Goal: Task Accomplishment & Management: Use online tool/utility

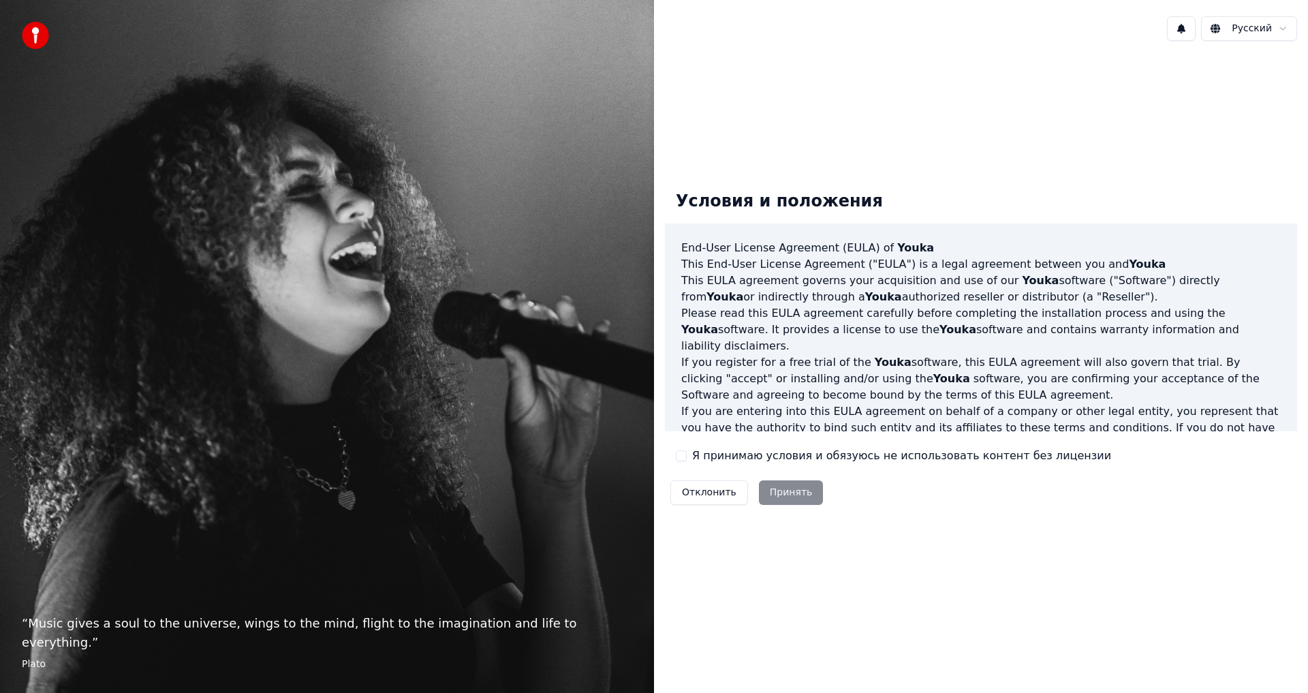
click at [680, 456] on button "Я принимаю условия и обязуюсь не использовать контент без лицензии" at bounding box center [681, 455] width 11 height 11
click at [779, 488] on button "Принять" at bounding box center [791, 492] width 65 height 25
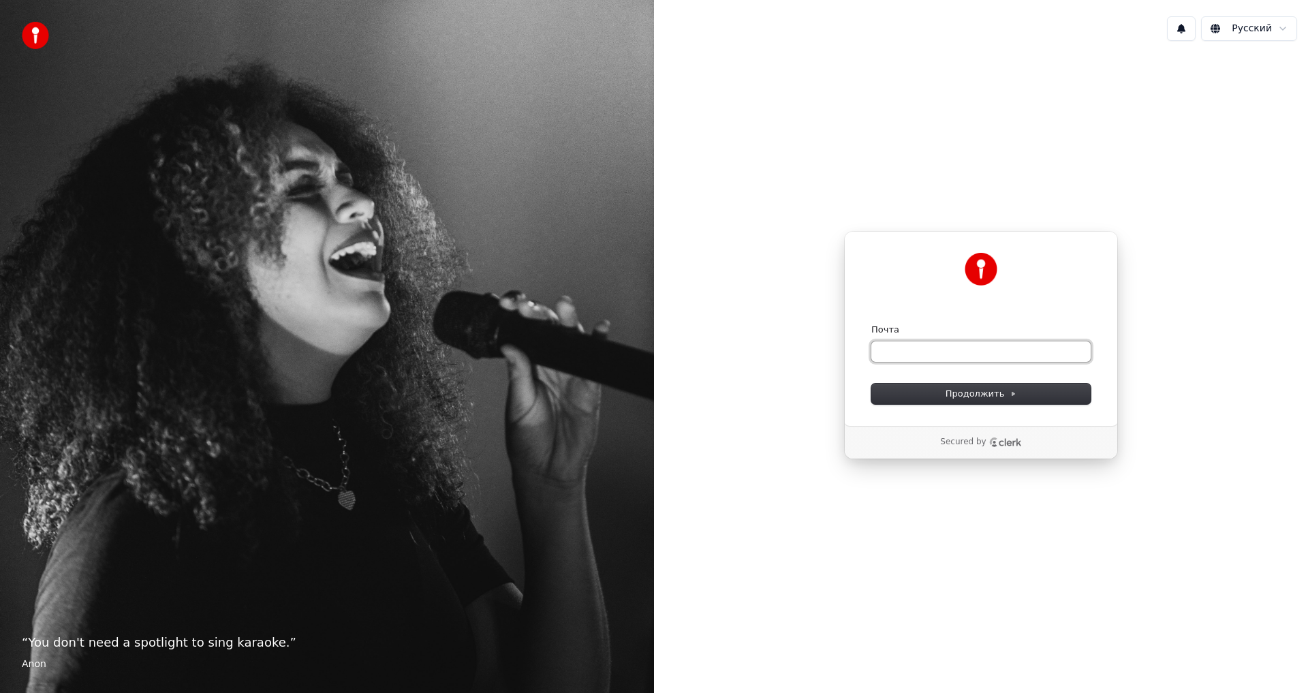
click at [983, 349] on input "Почта" at bounding box center [980, 351] width 219 height 20
type input "*"
click at [1049, 395] on button "Продолжить" at bounding box center [980, 393] width 219 height 20
type input "**********"
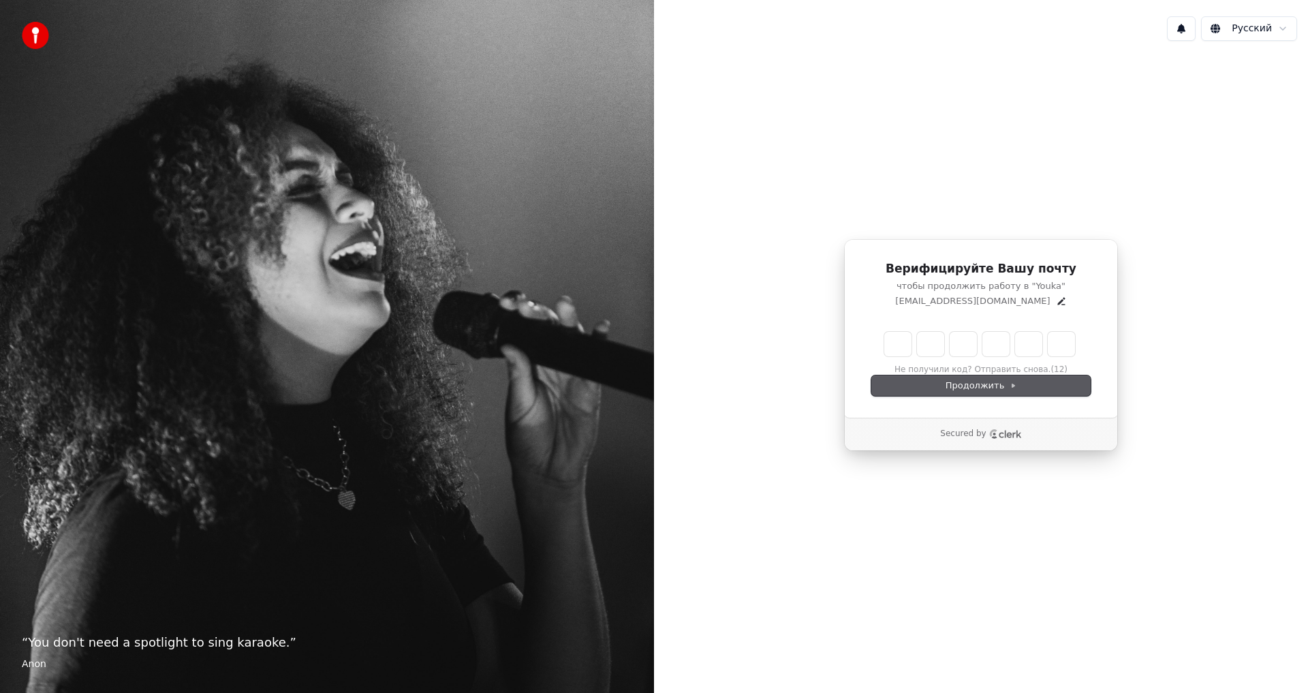
type input "*"
type input "**"
type input "*"
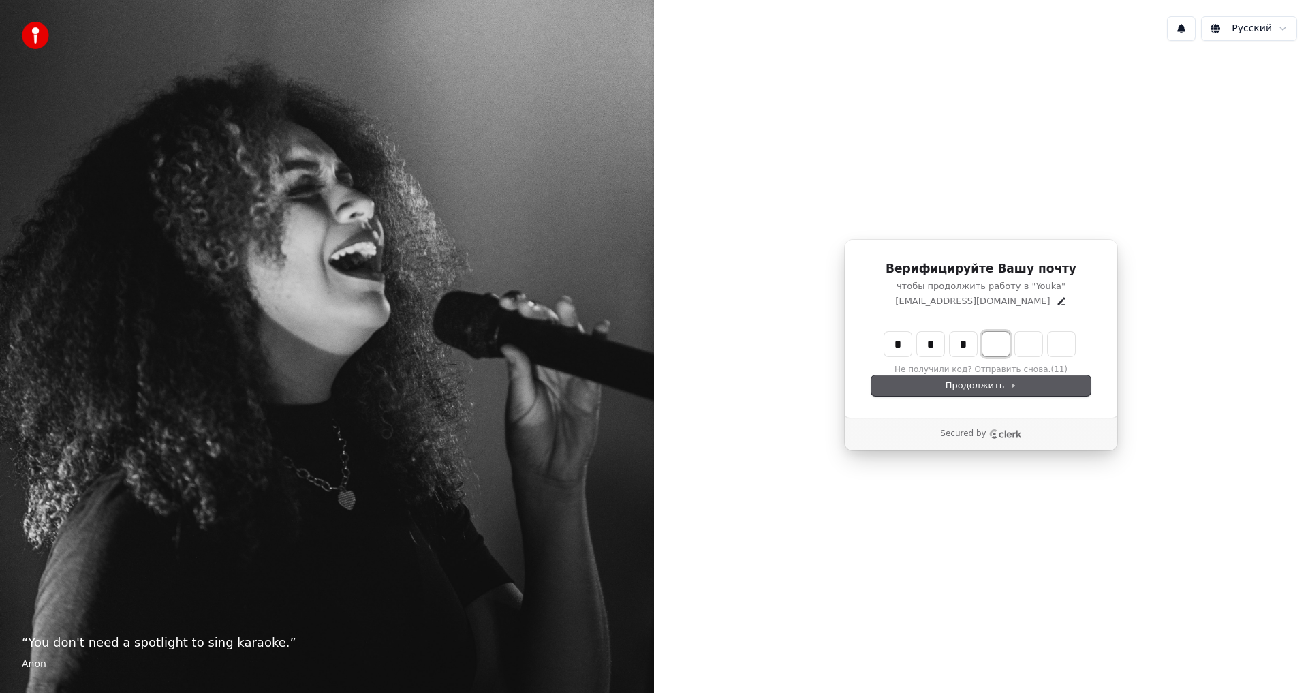
type input "***"
type input "*"
type input "****"
type input "*"
type input "******"
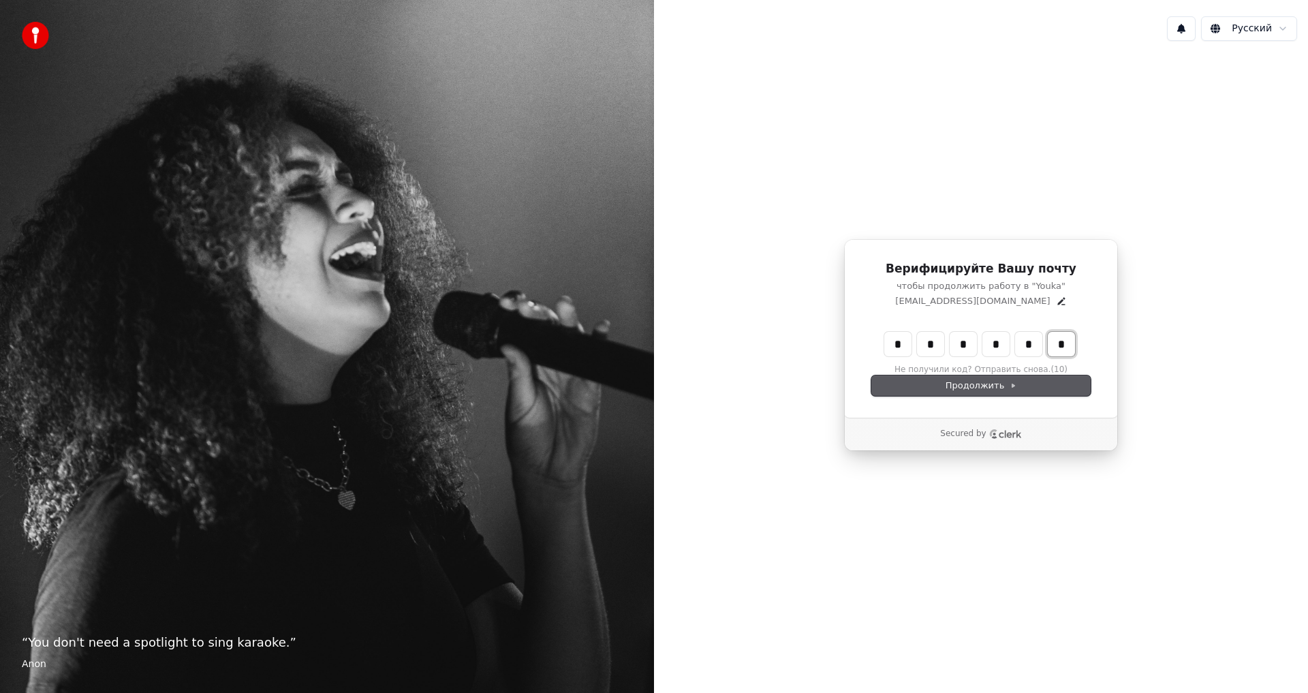
type input "*"
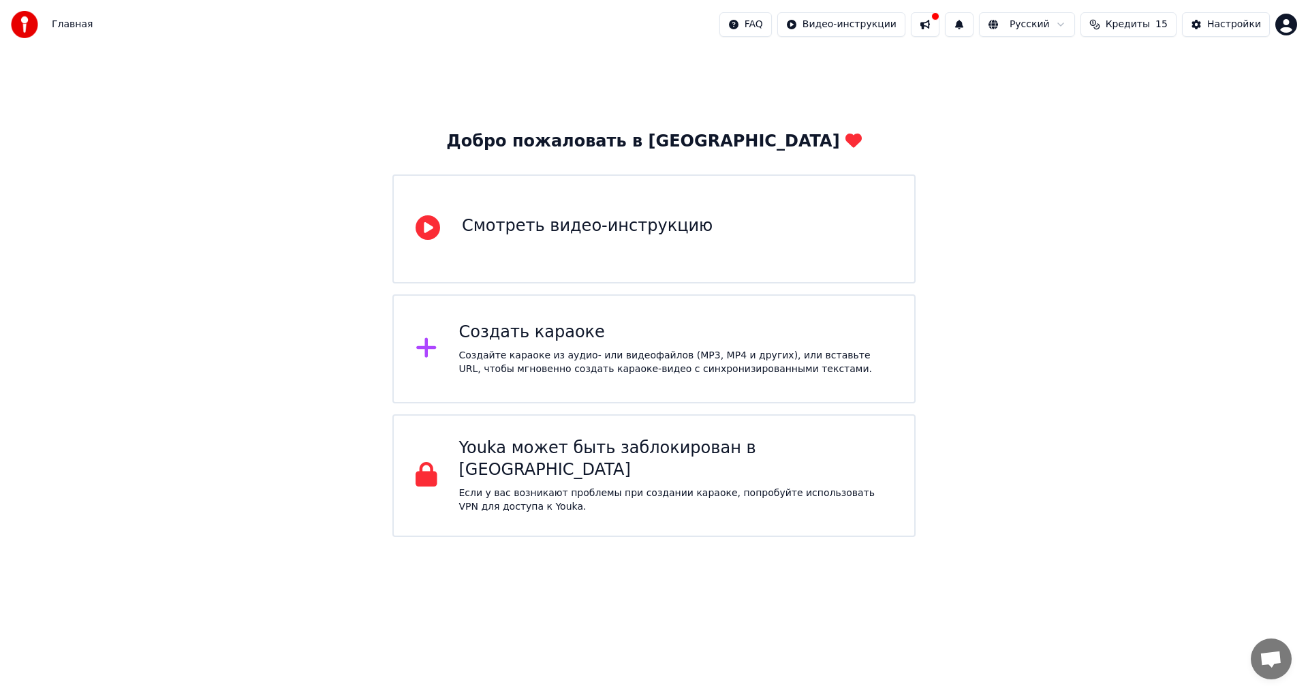
click at [542, 343] on div "Создать караоке" at bounding box center [676, 333] width 434 height 22
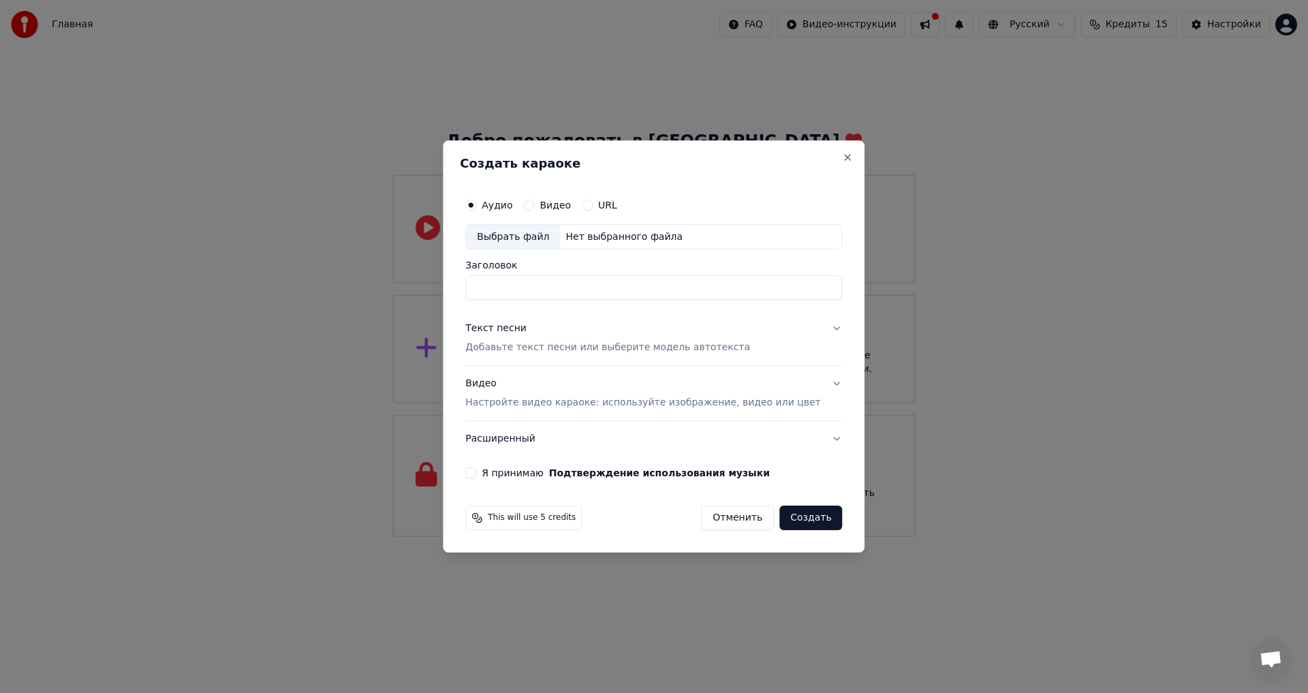
click at [534, 206] on button "Видео" at bounding box center [528, 205] width 11 height 11
click at [476, 206] on button "Аудио" at bounding box center [470, 205] width 11 height 11
click at [571, 200] on label "Видео" at bounding box center [554, 205] width 31 height 10
click at [534, 200] on button "Видео" at bounding box center [528, 205] width 11 height 11
click at [539, 237] on div "Выбрать файл" at bounding box center [513, 237] width 94 height 25
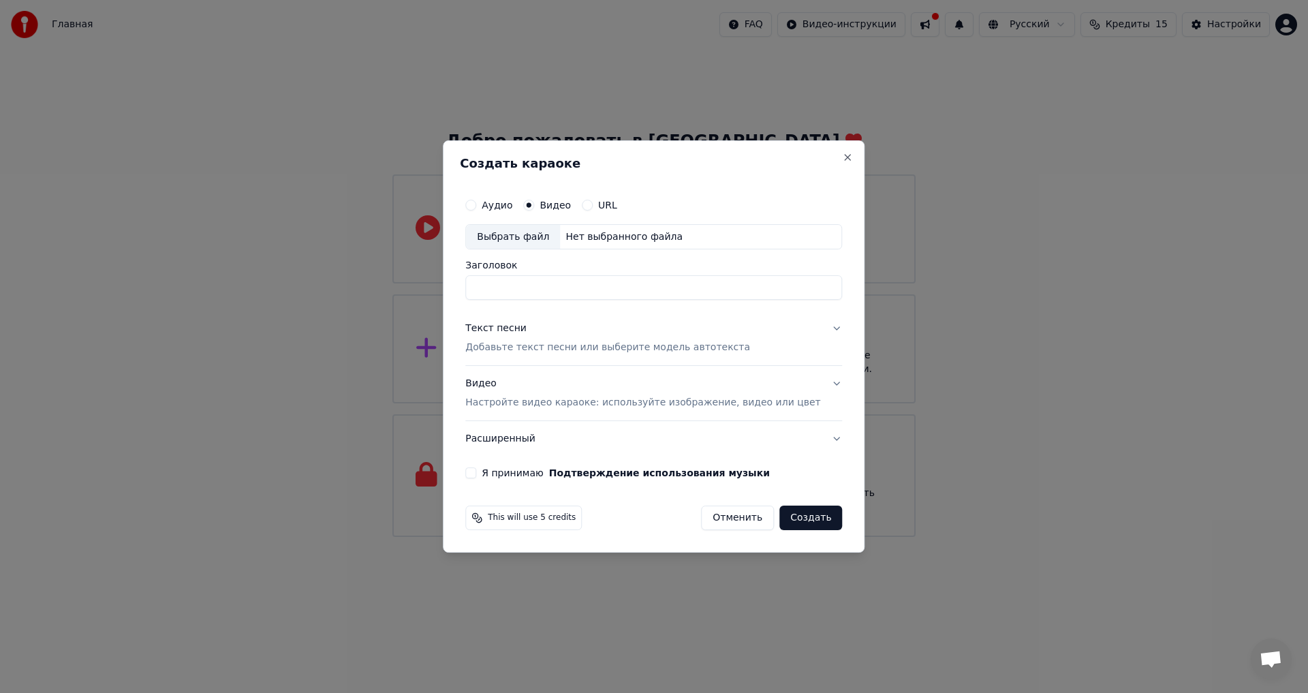
click at [593, 204] on button "URL" at bounding box center [587, 205] width 11 height 11
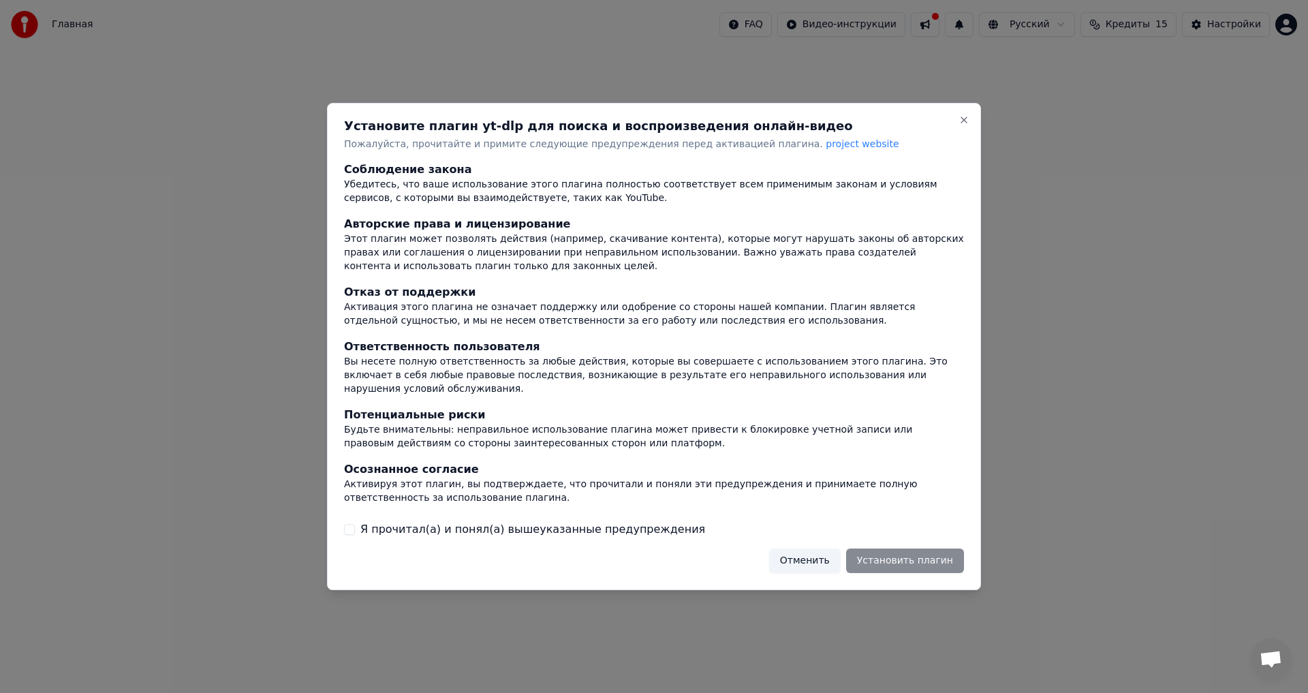
click at [341, 527] on div "Установите плагин yt-dlp для поиска и воспроизведения онлайн-видео Пожалуйста, …" at bounding box center [654, 347] width 654 height 488
click at [832, 551] on button "Отменить" at bounding box center [805, 560] width 72 height 25
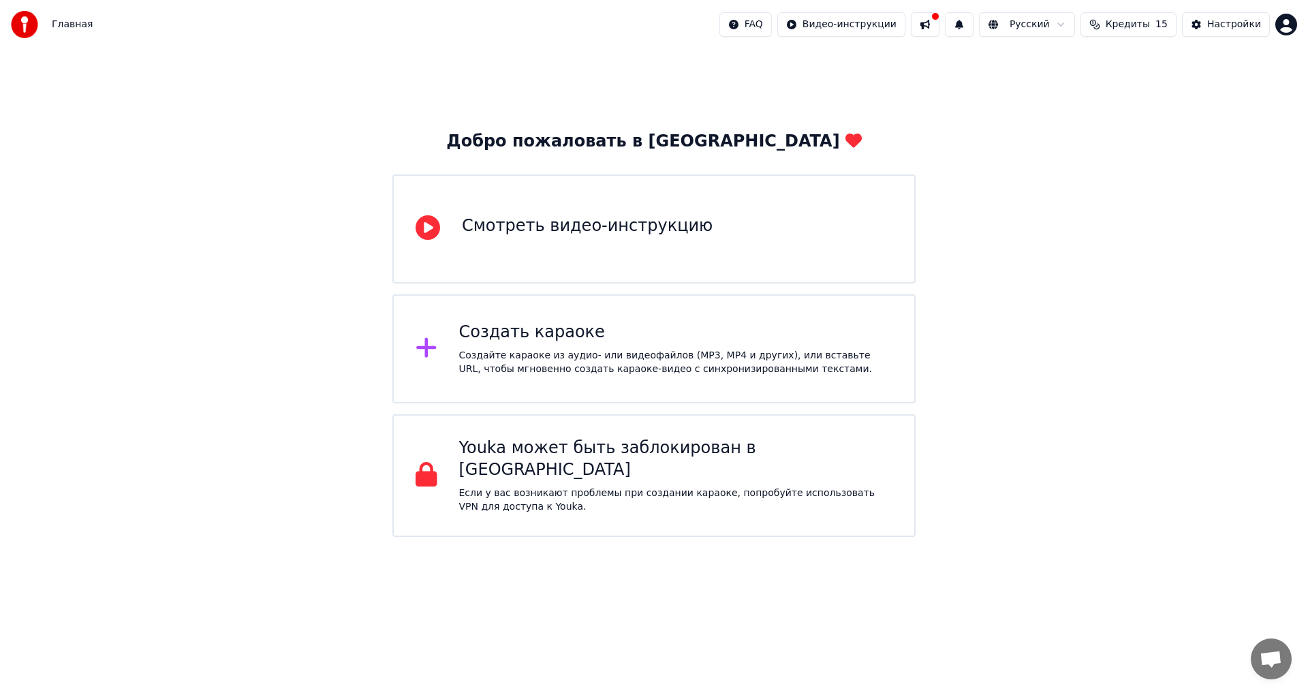
click at [552, 358] on div "Создайте караоке из аудио- или видеофайлов (MP3, MP4 и других), или вставьте UR…" at bounding box center [676, 362] width 434 height 27
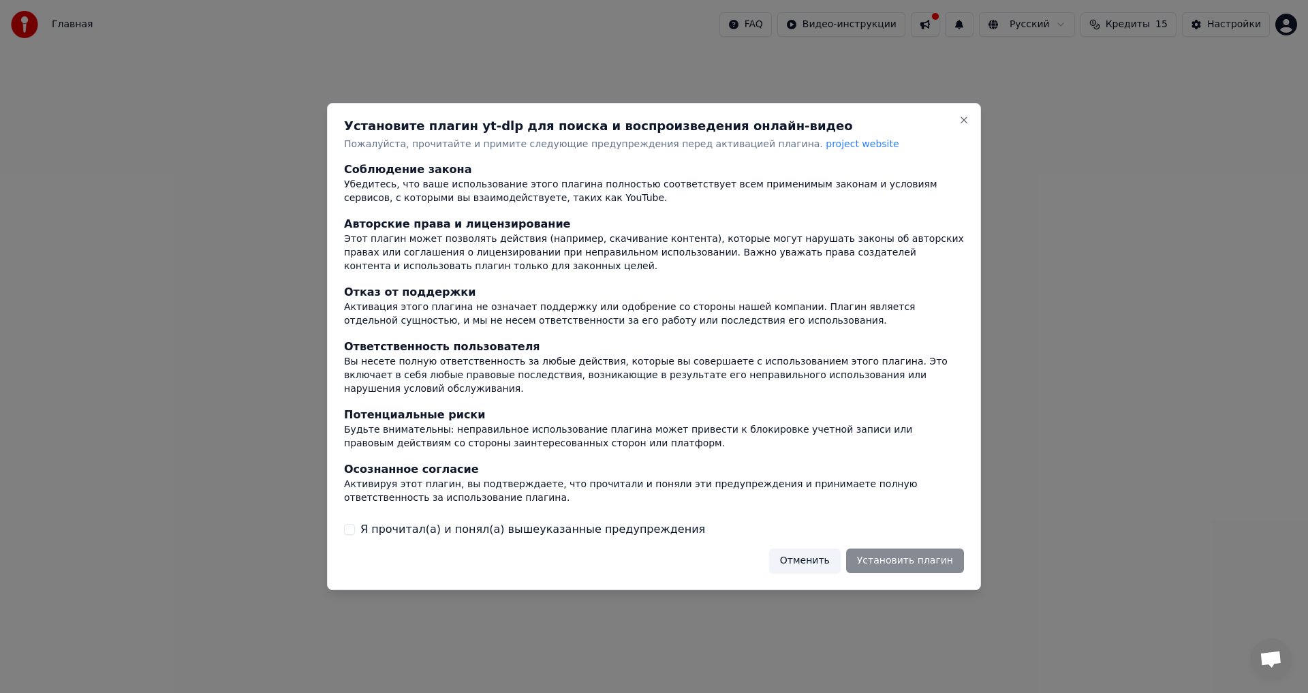
click at [828, 559] on button "Отменить" at bounding box center [805, 560] width 72 height 25
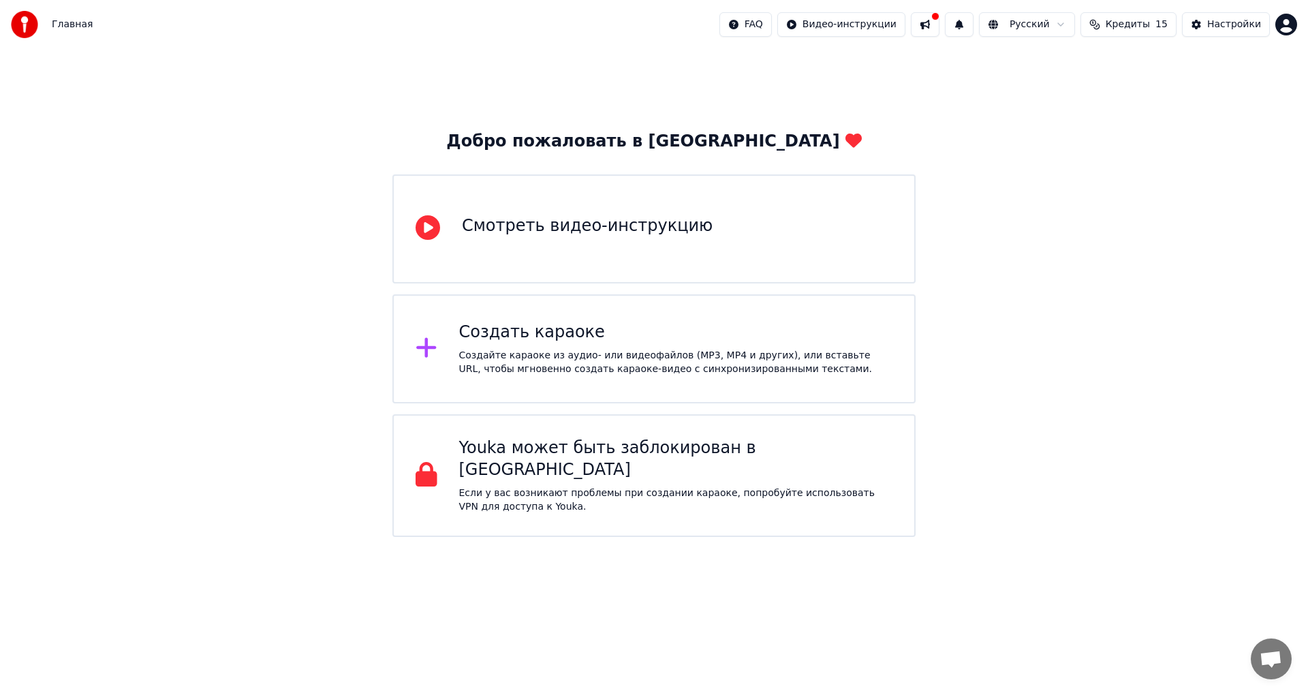
click at [619, 361] on div "Создайте караоке из аудио- или видеофайлов (MP3, MP4 и других), или вставьте UR…" at bounding box center [676, 362] width 434 height 27
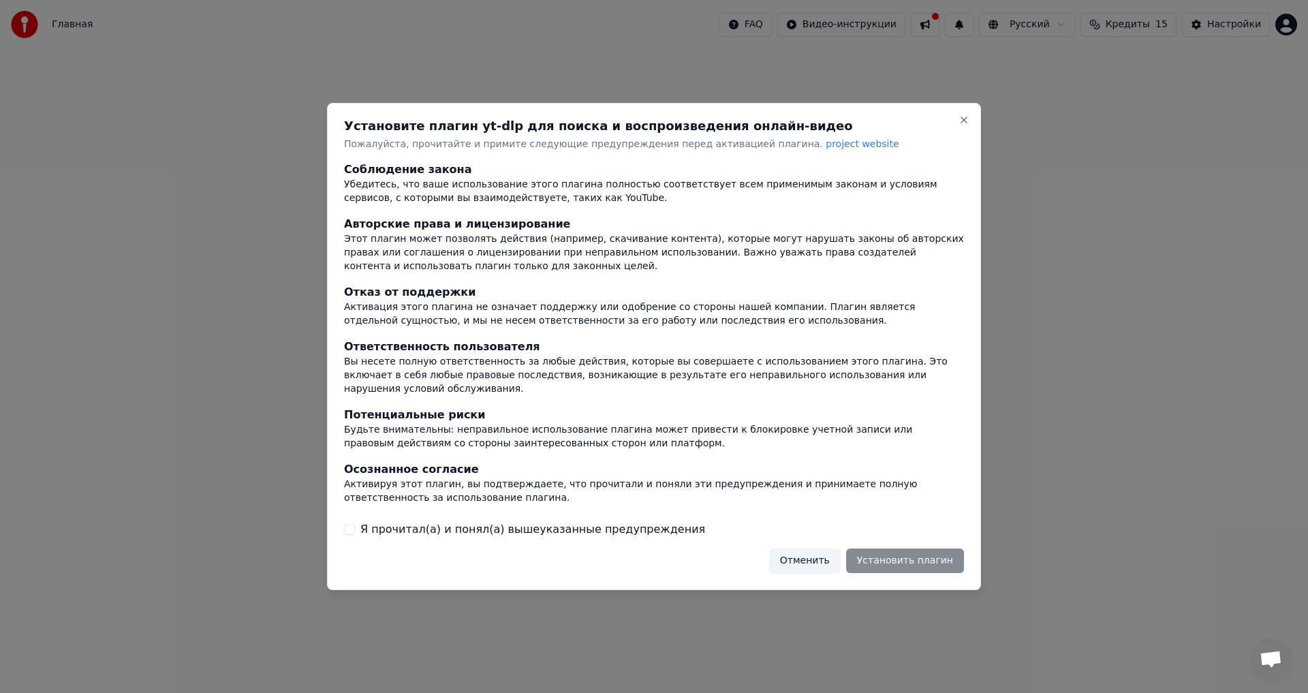
click at [348, 524] on button "Я прочитал(а) и понял(а) вышеуказанные предупреждения" at bounding box center [349, 529] width 11 height 11
click at [965, 124] on button "Close" at bounding box center [963, 119] width 11 height 11
click at [967, 125] on button "Close" at bounding box center [963, 119] width 11 height 11
click at [966, 125] on button "Close" at bounding box center [963, 119] width 11 height 11
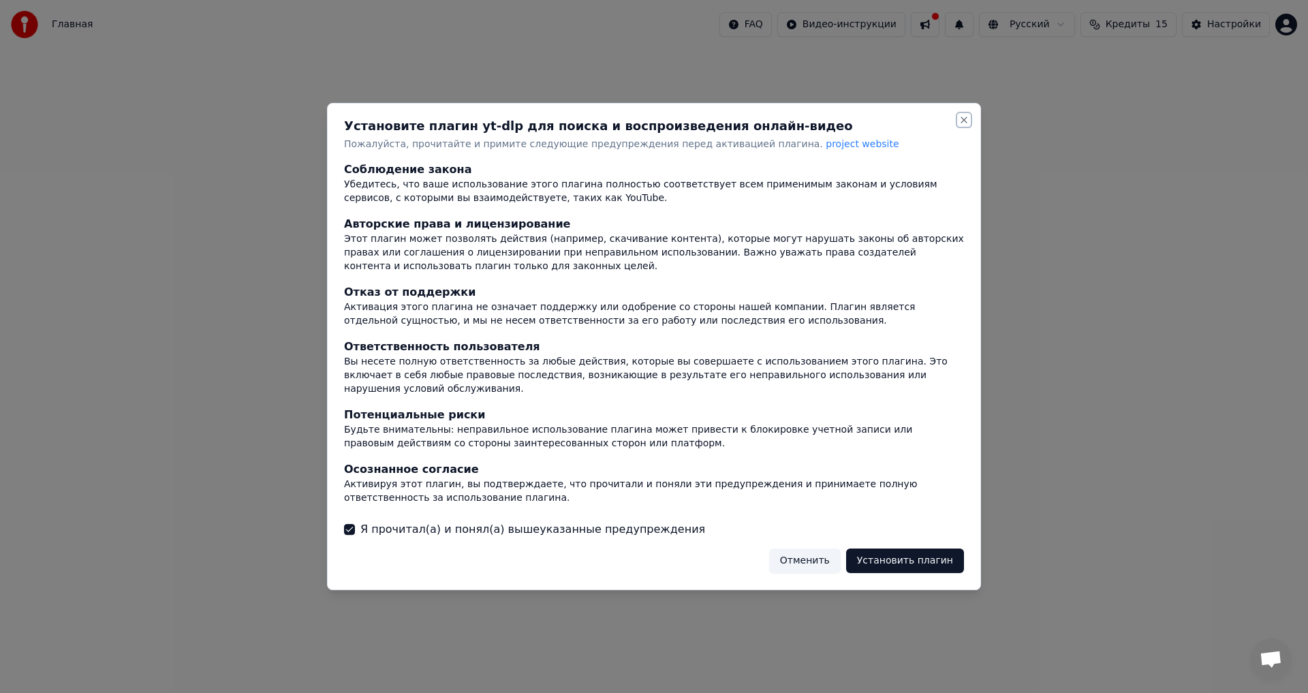
click at [966, 125] on button "Close" at bounding box center [963, 119] width 11 height 11
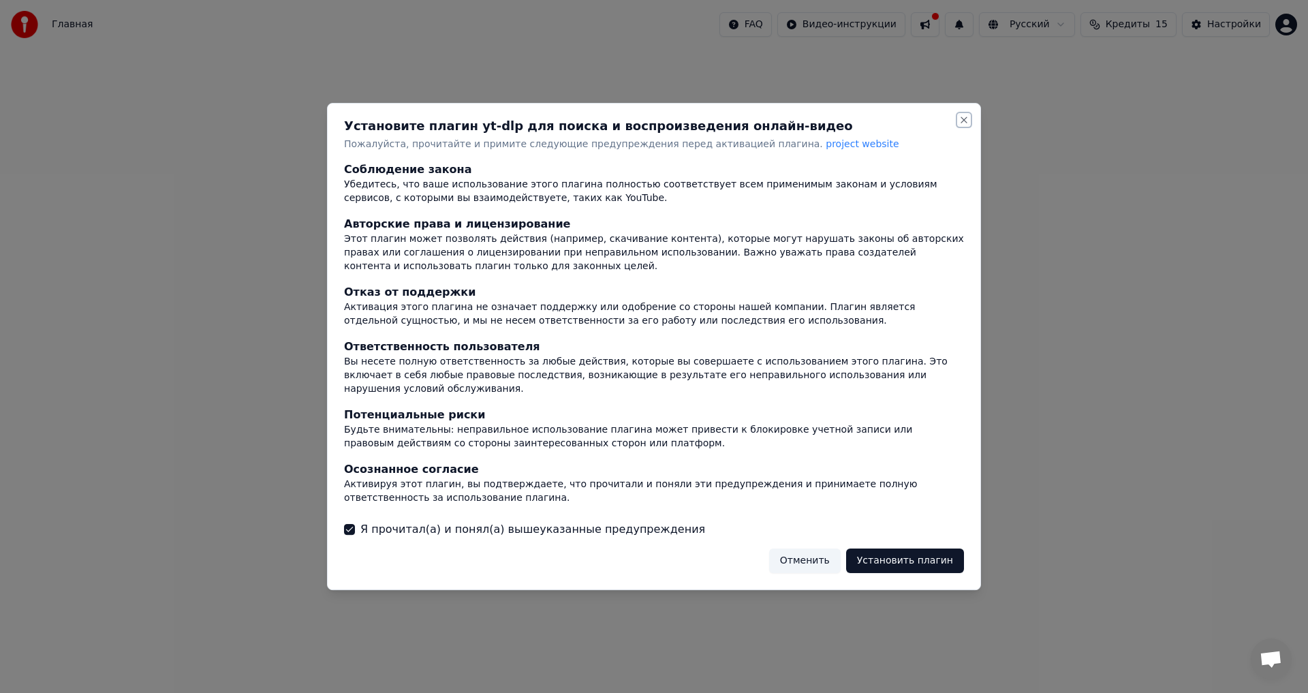
click at [966, 125] on button "Close" at bounding box center [963, 119] width 11 height 11
click at [965, 125] on button "Close" at bounding box center [963, 119] width 11 height 11
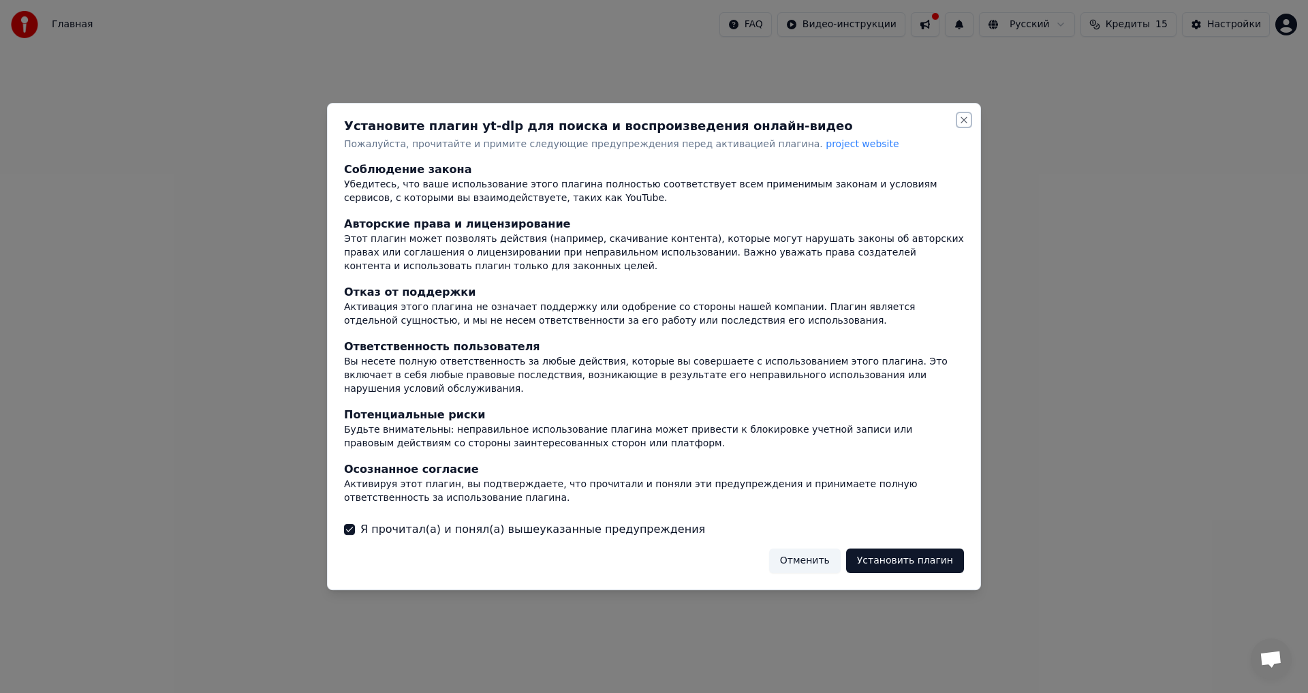
click at [965, 125] on button "Close" at bounding box center [963, 119] width 11 height 11
click at [960, 125] on button "Close" at bounding box center [963, 119] width 11 height 11
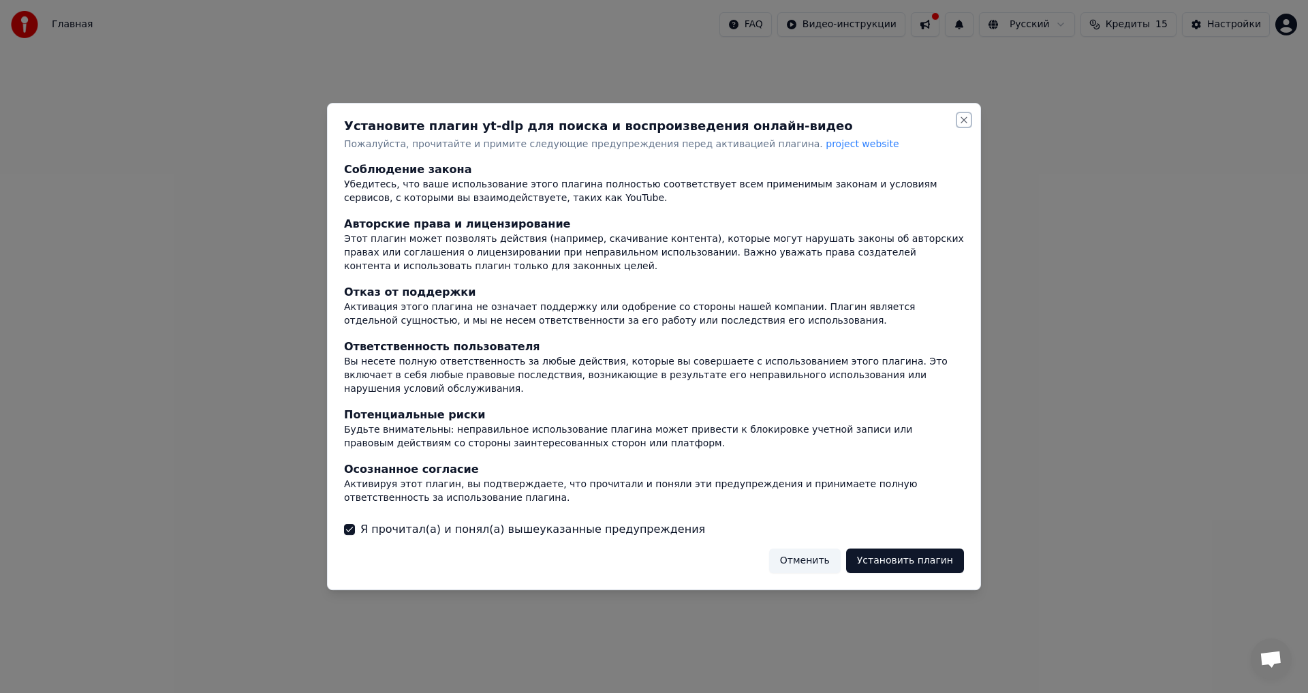
click at [960, 125] on button "Close" at bounding box center [963, 119] width 11 height 11
click at [343, 528] on div "Установите плагин yt-dlp для поиска и воспроизведения онлайн-видео Пожалуйста, …" at bounding box center [654, 347] width 654 height 488
click at [350, 524] on button "Я прочитал(а) и понял(а) вышеуказанные предупреждения" at bounding box center [349, 529] width 11 height 11
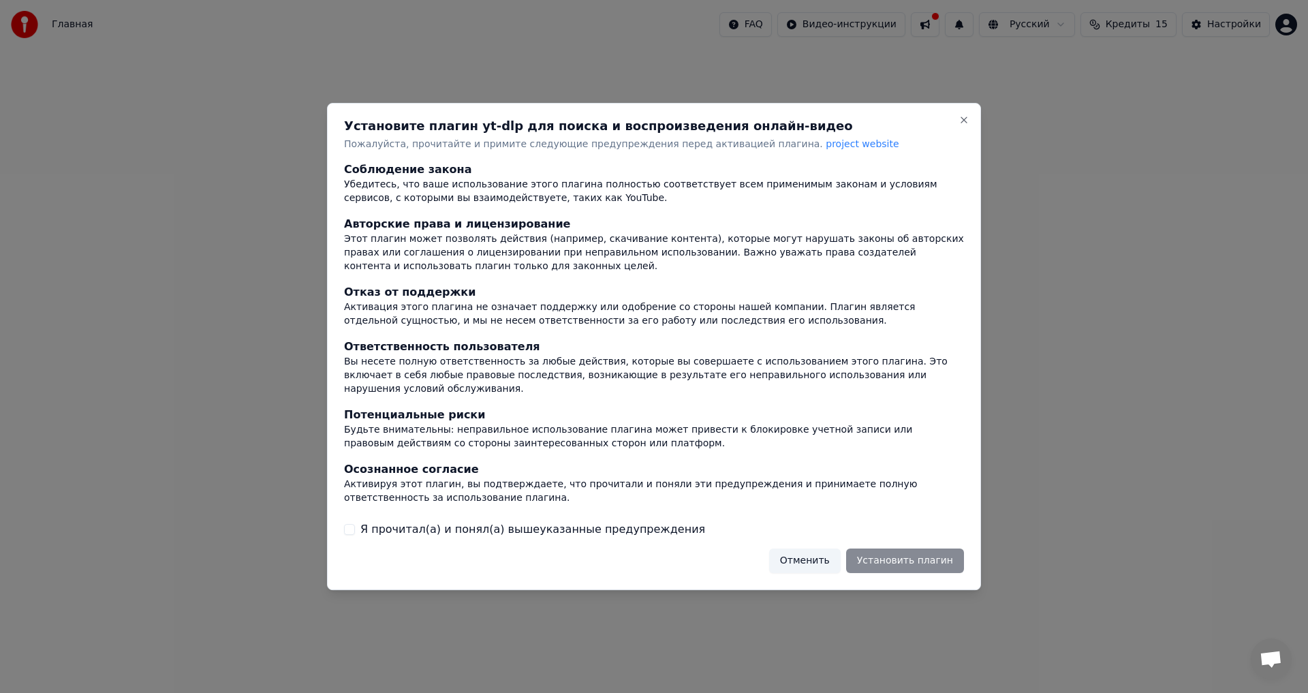
click at [818, 569] on div "Установите плагин yt-dlp для поиска и воспроизведения онлайн-видео Пожалуйста, …" at bounding box center [654, 347] width 654 height 488
click at [826, 548] on button "Отменить" at bounding box center [805, 560] width 72 height 25
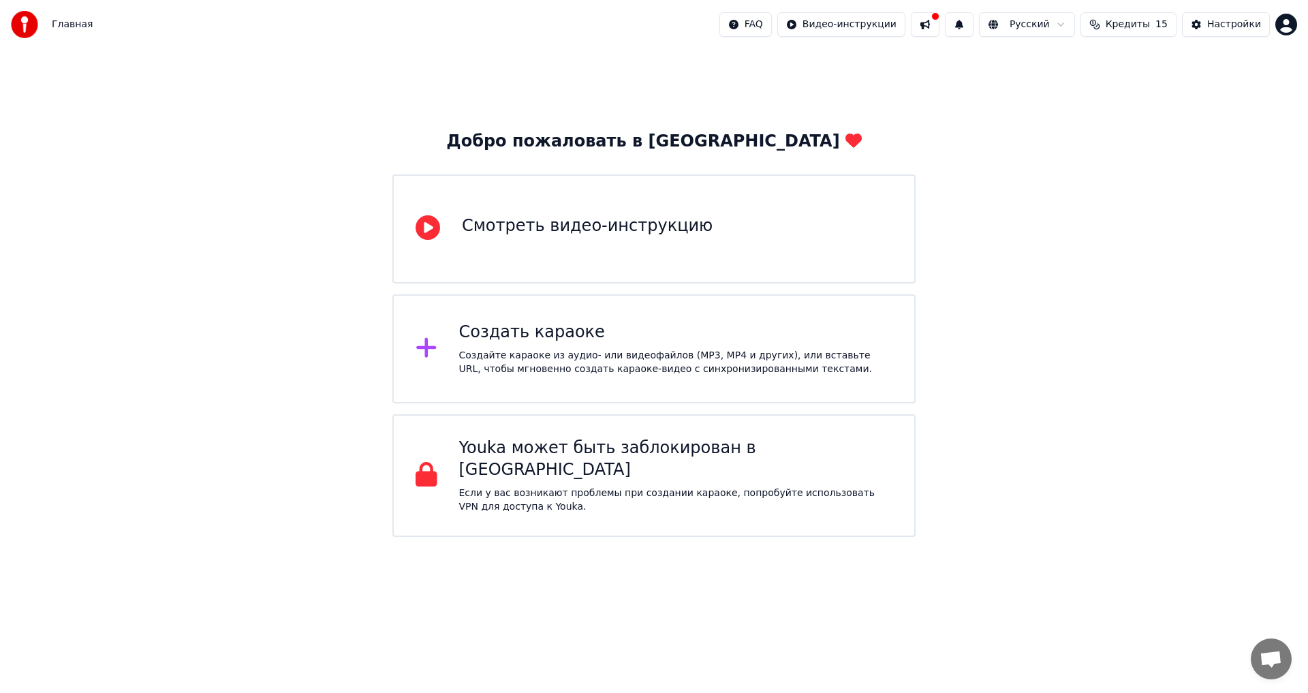
click at [697, 349] on div "Создайте караоке из аудио- или видеофайлов (MP3, MP4 и других), или вставьте UR…" at bounding box center [676, 362] width 434 height 27
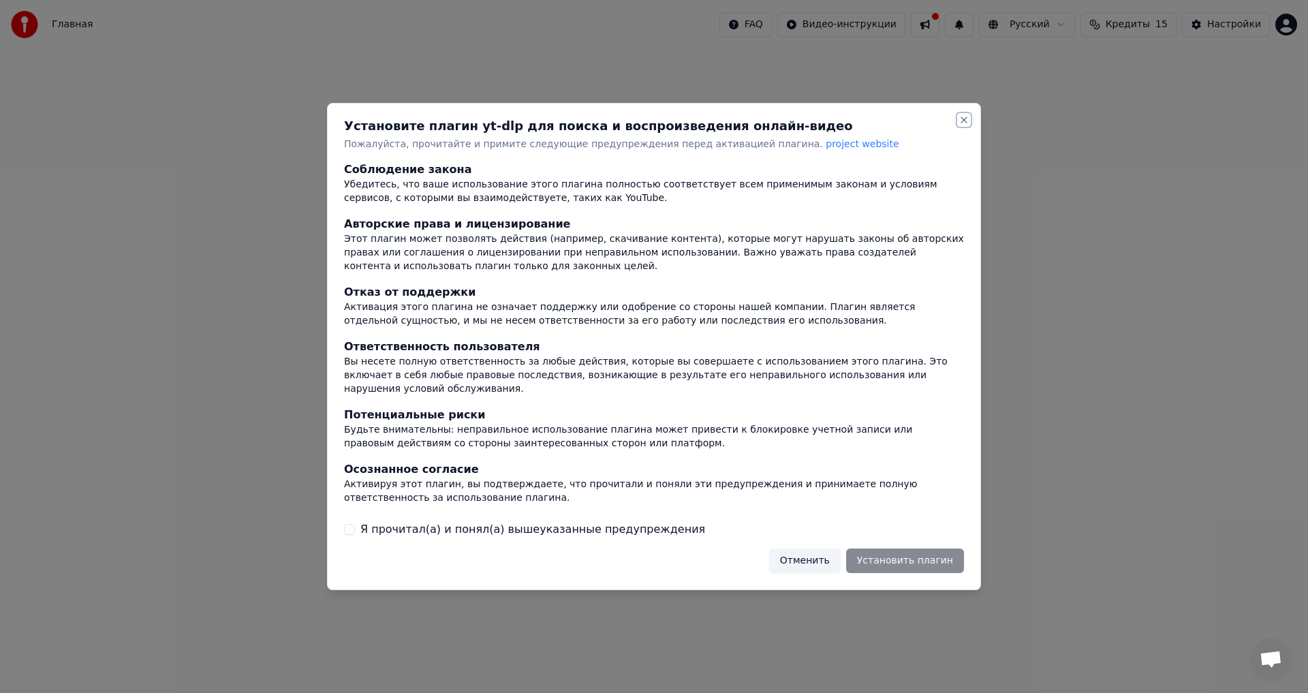
click at [962, 125] on button "Close" at bounding box center [963, 119] width 11 height 11
drag, startPoint x: 891, startPoint y: 557, endPoint x: 830, endPoint y: 550, distance: 61.7
click at [879, 557] on div "Отменить Установить плагин" at bounding box center [866, 560] width 195 height 25
click at [828, 551] on button "Отменить" at bounding box center [805, 560] width 72 height 25
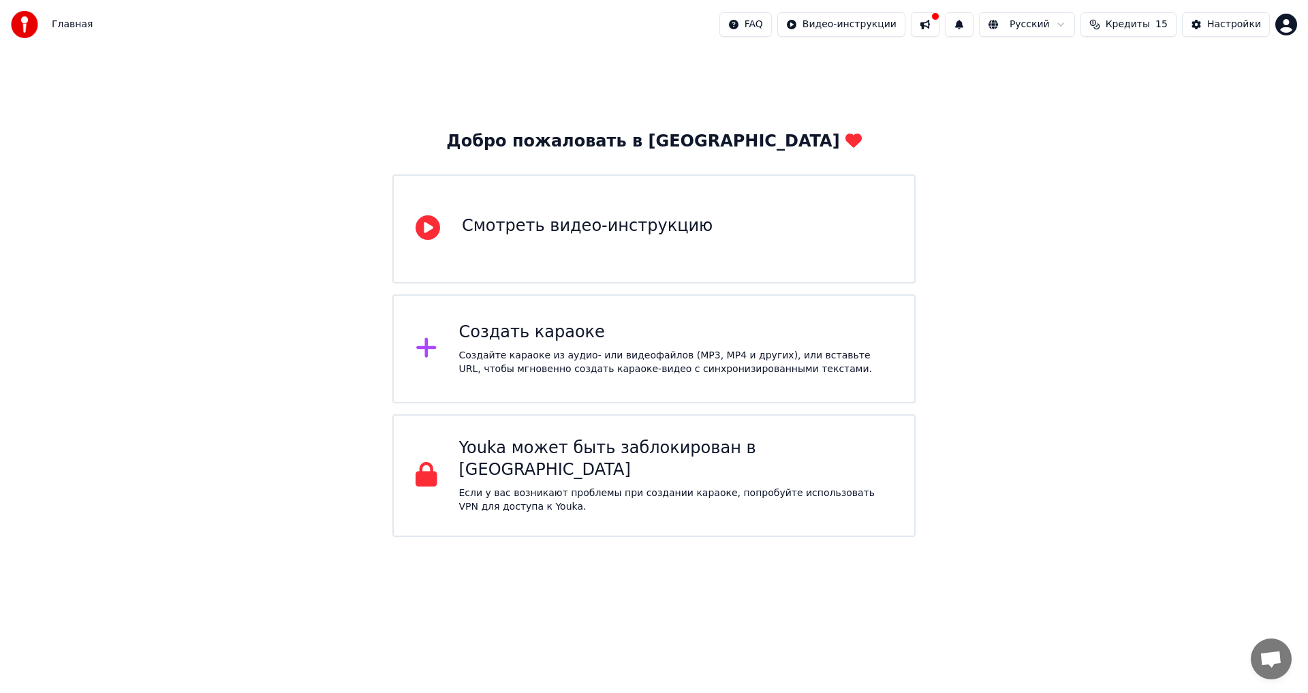
click at [819, 379] on div "Создать караоке Создайте караоке из аудио- или видеофайлов (MP3, MP4 и других),…" at bounding box center [653, 348] width 523 height 109
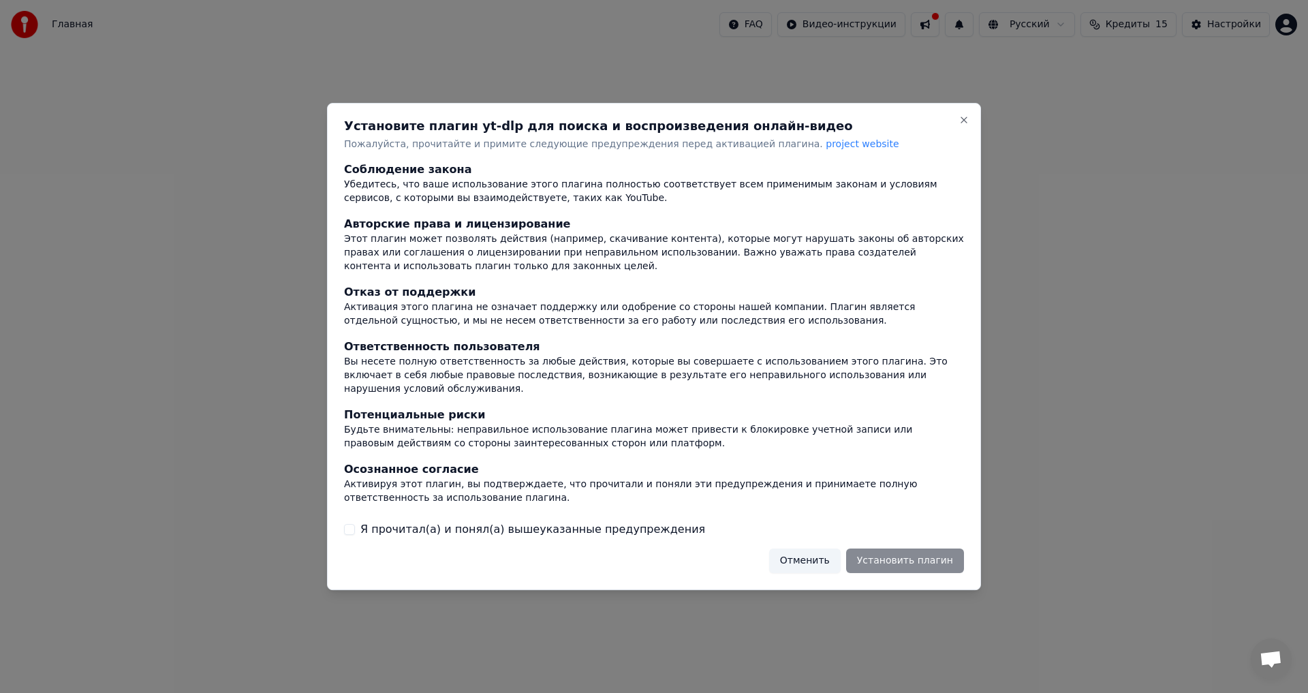
click at [822, 557] on button "Отменить" at bounding box center [805, 560] width 72 height 25
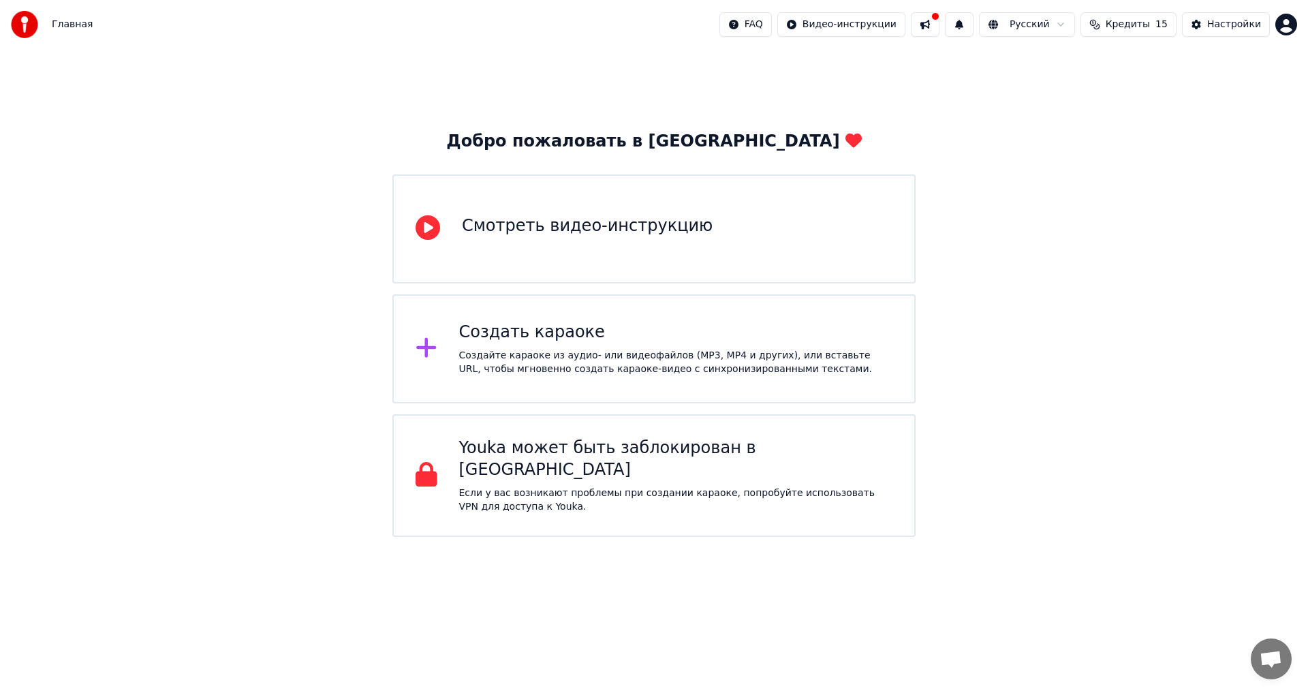
click at [621, 352] on div "Создайте караоке из аудио- или видеофайлов (MP3, MP4 и других), или вставьте UR…" at bounding box center [676, 362] width 434 height 27
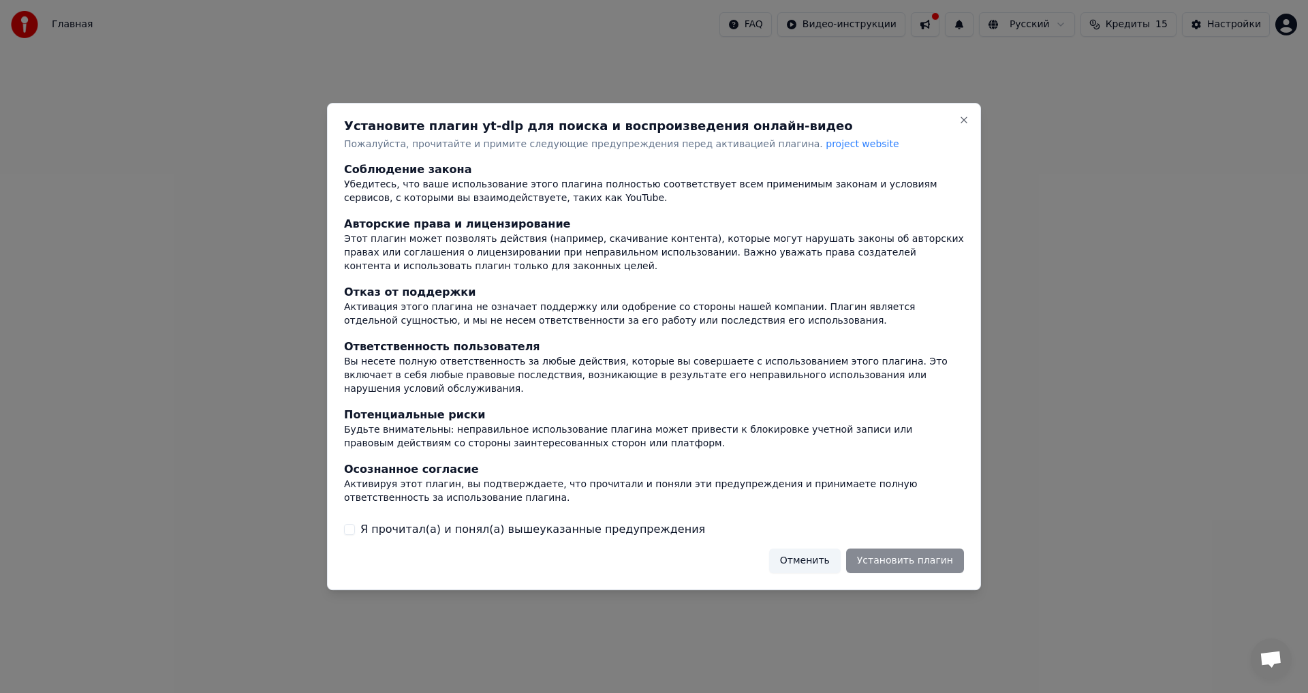
click at [349, 527] on button "Я прочитал(а) и понял(а) вышеуказанные предупреждения" at bounding box center [349, 529] width 11 height 11
click at [910, 561] on button "Установить плагин" at bounding box center [905, 560] width 118 height 25
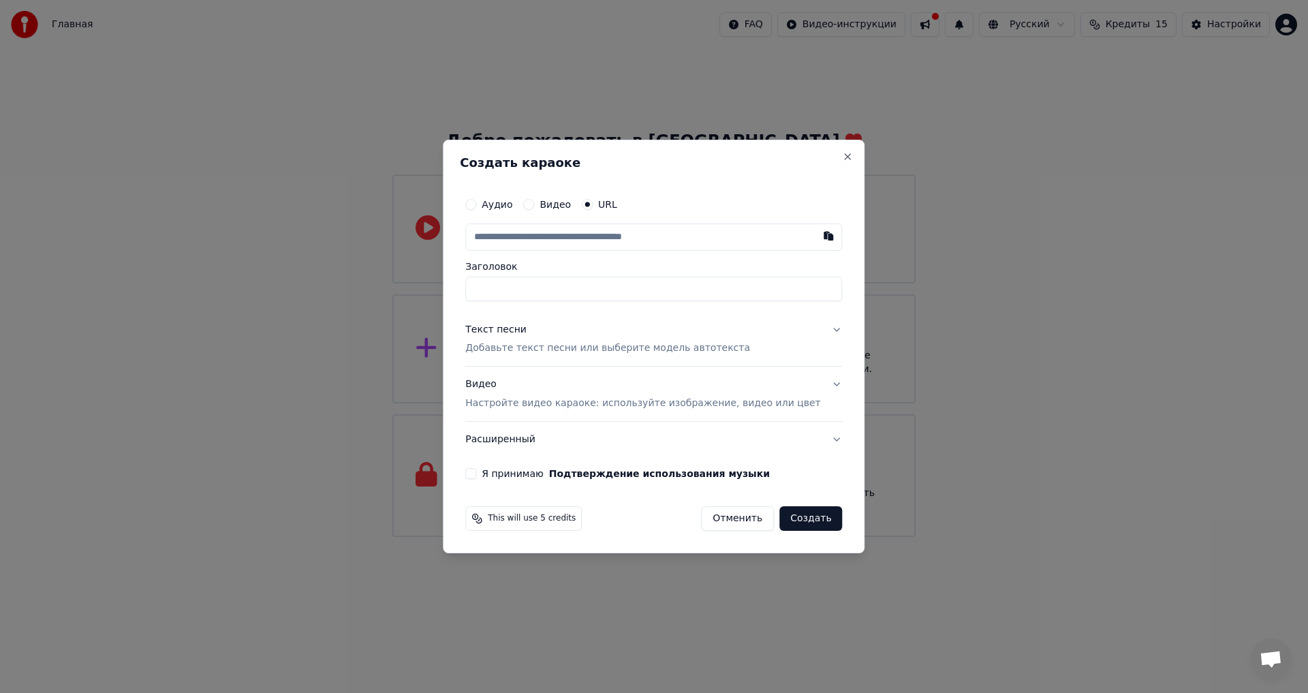
click at [678, 240] on input "text" at bounding box center [653, 236] width 377 height 27
paste input "**********"
type input "**********"
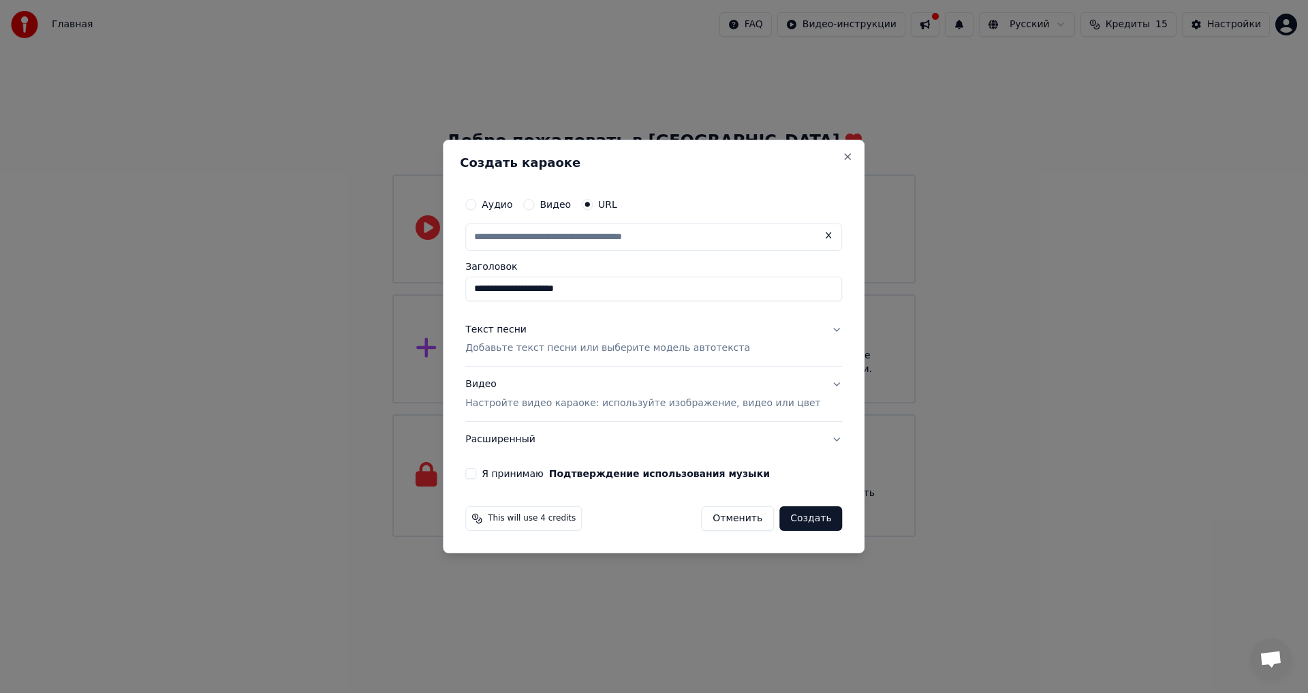
click at [640, 291] on input "**********" at bounding box center [653, 289] width 377 height 25
click at [817, 329] on button "Текст песни Добавьте текст песни или выберите модель автотекста" at bounding box center [653, 339] width 377 height 54
type input "**********"
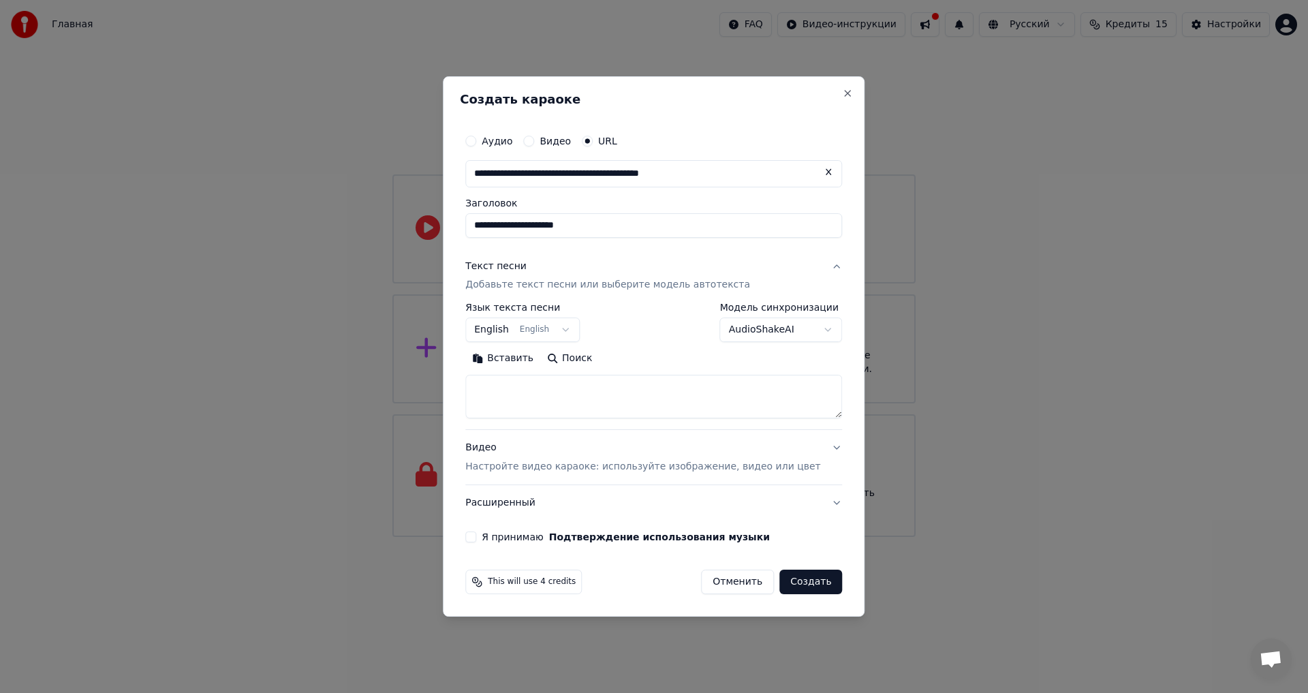
click at [580, 332] on button "English English" at bounding box center [522, 330] width 114 height 25
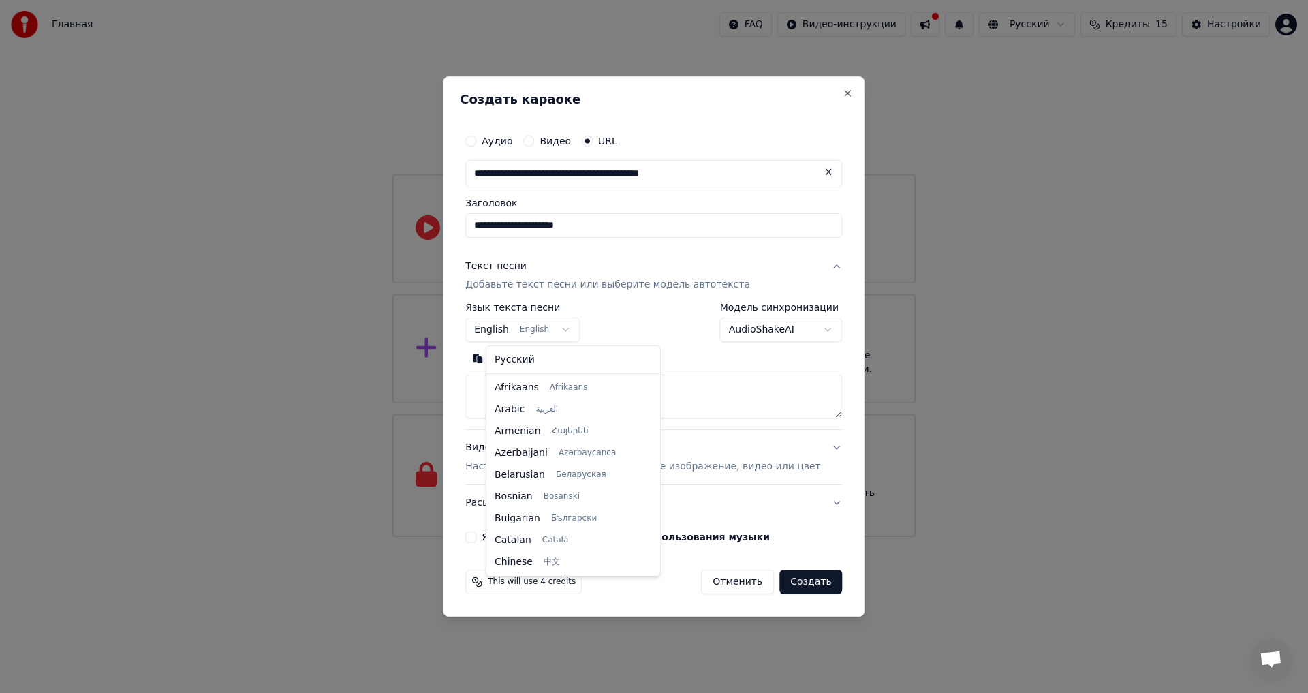
scroll to position [109, 0]
select select "**"
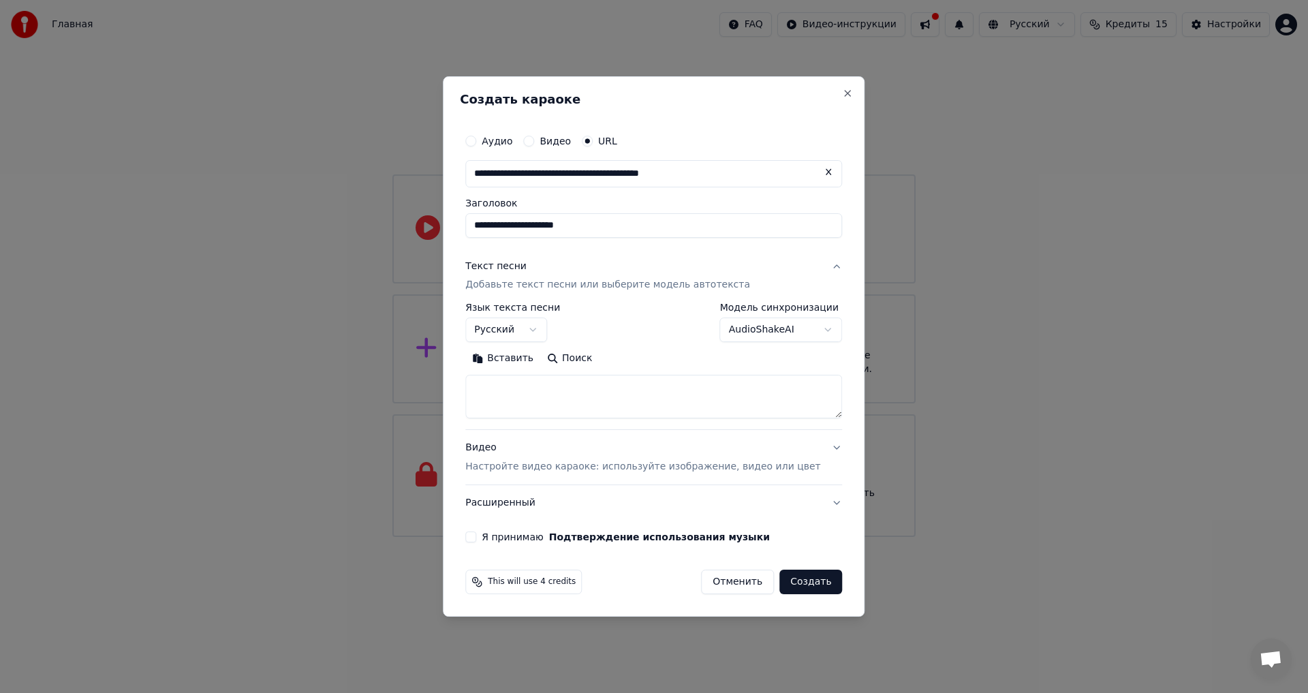
click at [794, 326] on body "**********" at bounding box center [654, 268] width 1308 height 537
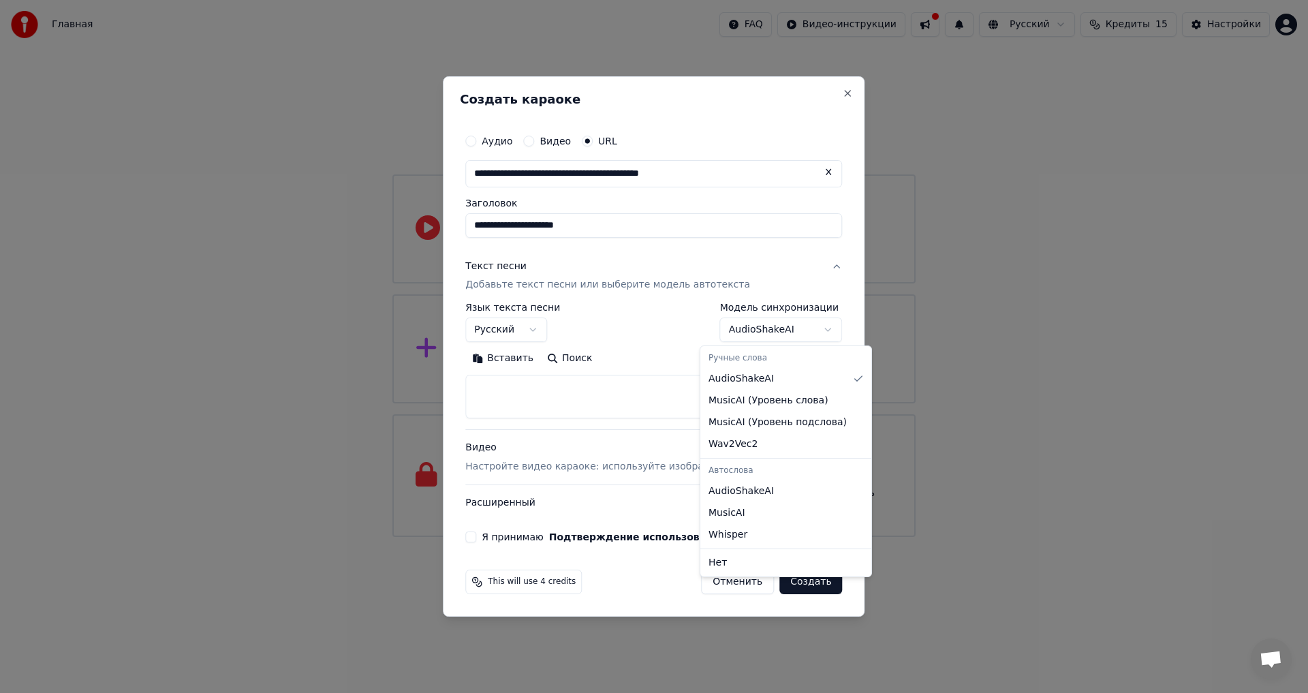
click at [759, 262] on body "**********" at bounding box center [654, 268] width 1308 height 537
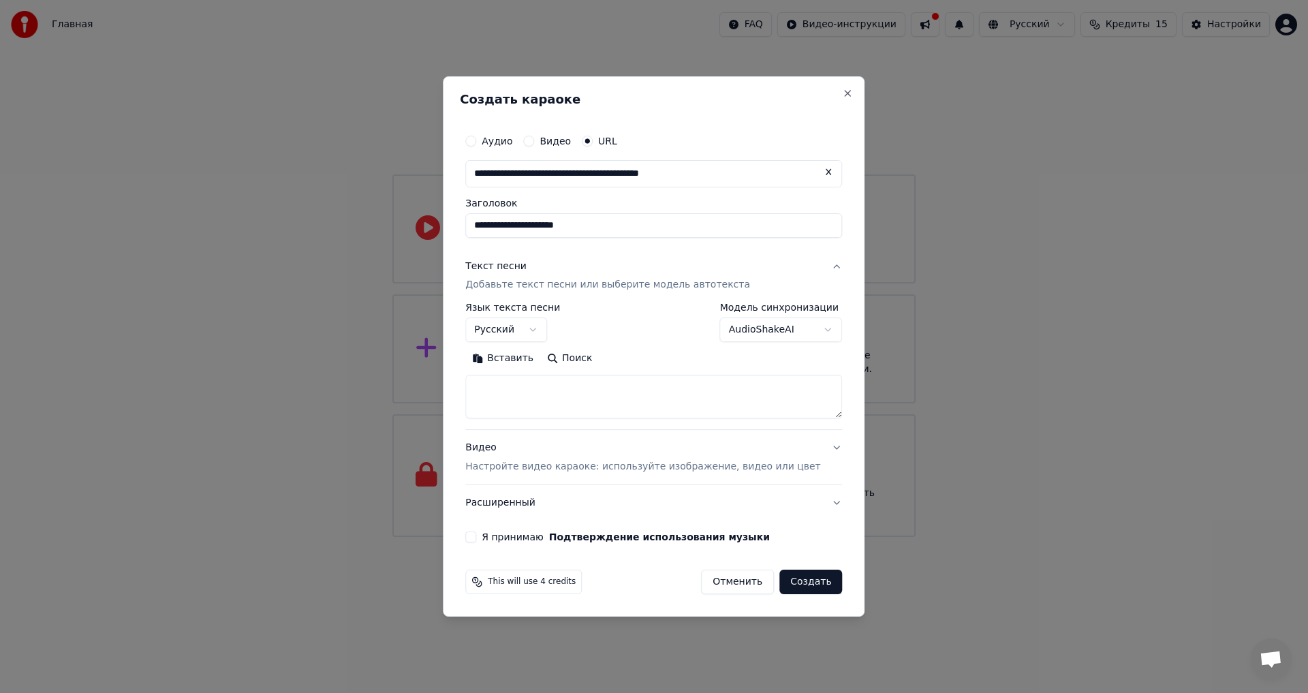
click at [562, 466] on p "Настройте видео караоке: используйте изображение, видео или цвет" at bounding box center [642, 467] width 355 height 14
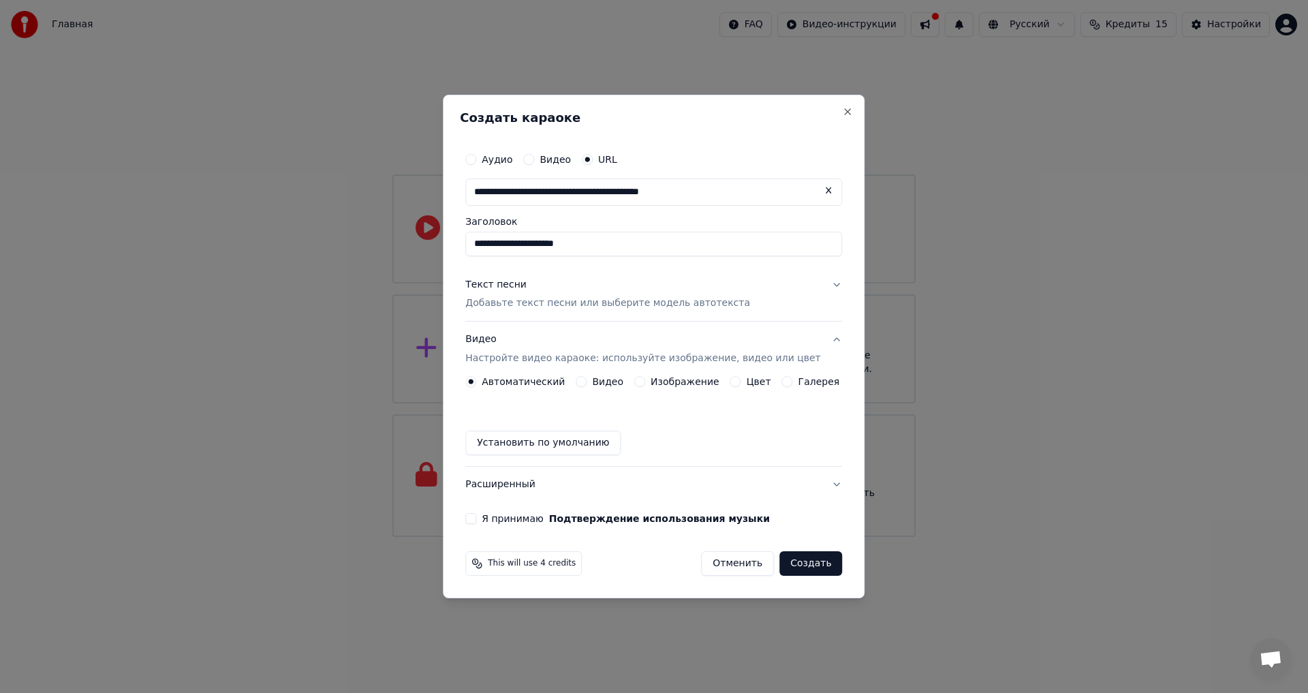
click at [653, 380] on label "Изображение" at bounding box center [685, 382] width 69 height 10
click at [645, 380] on button "Изображение" at bounding box center [639, 381] width 11 height 11
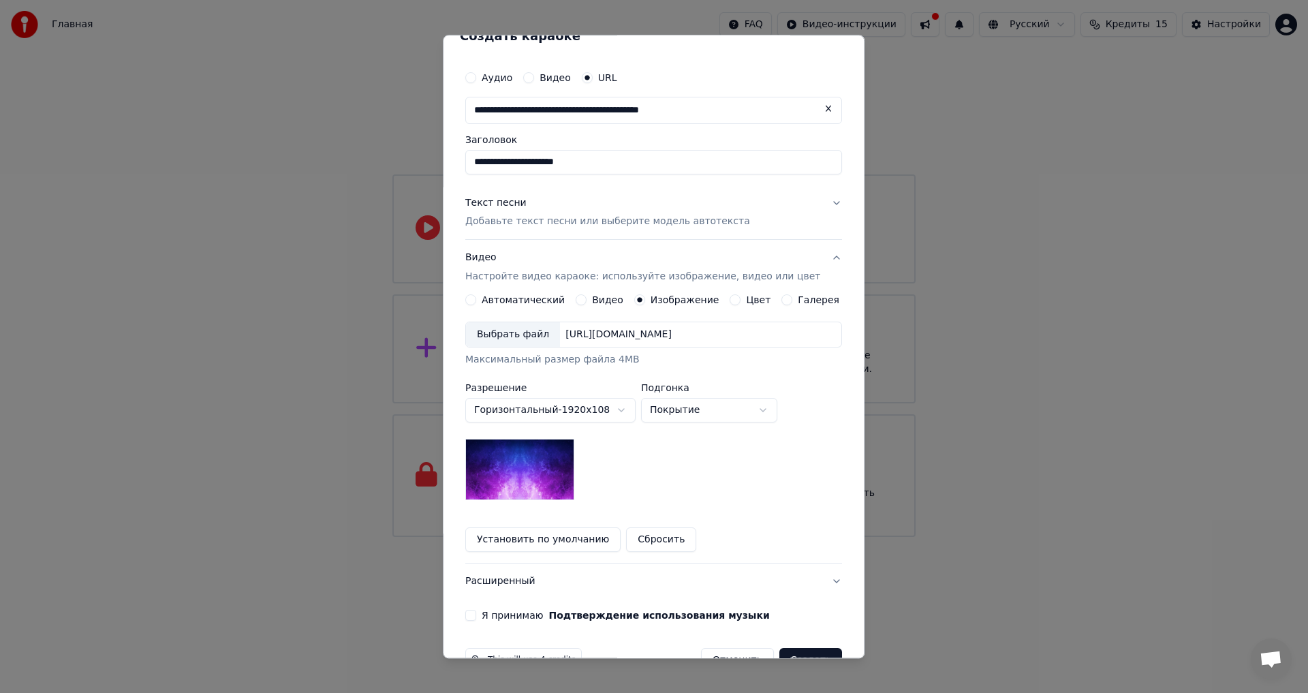
scroll to position [59, 0]
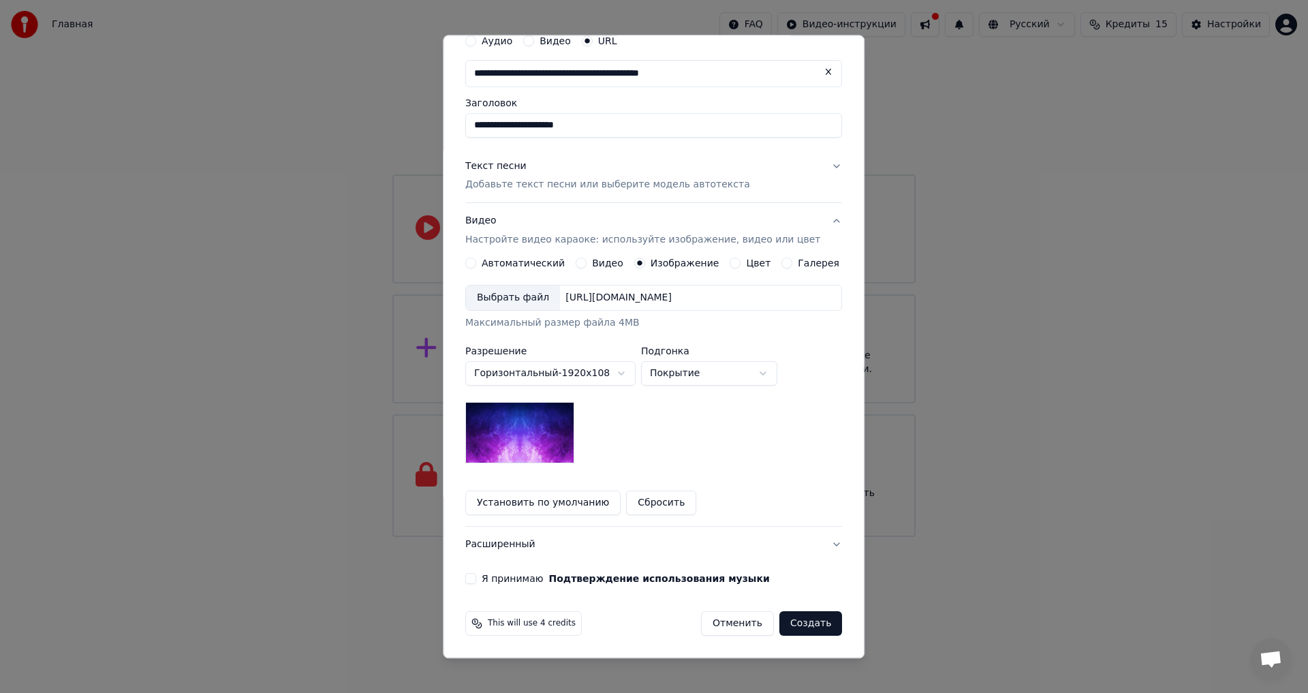
click at [513, 304] on div "Выбрать файл" at bounding box center [513, 298] width 94 height 25
click at [792, 627] on button "Создать" at bounding box center [810, 624] width 63 height 25
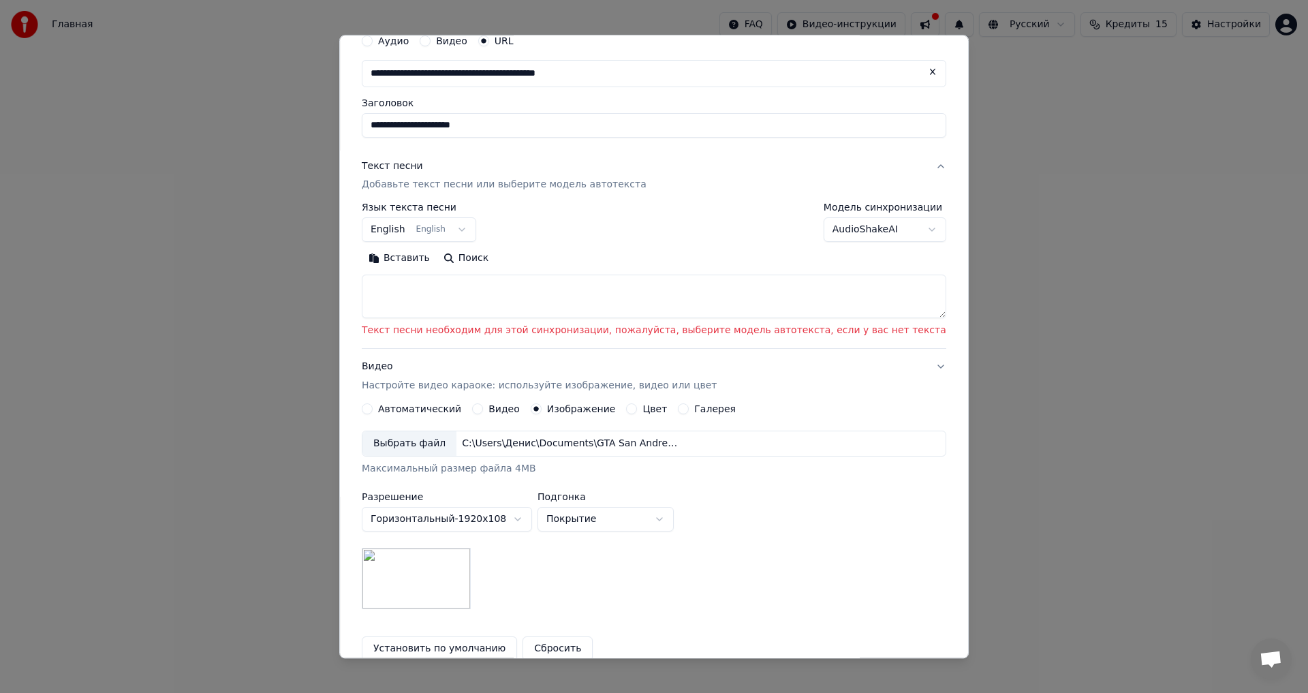
scroll to position [0, 0]
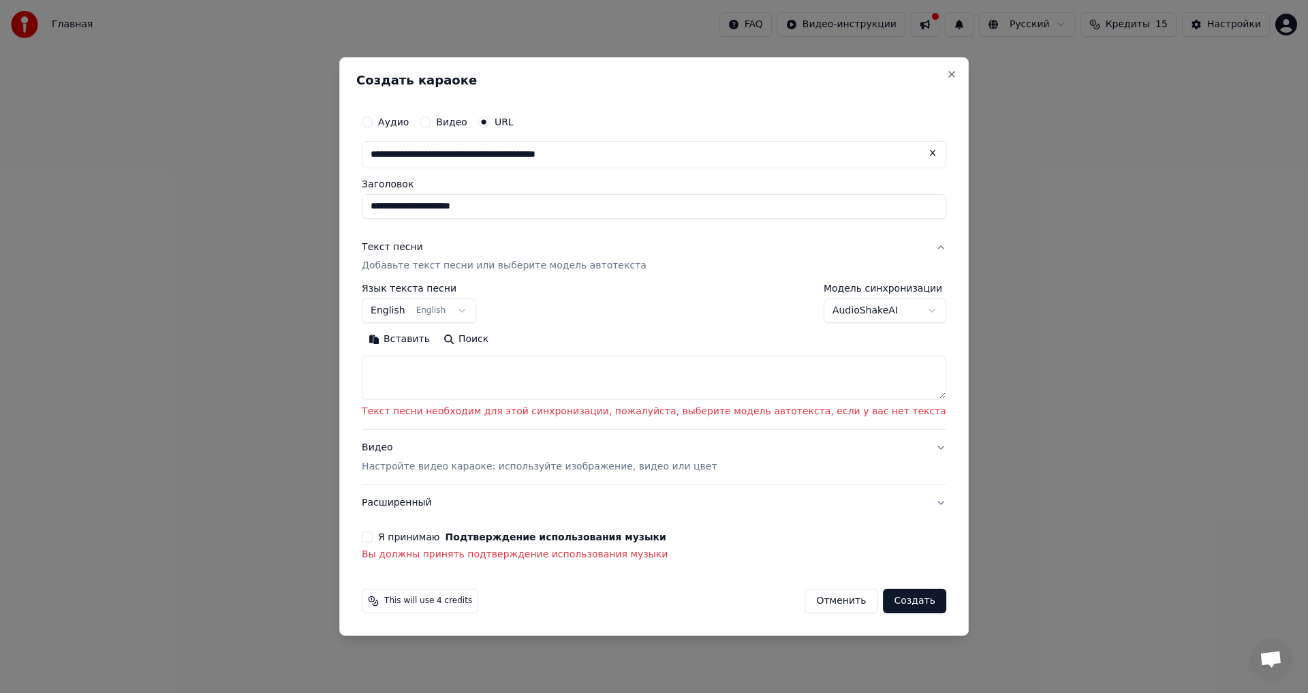
click at [373, 537] on button "Я принимаю Подтверждение использования музыки" at bounding box center [367, 536] width 11 height 11
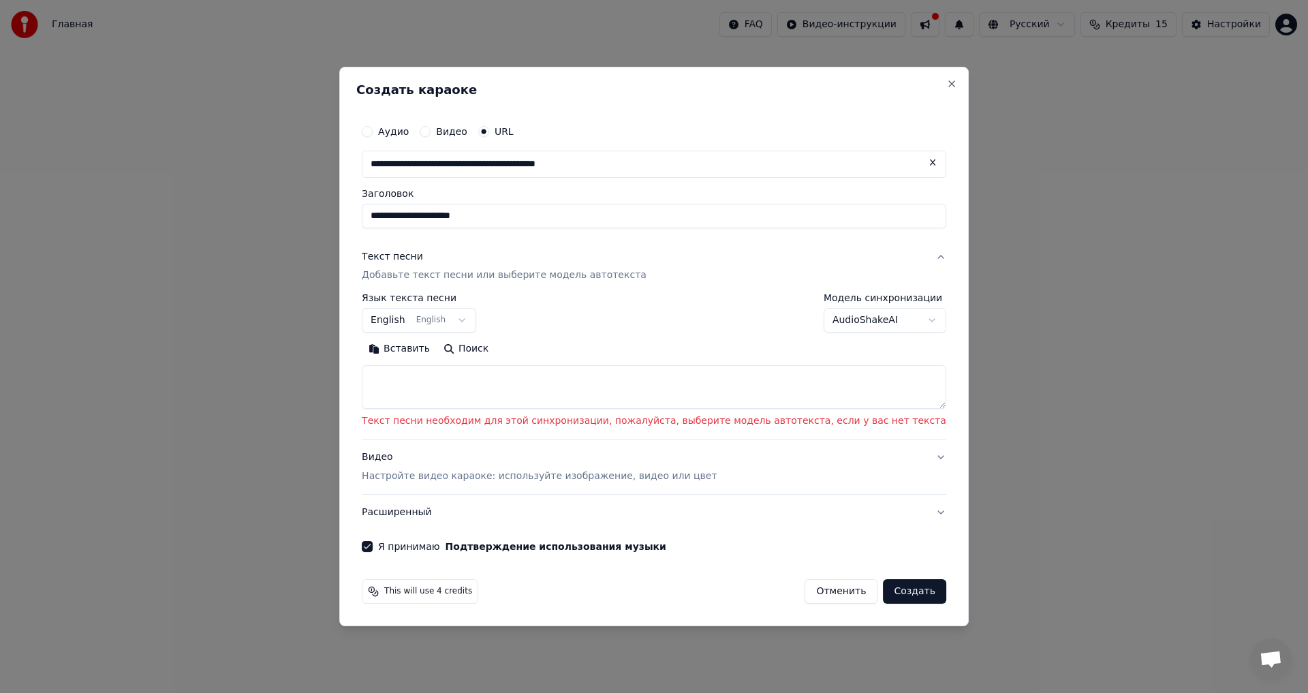
click at [576, 276] on p "Добавьте текст песни или выберите модель автотекста" at bounding box center [504, 276] width 285 height 14
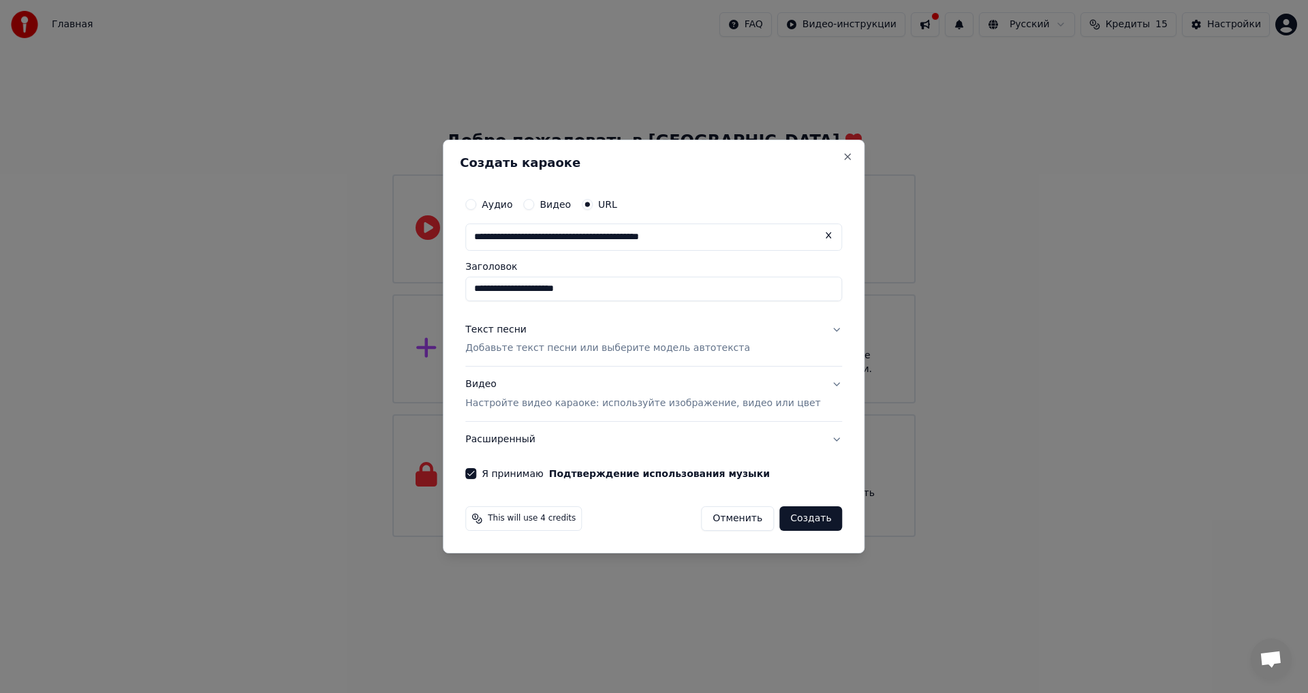
click at [593, 345] on p "Добавьте текст песни или выберите модель автотекста" at bounding box center [607, 349] width 285 height 14
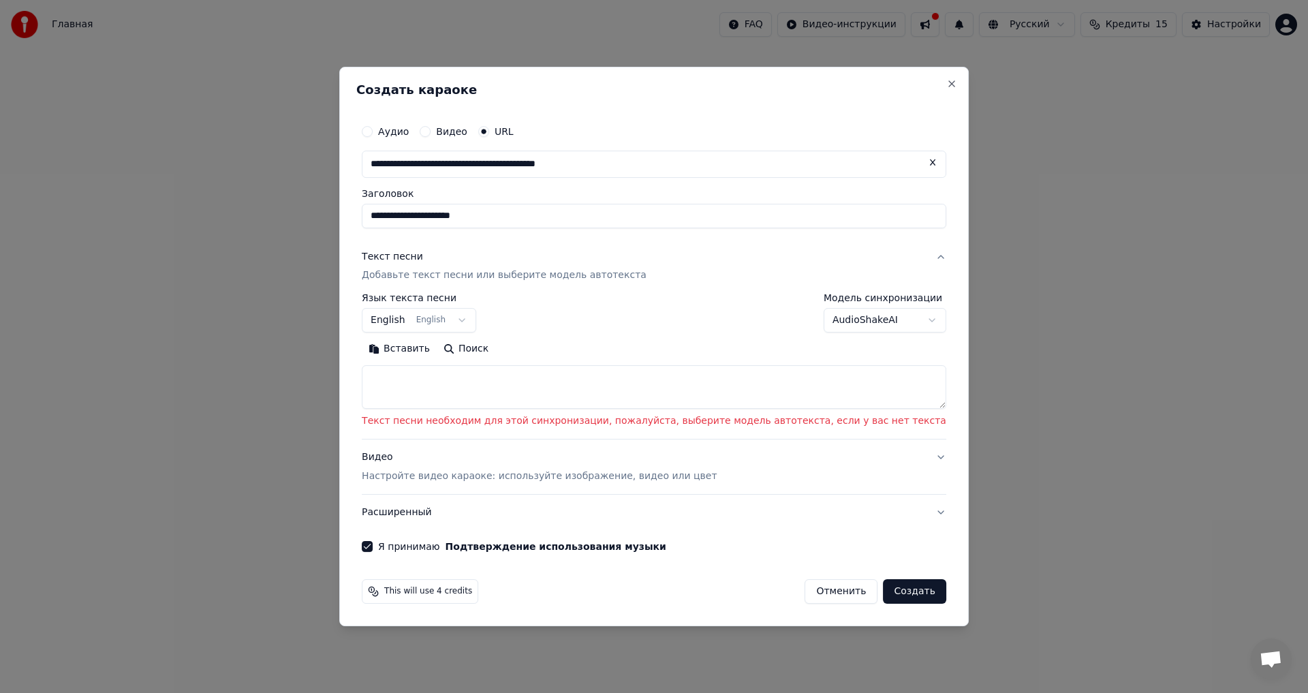
click at [873, 326] on body "**********" at bounding box center [654, 268] width 1308 height 537
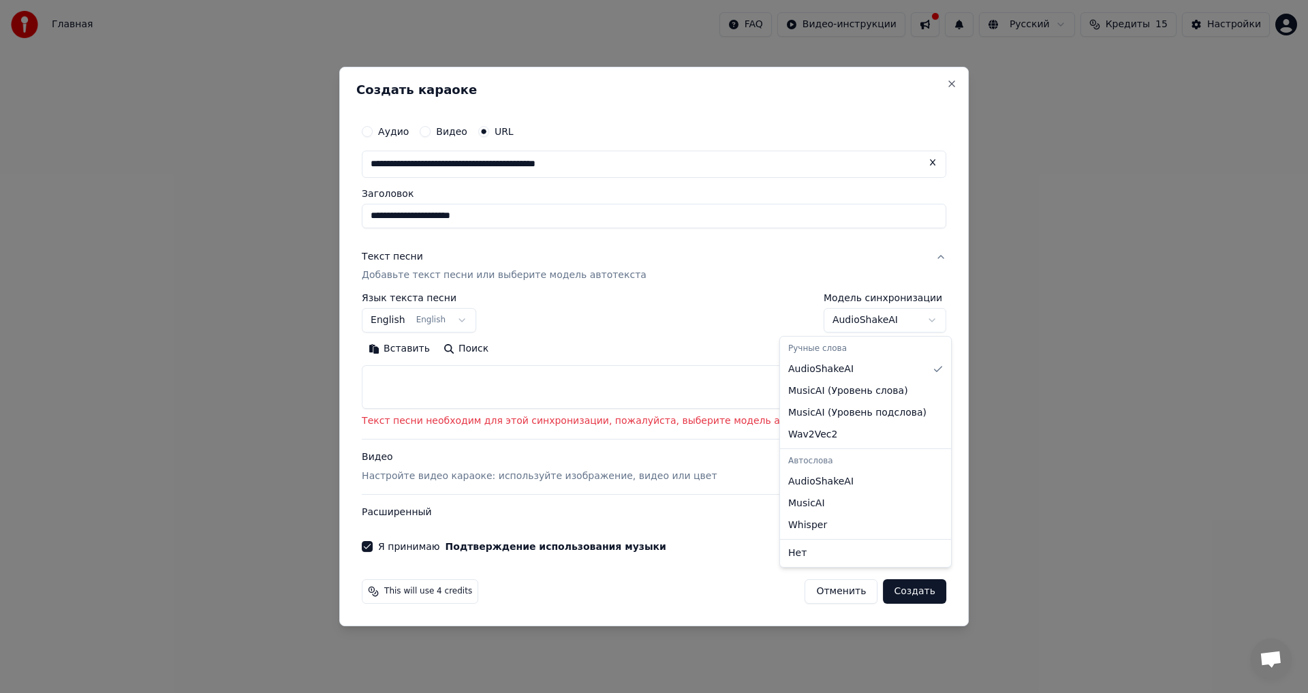
click at [644, 323] on body "**********" at bounding box center [654, 268] width 1308 height 537
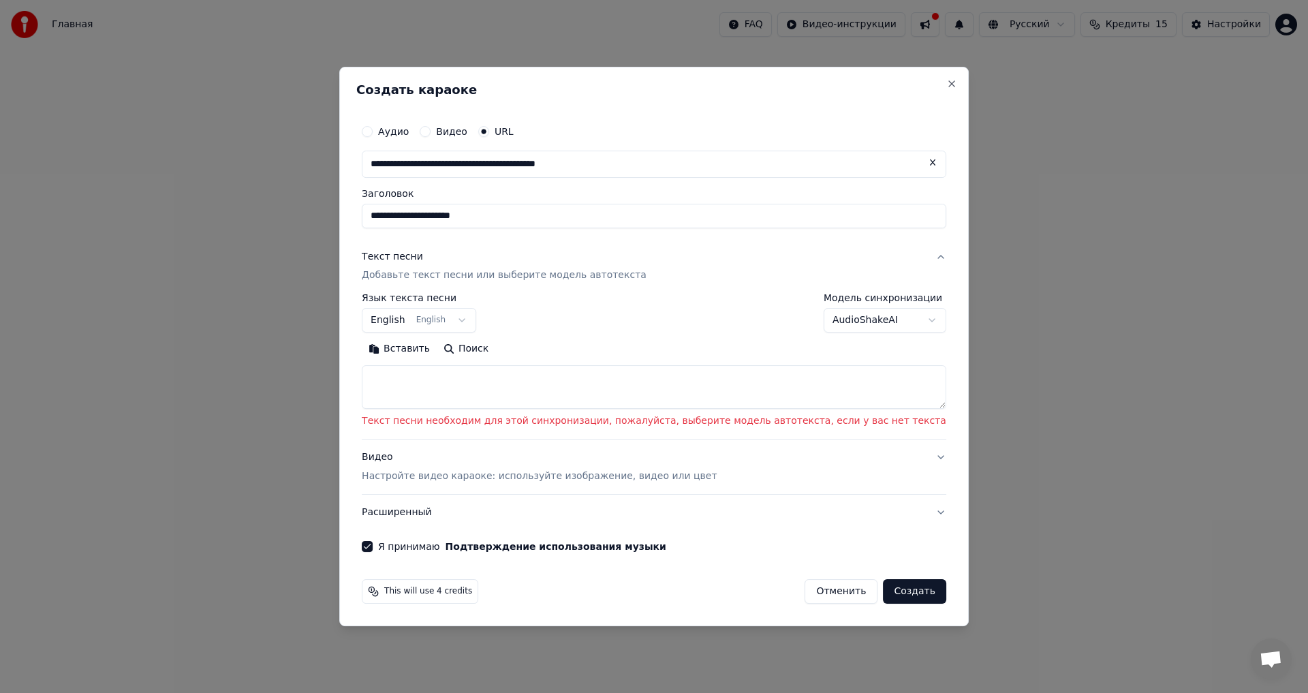
click at [500, 329] on body "**********" at bounding box center [654, 268] width 1308 height 537
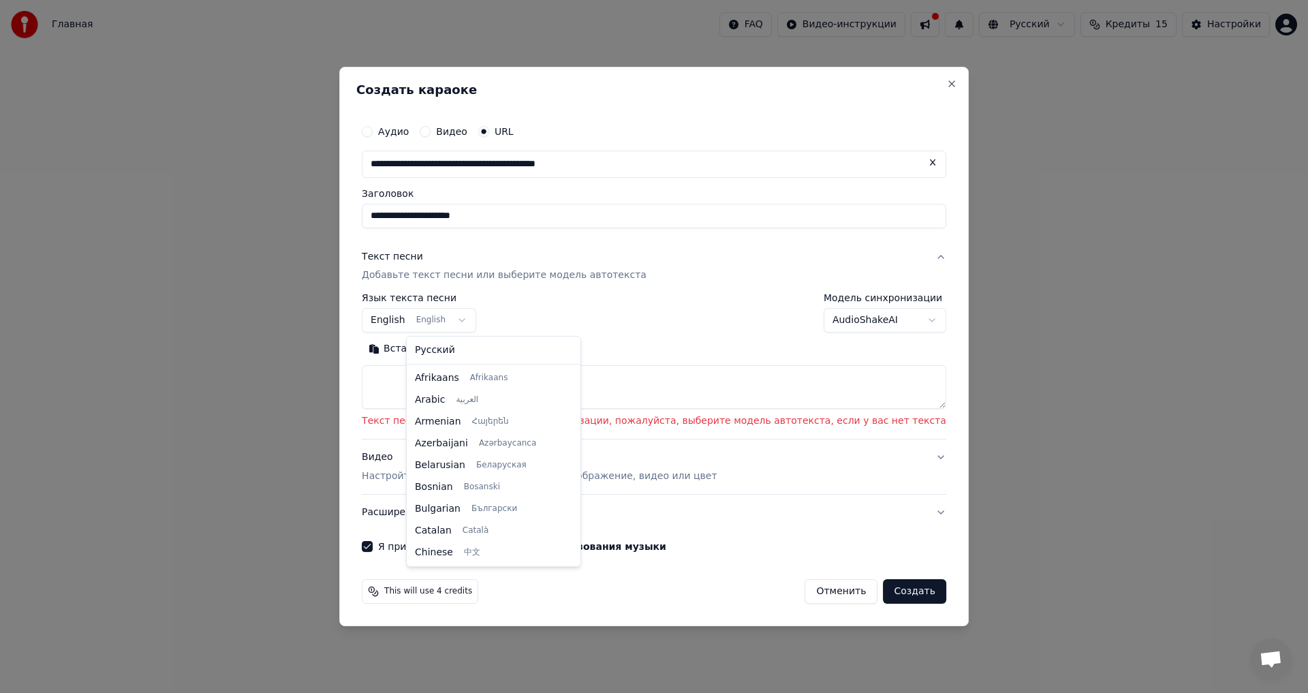
scroll to position [109, 0]
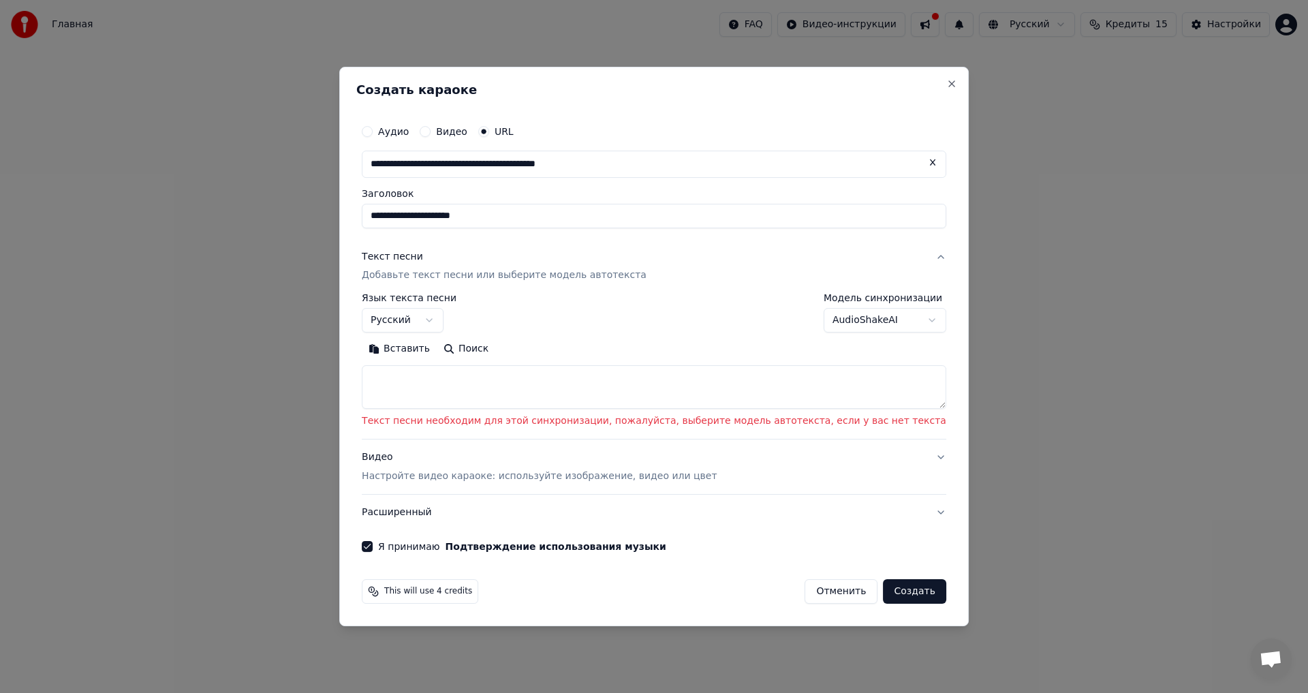
click at [883, 581] on button "Создать" at bounding box center [914, 591] width 63 height 25
click at [883, 587] on button "Создать" at bounding box center [914, 591] width 63 height 25
select select "**"
click at [883, 595] on button "Создать" at bounding box center [914, 591] width 63 height 25
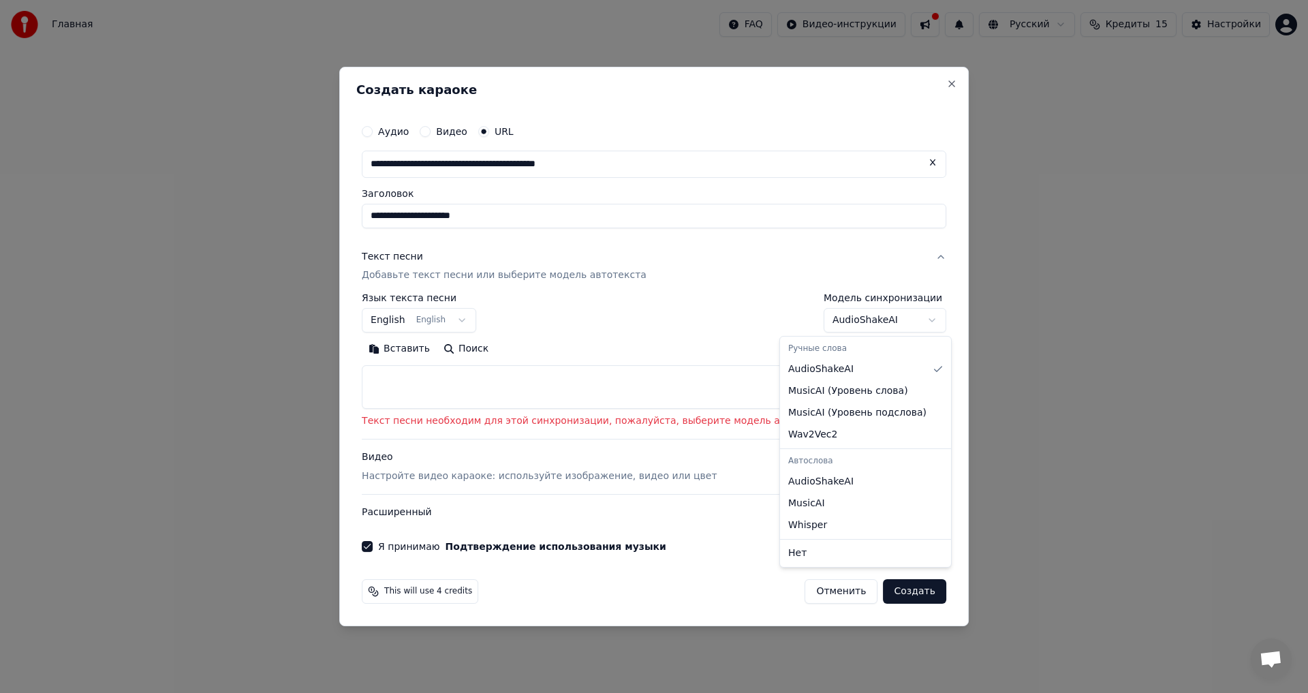
click at [845, 324] on body "**********" at bounding box center [654, 268] width 1308 height 537
select select "**********"
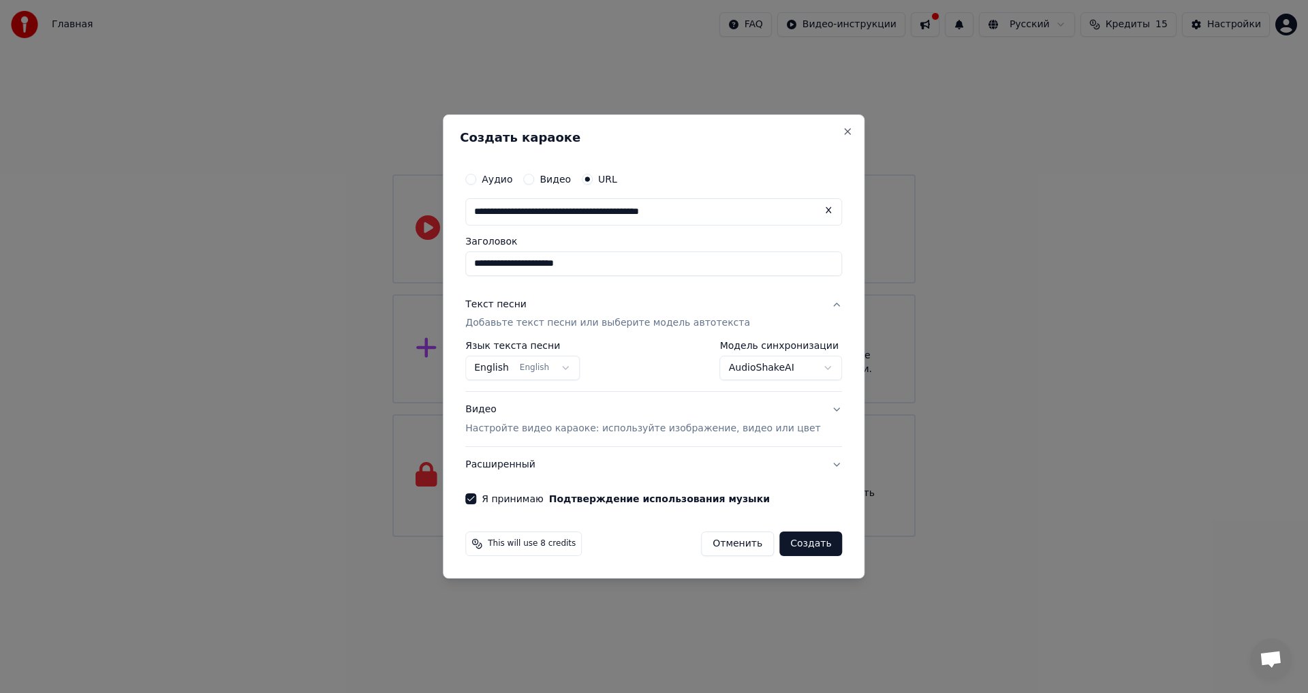
click at [797, 542] on button "Создать" at bounding box center [810, 543] width 63 height 25
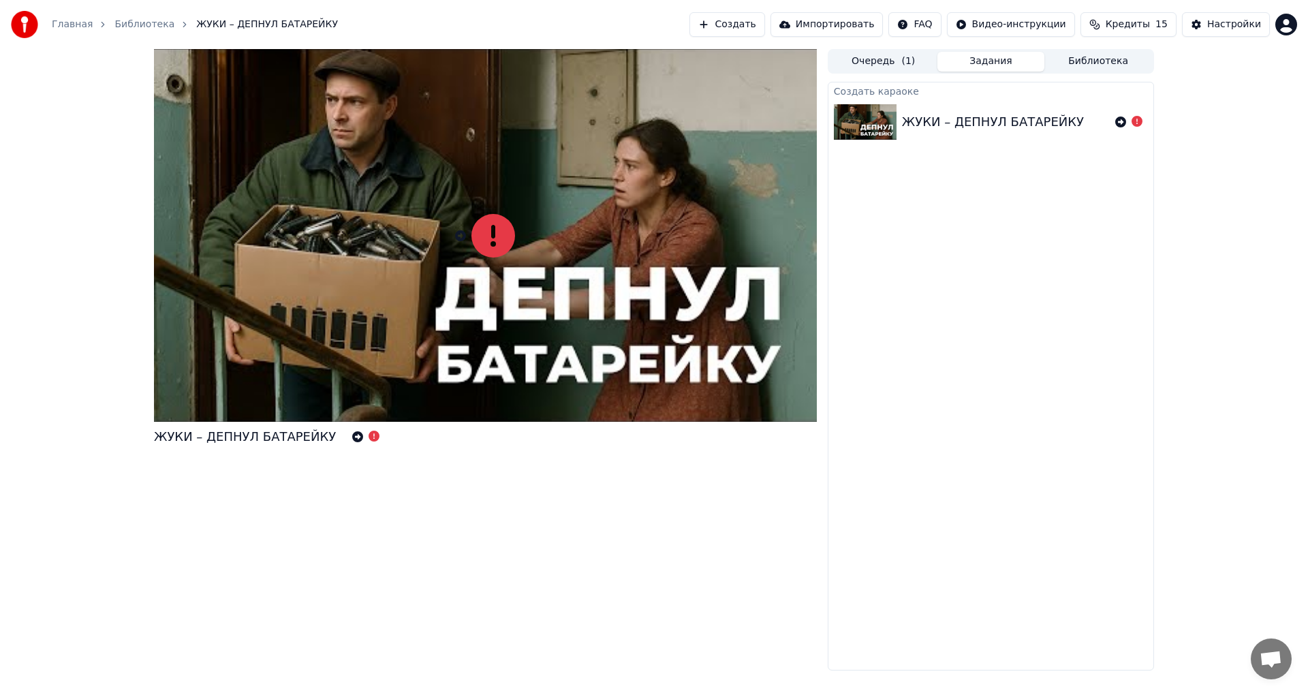
drag, startPoint x: 247, startPoint y: 169, endPoint x: 125, endPoint y: 170, distance: 122.6
click at [123, 21] on link "Библиотека" at bounding box center [144, 25] width 60 height 14
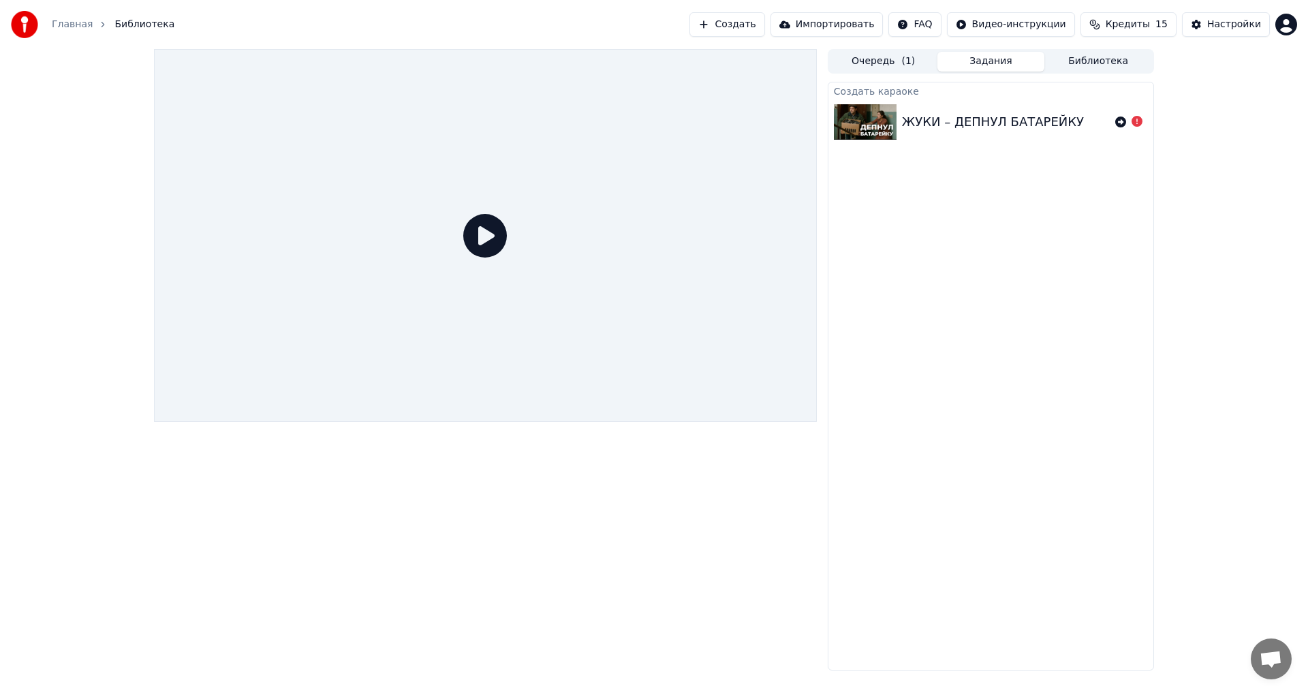
drag, startPoint x: 464, startPoint y: 252, endPoint x: 471, endPoint y: 224, distance: 28.7
click at [464, 240] on icon at bounding box center [485, 236] width 44 height 44
click at [472, 225] on icon at bounding box center [485, 236] width 44 height 44
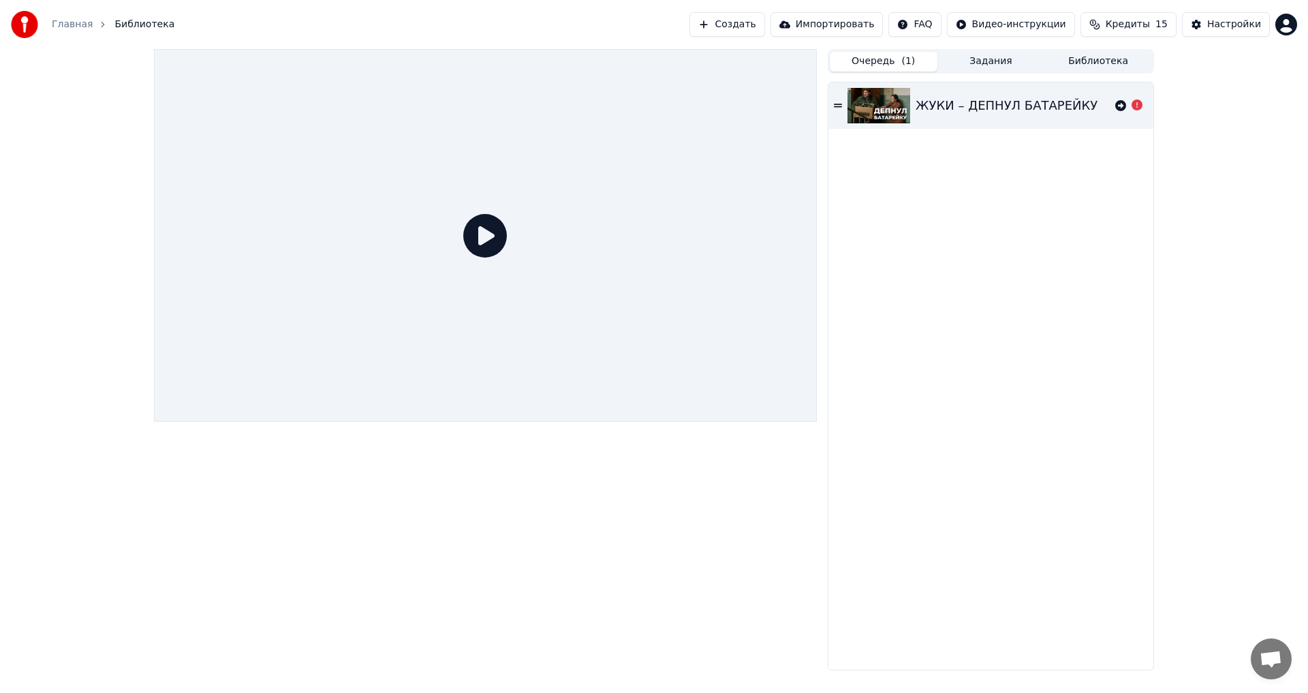
click at [884, 59] on button "Очередь ( 1 )" at bounding box center [884, 62] width 108 height 20
drag, startPoint x: 1109, startPoint y: 61, endPoint x: 1097, endPoint y: 61, distance: 11.6
click at [1108, 60] on button "Библиотека" at bounding box center [1098, 62] width 108 height 20
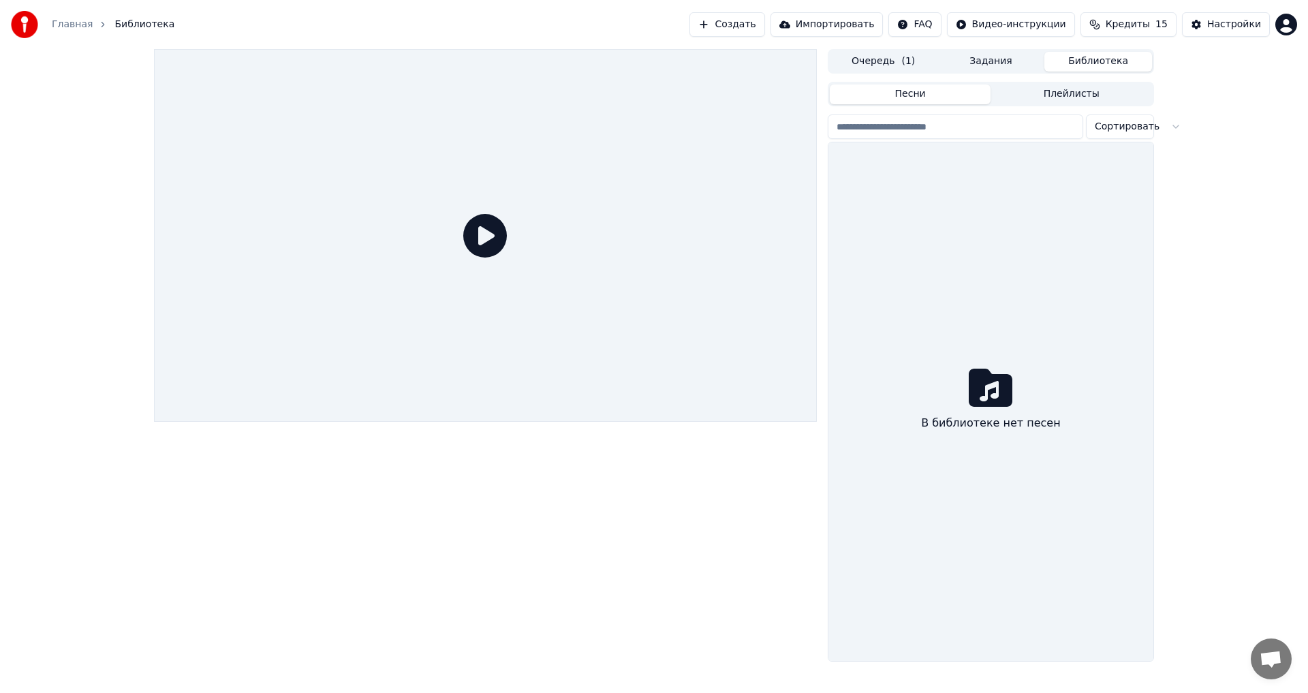
click at [880, 60] on button "Очередь ( 1 )" at bounding box center [884, 62] width 108 height 20
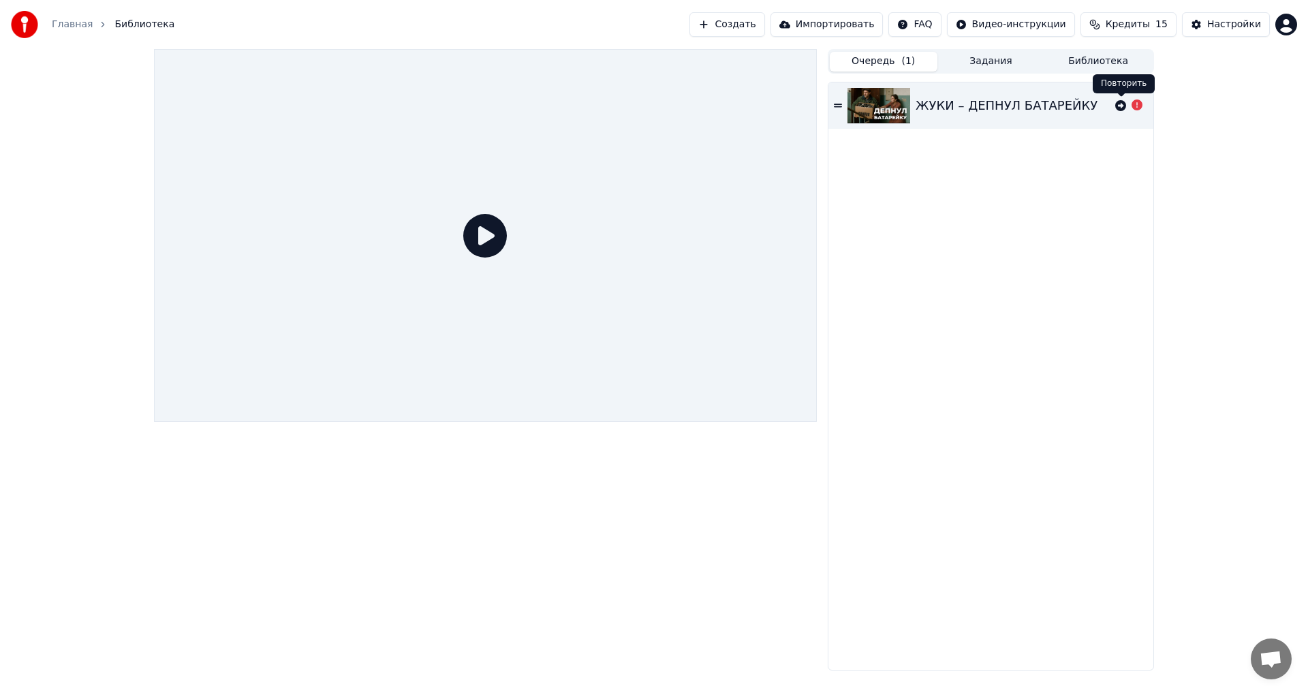
click at [1120, 107] on icon at bounding box center [1120, 105] width 11 height 11
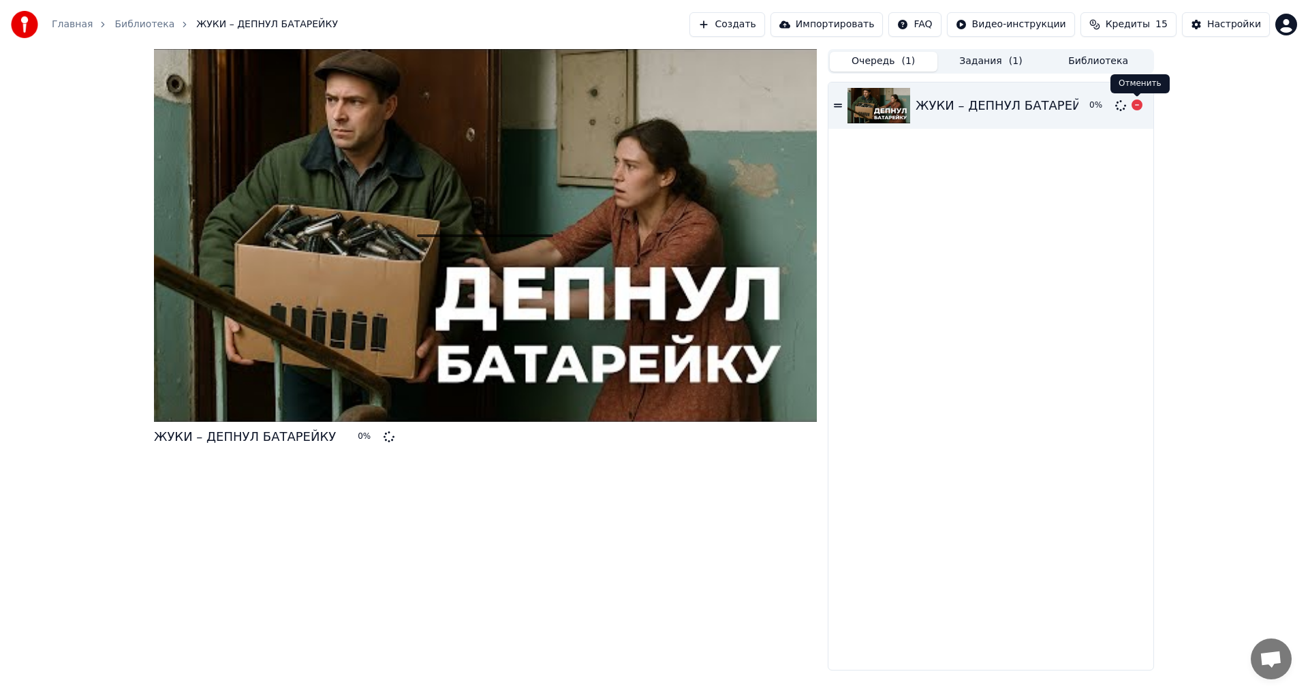
click at [1138, 105] on icon at bounding box center [1136, 104] width 11 height 11
drag, startPoint x: 484, startPoint y: 279, endPoint x: 975, endPoint y: 97, distance: 523.1
click at [484, 274] on div at bounding box center [485, 235] width 663 height 373
drag, startPoint x: 980, startPoint y: 57, endPoint x: 919, endPoint y: 56, distance: 61.3
click at [979, 56] on button "Задания" at bounding box center [991, 62] width 108 height 20
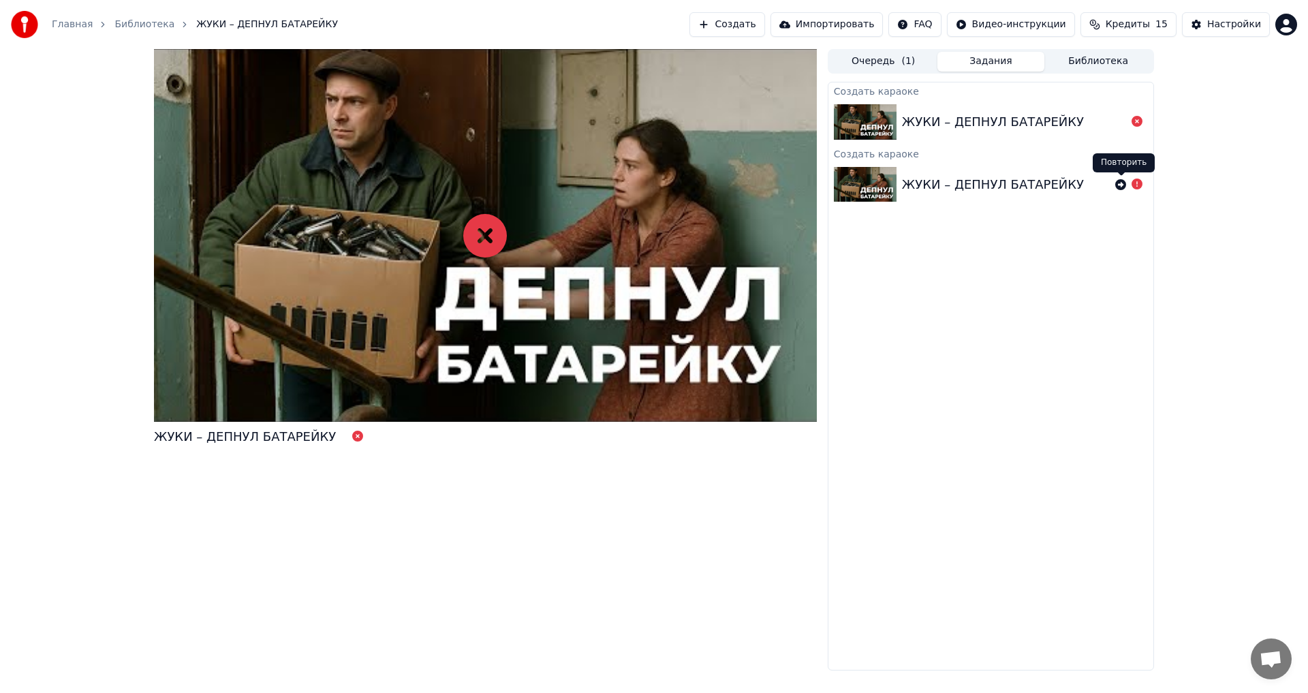
click at [1122, 183] on icon at bounding box center [1120, 184] width 11 height 11
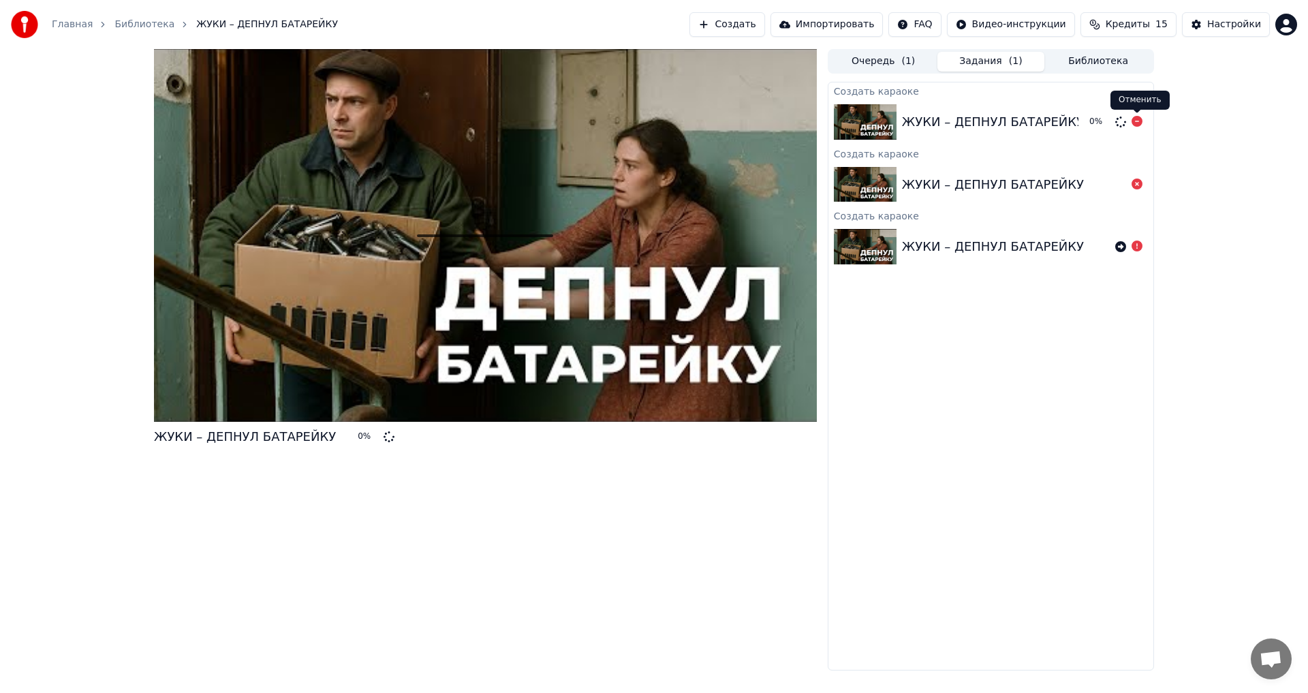
click at [1138, 120] on icon at bounding box center [1136, 121] width 11 height 11
click at [1138, 191] on div "ЖУКИ – ДЕПНУЛ БАТАРЕЙКУ" at bounding box center [990, 184] width 325 height 46
click at [1138, 184] on icon at bounding box center [1136, 183] width 11 height 11
click at [1122, 246] on icon at bounding box center [1120, 246] width 11 height 11
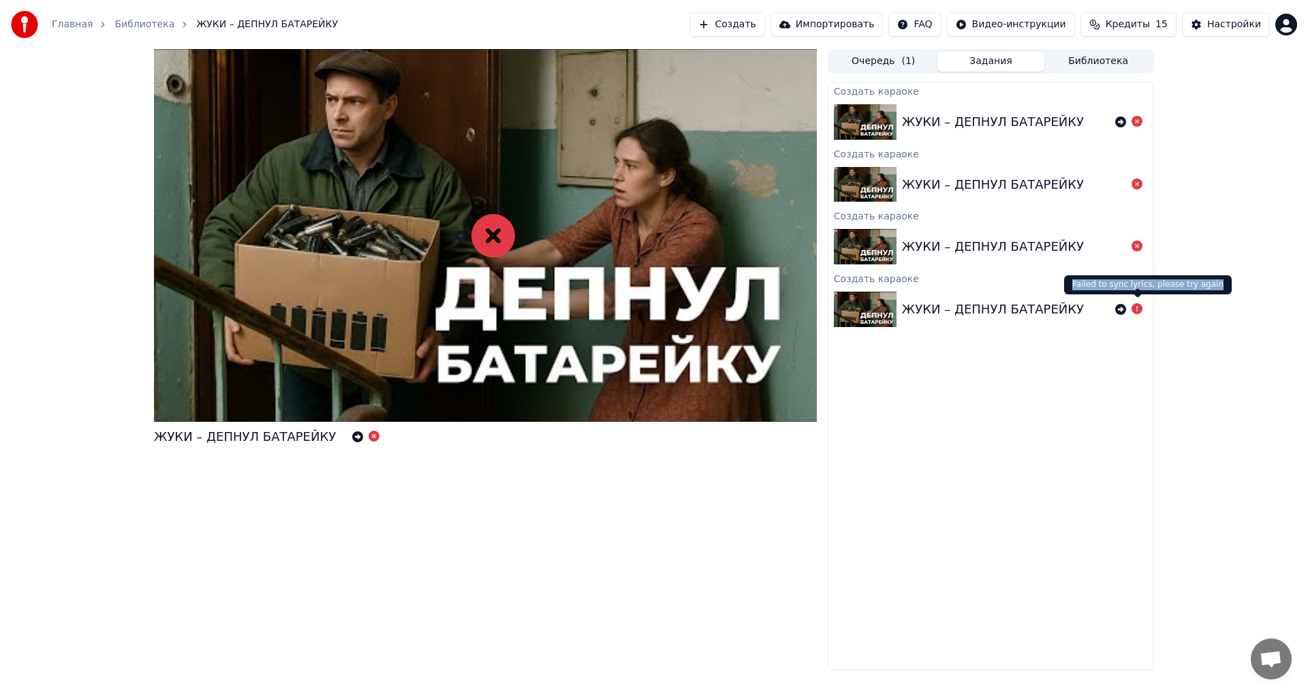
drag, startPoint x: 1072, startPoint y: 283, endPoint x: 1206, endPoint y: 287, distance: 133.6
click at [1206, 287] on div "Failed to sync lyrics, please try again Failed to sync lyrics, please try again" at bounding box center [1148, 284] width 168 height 19
copy div "Failed to sync lyrics, please try again"
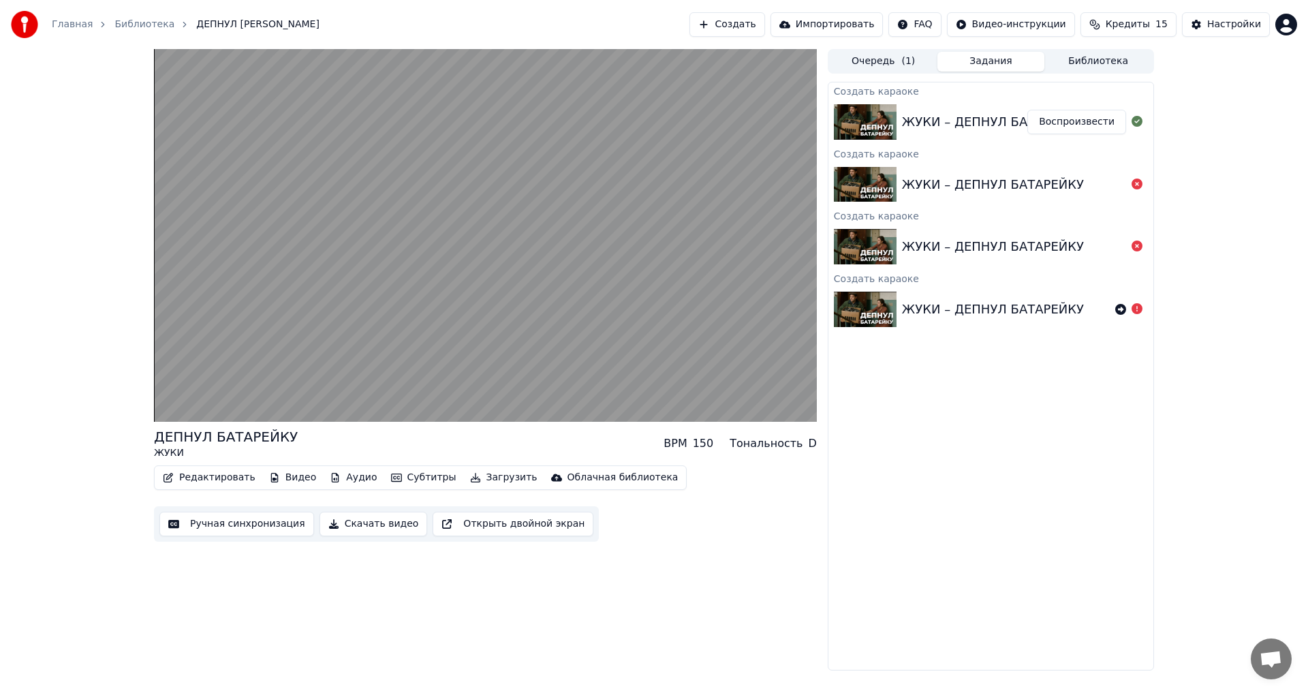
click at [1229, 389] on div "ДЕПНУЛ БАТАРЕЙКУ ЖУКИ BPM 150 Тональность D Редактировать Видео Аудио Субтитры …" at bounding box center [654, 359] width 1308 height 621
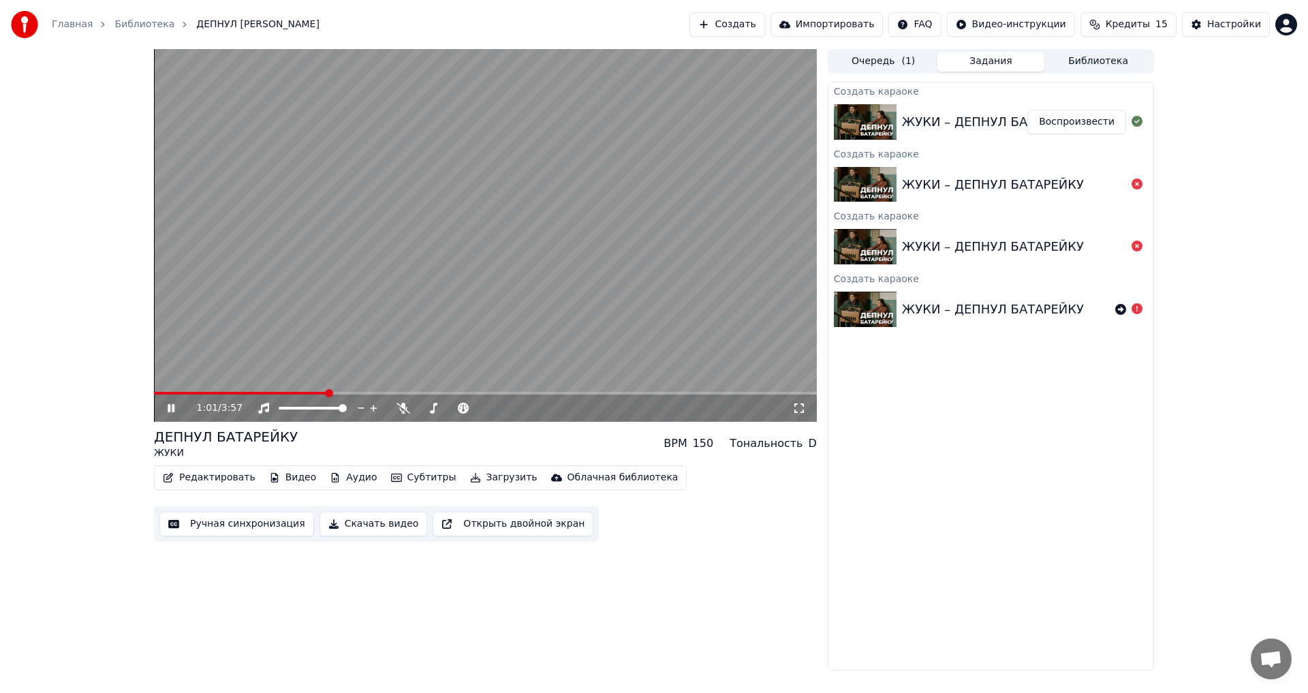
click at [77, 20] on link "Главная" at bounding box center [72, 25] width 41 height 14
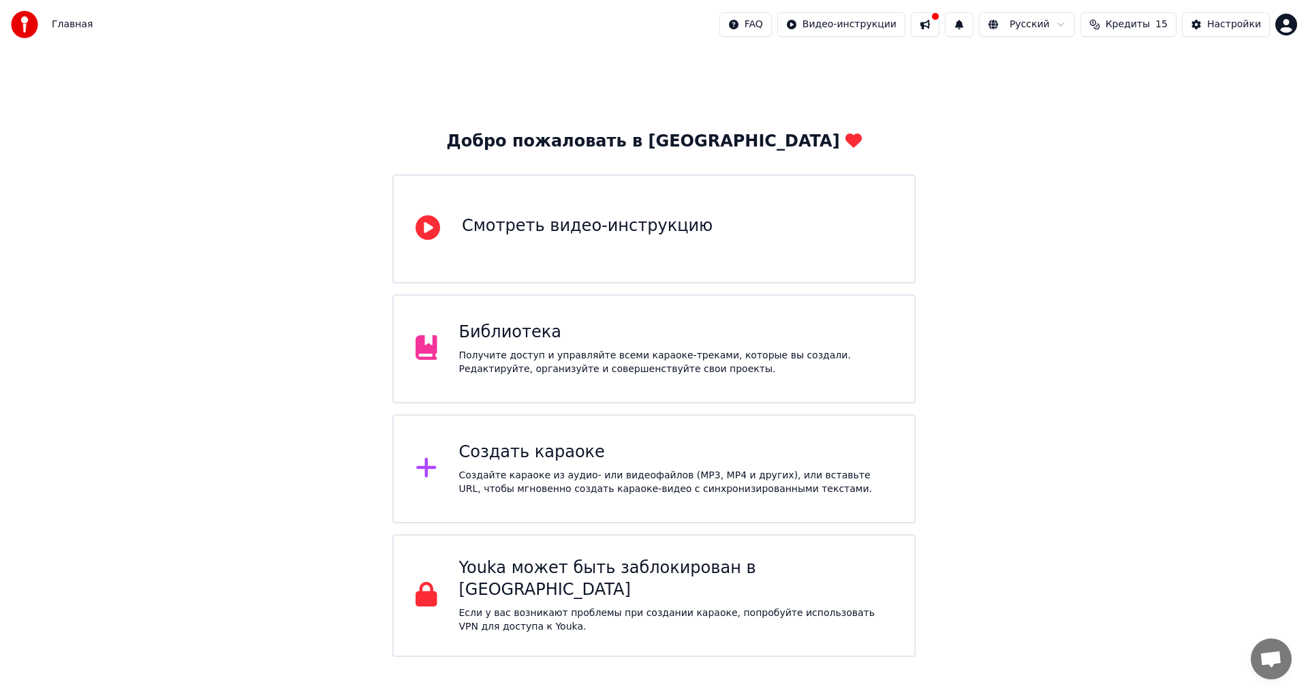
click at [589, 449] on div "Создать караоке" at bounding box center [676, 452] width 434 height 22
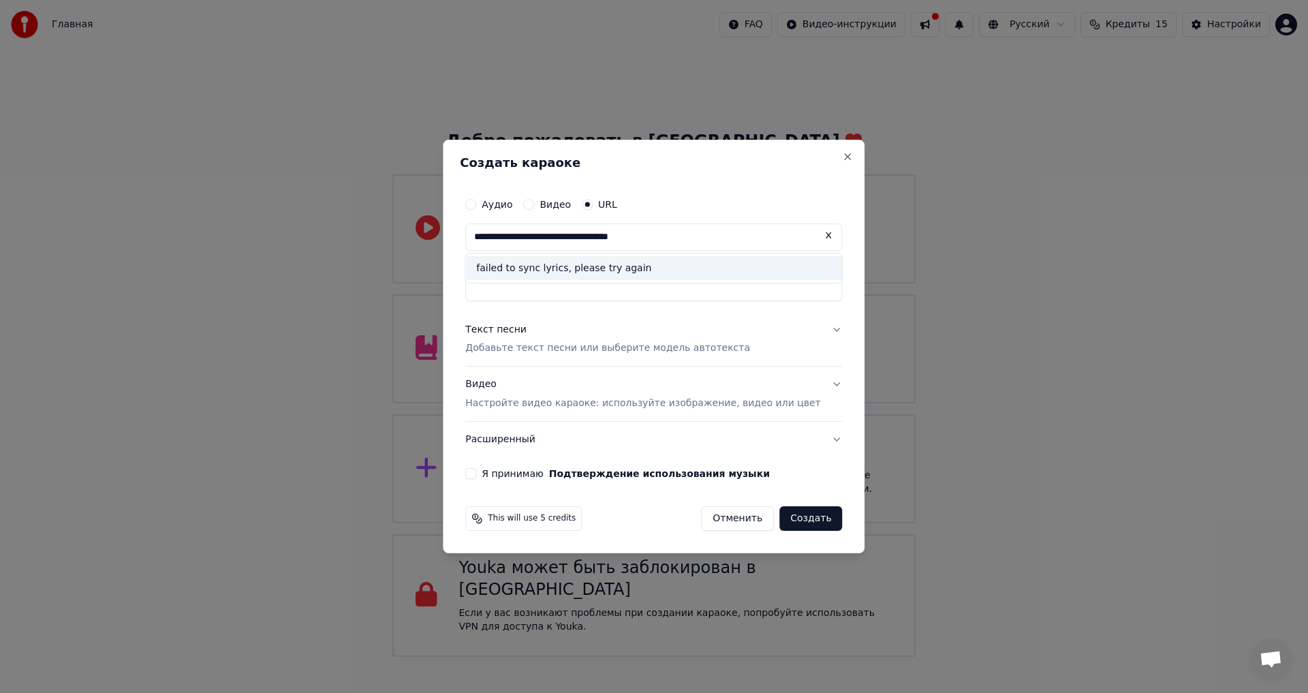
type input "**********"
click at [815, 243] on button at bounding box center [828, 235] width 27 height 25
paste input "**********"
type input "**********"
click at [638, 287] on input "Заголовок" at bounding box center [653, 289] width 377 height 25
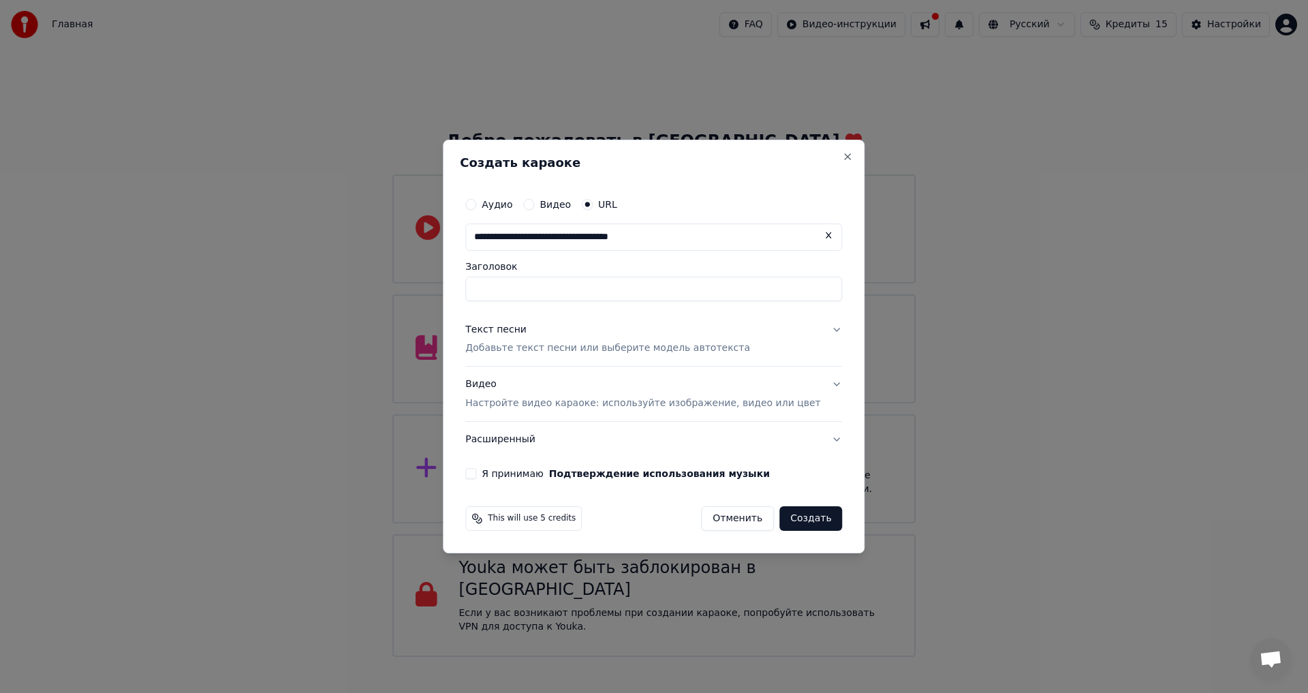
click at [815, 236] on button at bounding box center [828, 235] width 27 height 25
click at [674, 244] on input "text" at bounding box center [653, 236] width 377 height 27
paste input "**********"
click at [719, 292] on input "Заголовок" at bounding box center [653, 289] width 377 height 25
type input "**********"
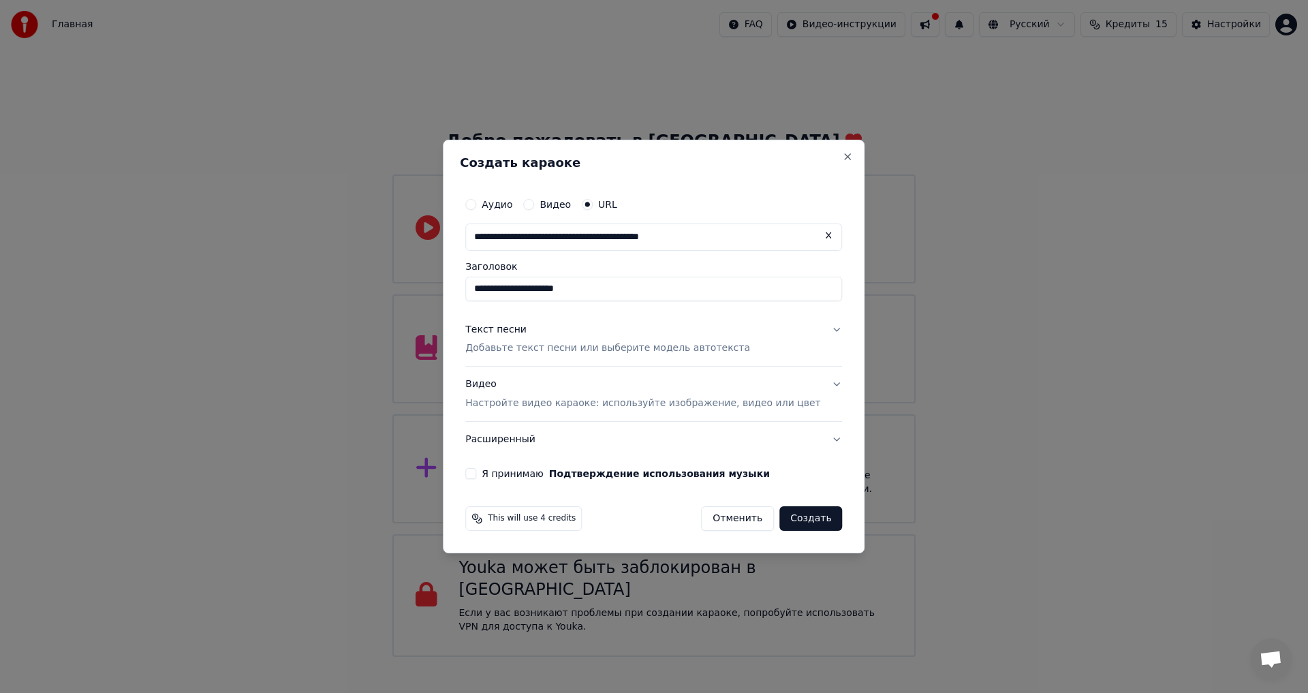
type input "**********"
click at [815, 239] on button at bounding box center [828, 235] width 27 height 25
click at [661, 244] on input "text" at bounding box center [653, 236] width 377 height 27
paste input "**********"
click at [665, 287] on input "**********" at bounding box center [653, 289] width 377 height 25
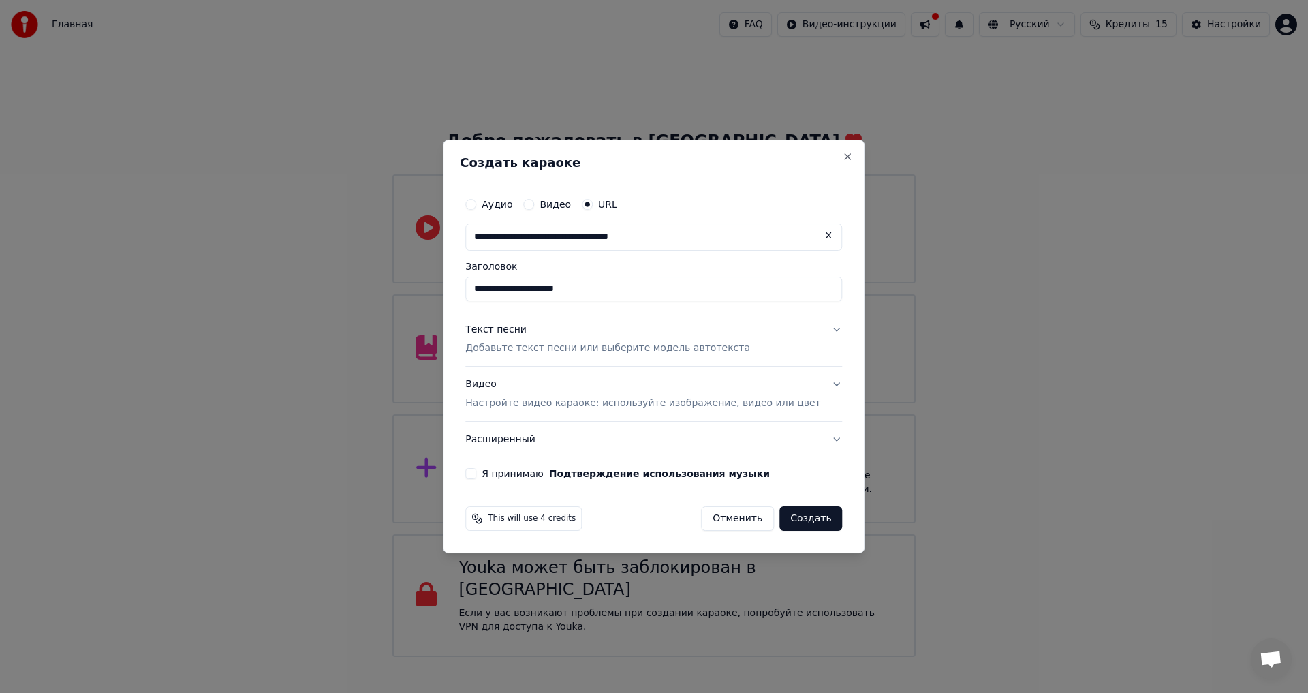
type input "**********"
click at [650, 349] on p "Добавьте текст песни или выберите модель автотекста" at bounding box center [607, 349] width 285 height 14
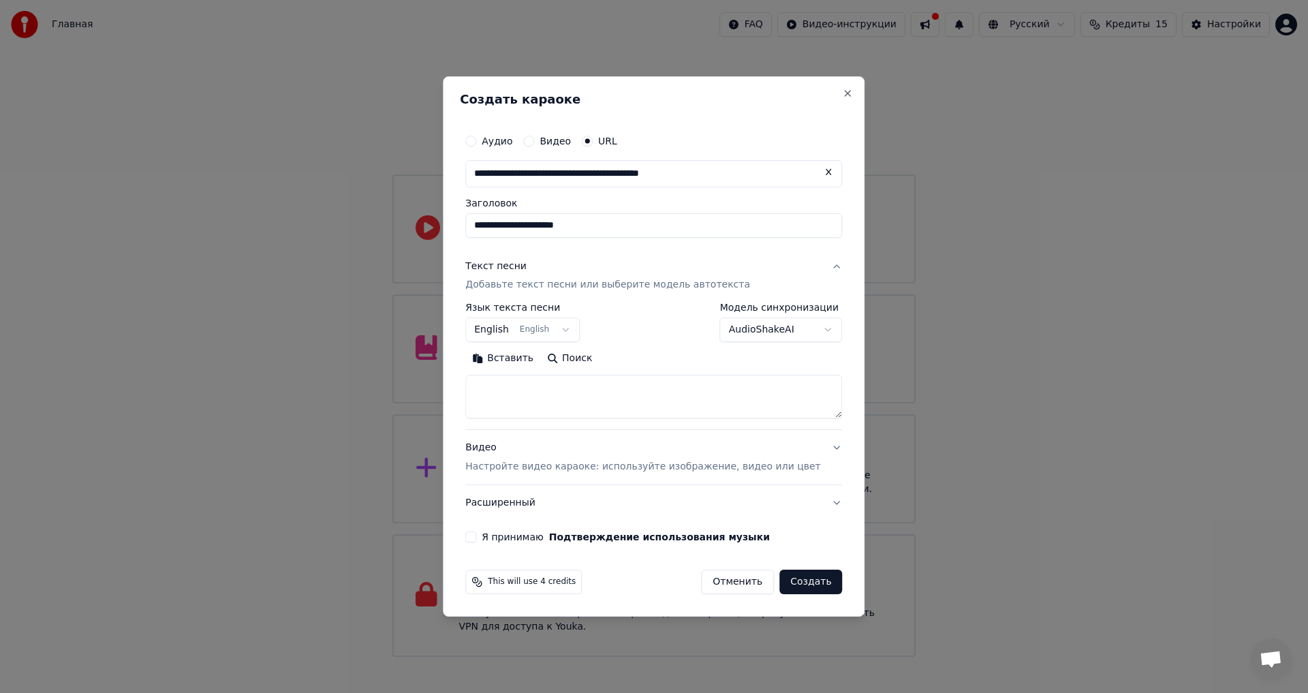
click at [559, 331] on body "Главная FAQ Видео-инструкции Русский Кредиты 15 Настройки Добро пожаловать в Yo…" at bounding box center [654, 328] width 1308 height 657
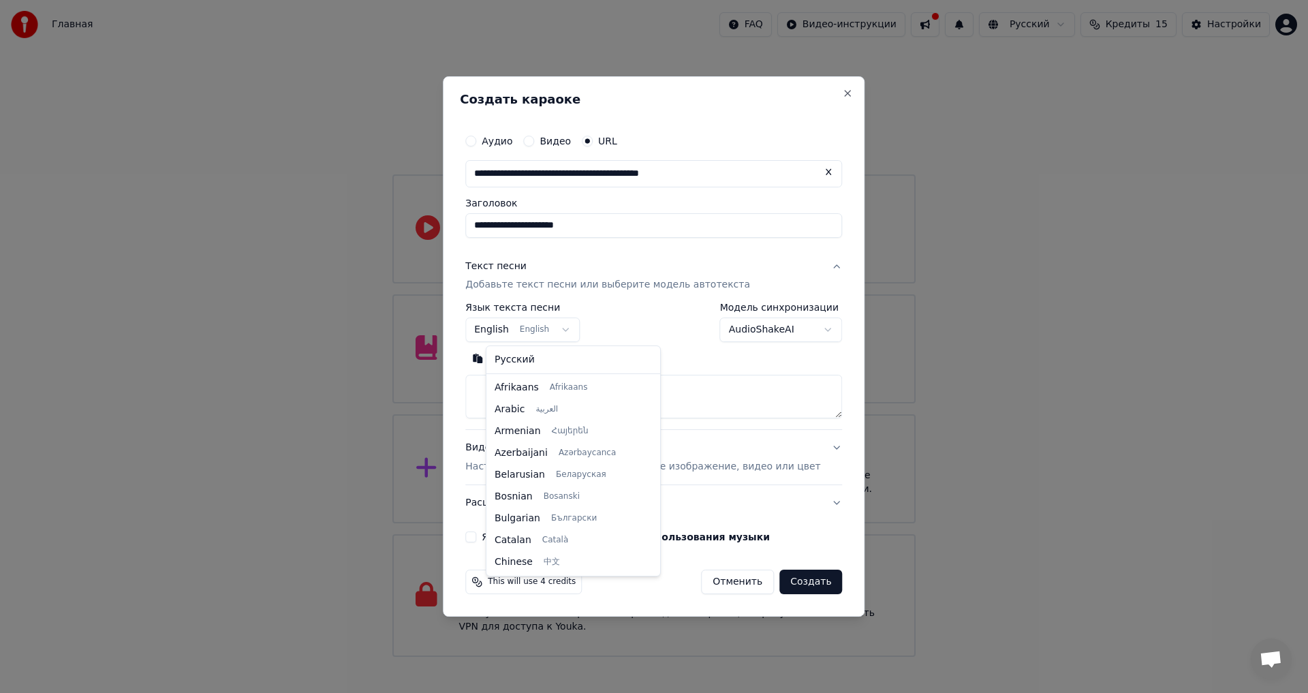
scroll to position [109, 0]
select select "**"
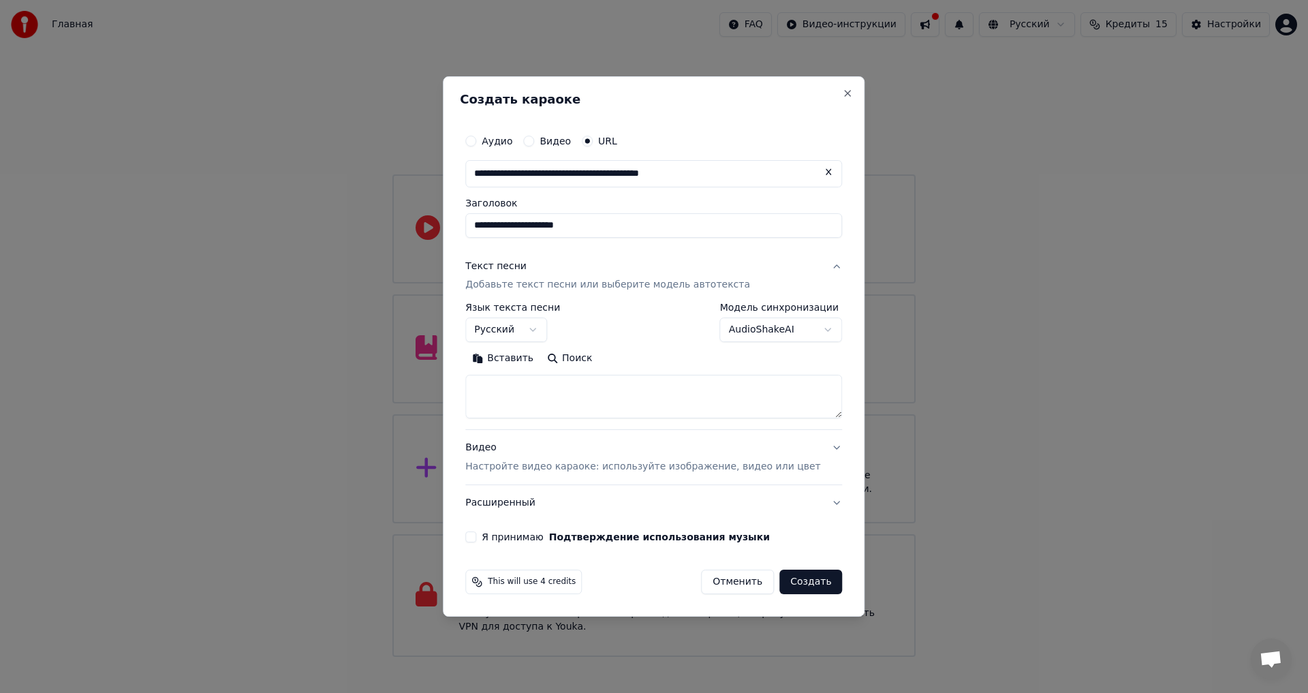
click at [563, 394] on textarea at bounding box center [653, 397] width 377 height 44
paste textarea "**********"
type textarea "**********"
click at [672, 471] on p "Настройте видео караоке: используйте изображение, видео или цвет" at bounding box center [642, 467] width 355 height 14
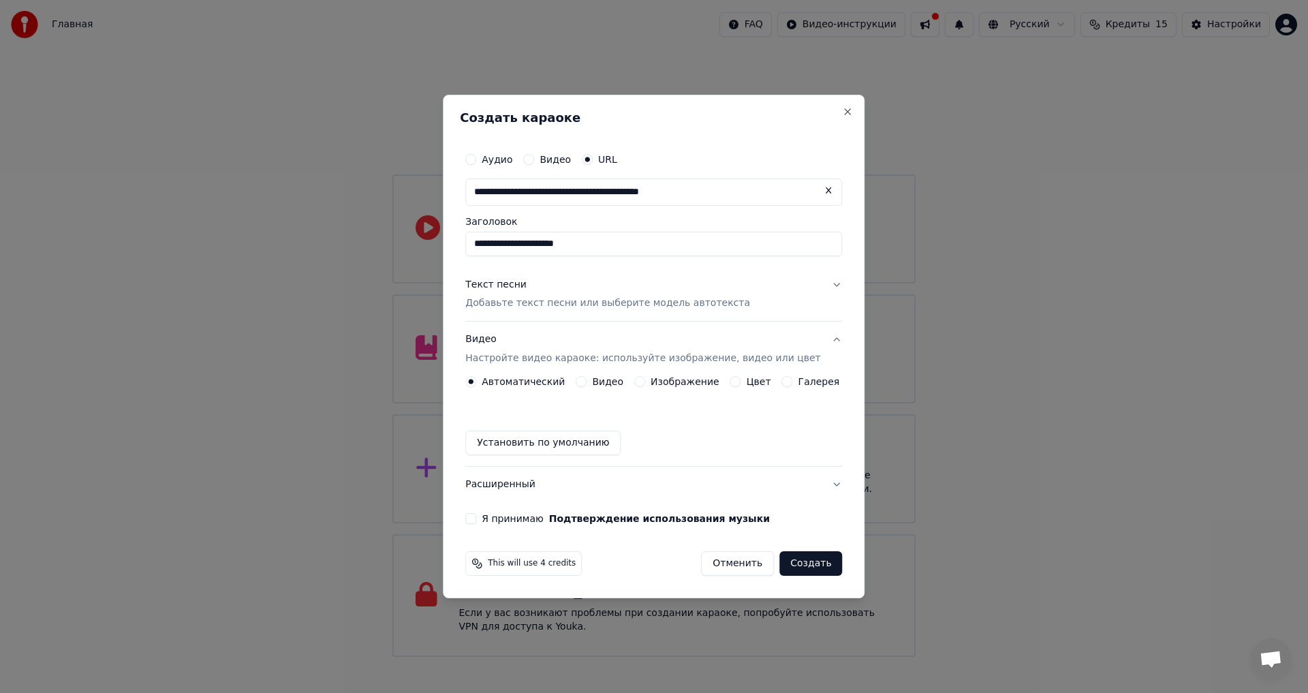
click at [643, 382] on button "Изображение" at bounding box center [639, 381] width 11 height 11
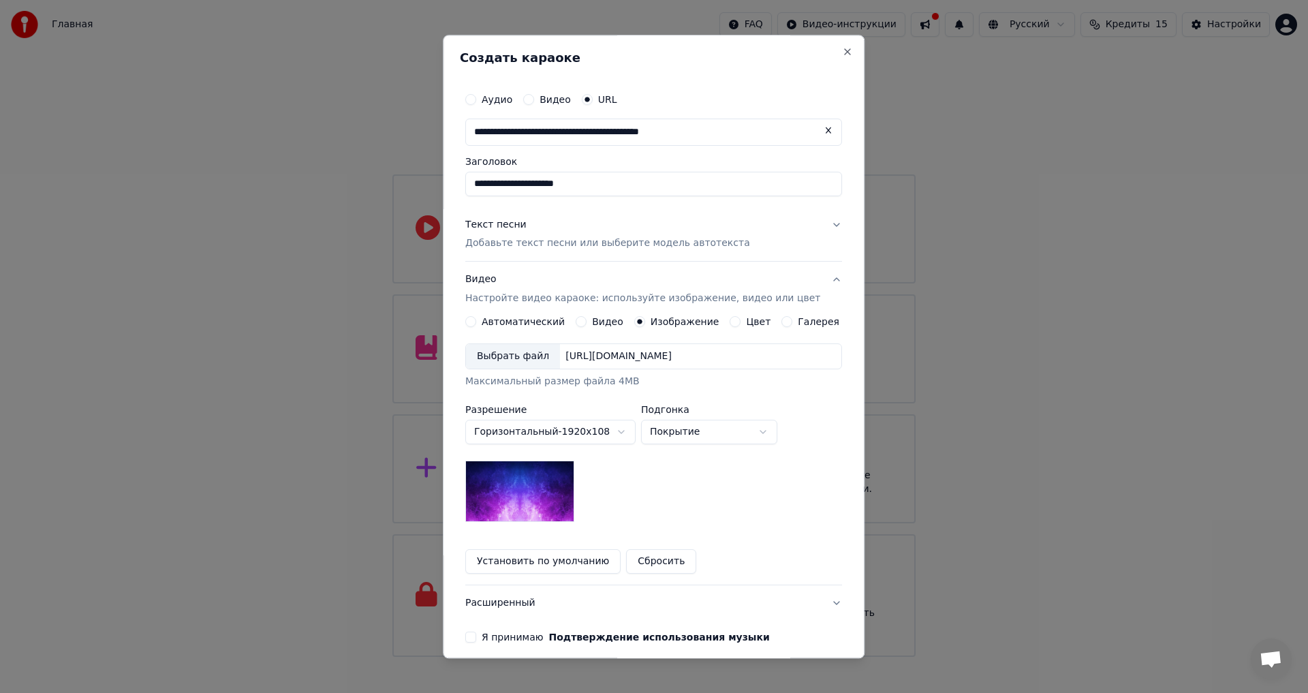
click at [512, 359] on div "Выбрать файл" at bounding box center [513, 357] width 94 height 25
click at [536, 356] on div "Выбрать файл" at bounding box center [513, 357] width 94 height 25
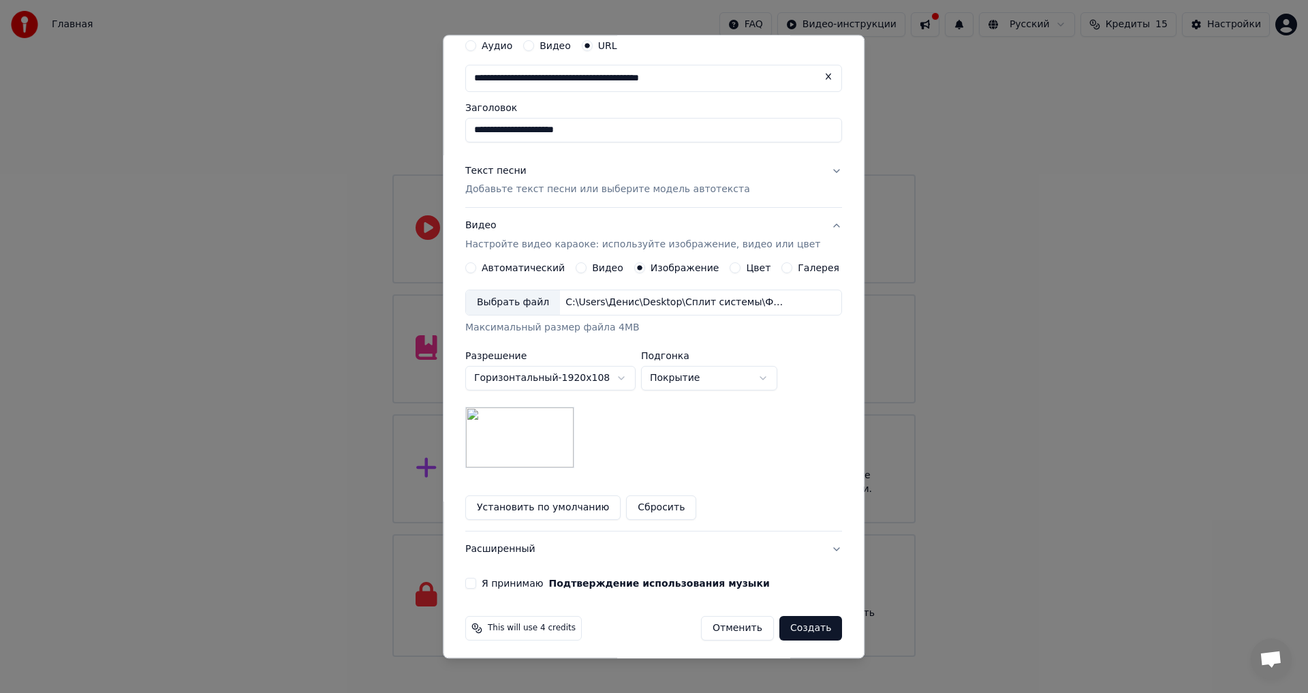
scroll to position [59, 0]
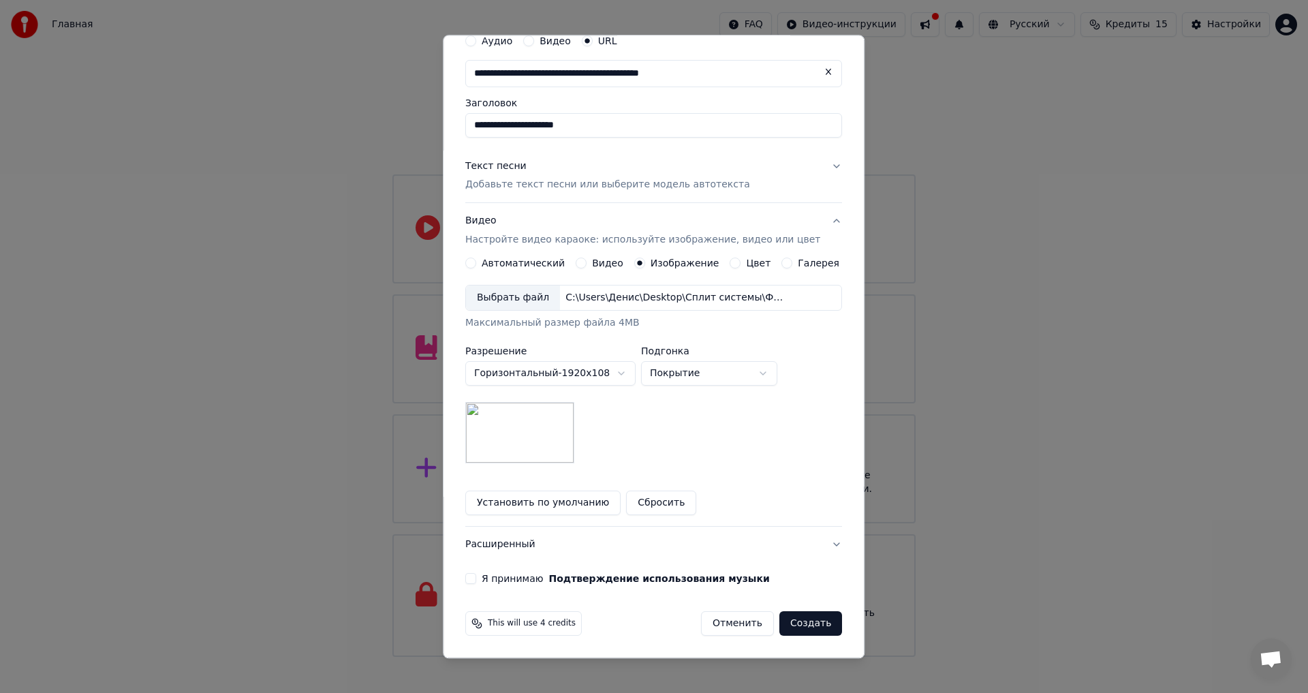
drag, startPoint x: 484, startPoint y: 578, endPoint x: 497, endPoint y: 580, distance: 13.1
click at [476, 578] on button "Я принимаю Подтверждение использования музыки" at bounding box center [470, 579] width 11 height 11
click at [802, 629] on button "Создать" at bounding box center [810, 624] width 63 height 25
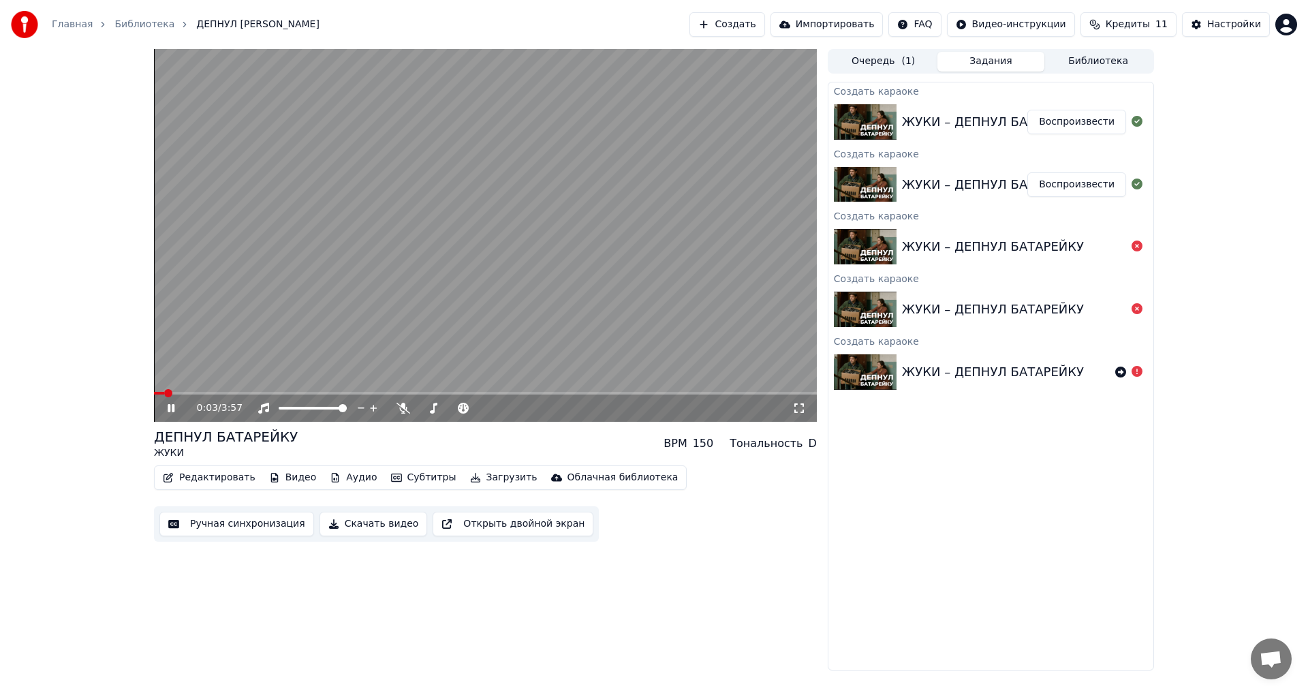
click at [170, 405] on icon at bounding box center [171, 408] width 7 height 8
click at [1084, 134] on button "Воспроизвести" at bounding box center [1076, 122] width 99 height 25
click at [1077, 186] on button "Воспроизвести" at bounding box center [1076, 184] width 99 height 25
click at [171, 409] on icon at bounding box center [181, 408] width 32 height 11
click at [1121, 367] on icon at bounding box center [1120, 371] width 11 height 11
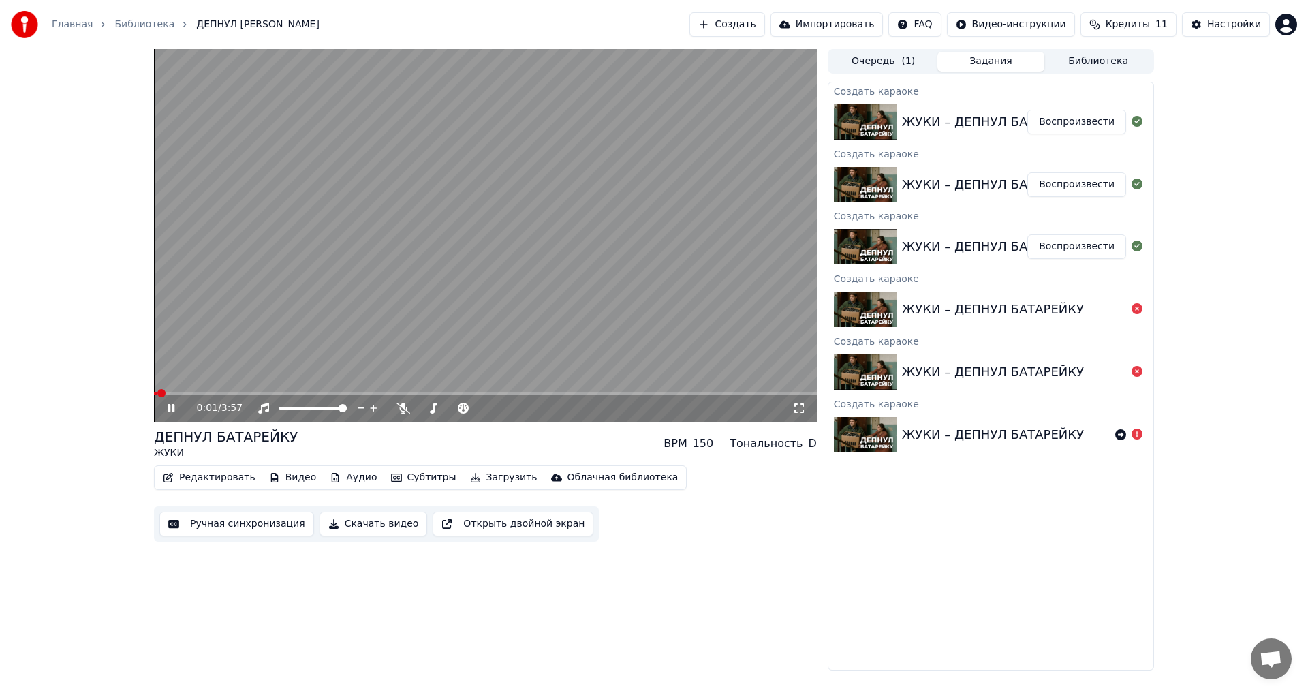
click at [172, 408] on icon at bounding box center [171, 408] width 7 height 8
drag, startPoint x: 873, startPoint y: 74, endPoint x: 881, endPoint y: 72, distance: 8.4
click at [881, 72] on div "Очередь ( 1 ) Задания Библиотека Создать караоке ЖУКИ – ДЕПНУЛ БАТАРЕЙКУ Воспро…" at bounding box center [991, 359] width 326 height 621
click at [898, 67] on button "Очередь ( 1 )" at bounding box center [884, 62] width 108 height 20
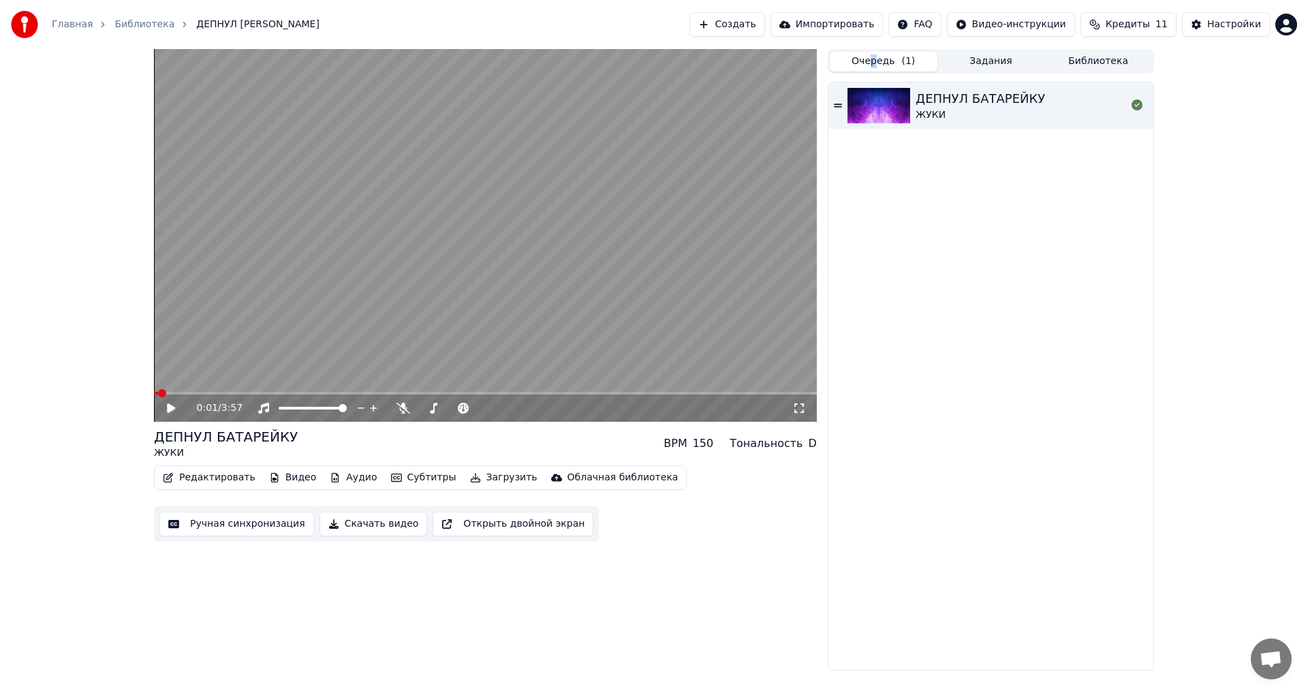
click at [994, 62] on button "Задания" at bounding box center [991, 62] width 108 height 20
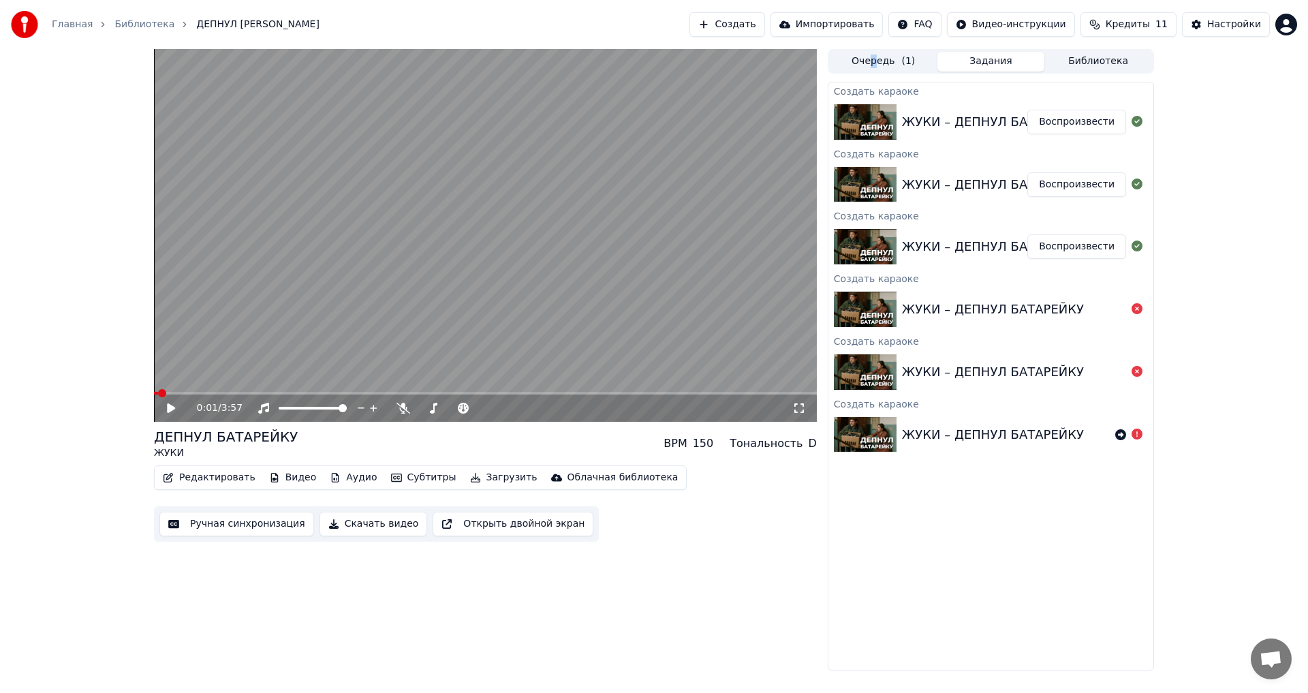
click at [1093, 65] on button "Библиотека" at bounding box center [1098, 62] width 108 height 20
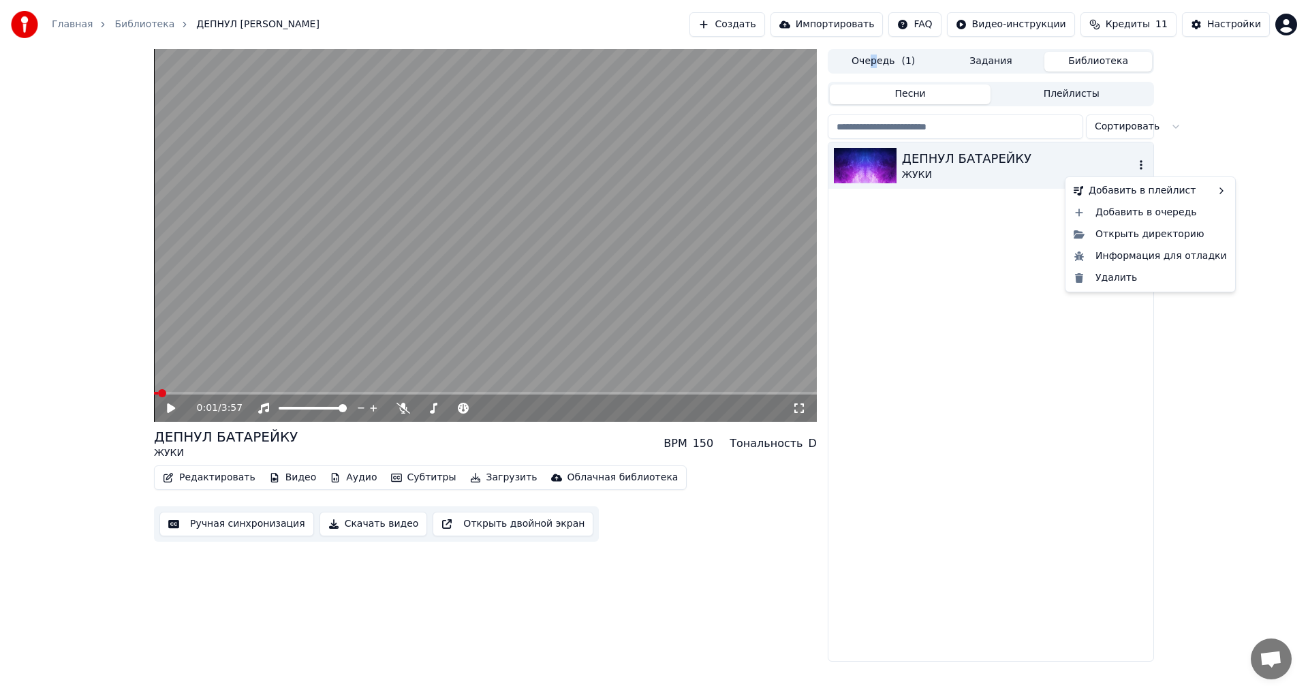
click at [1137, 168] on icon "button" at bounding box center [1141, 164] width 14 height 11
click at [1111, 288] on div "Удалить" at bounding box center [1150, 278] width 164 height 22
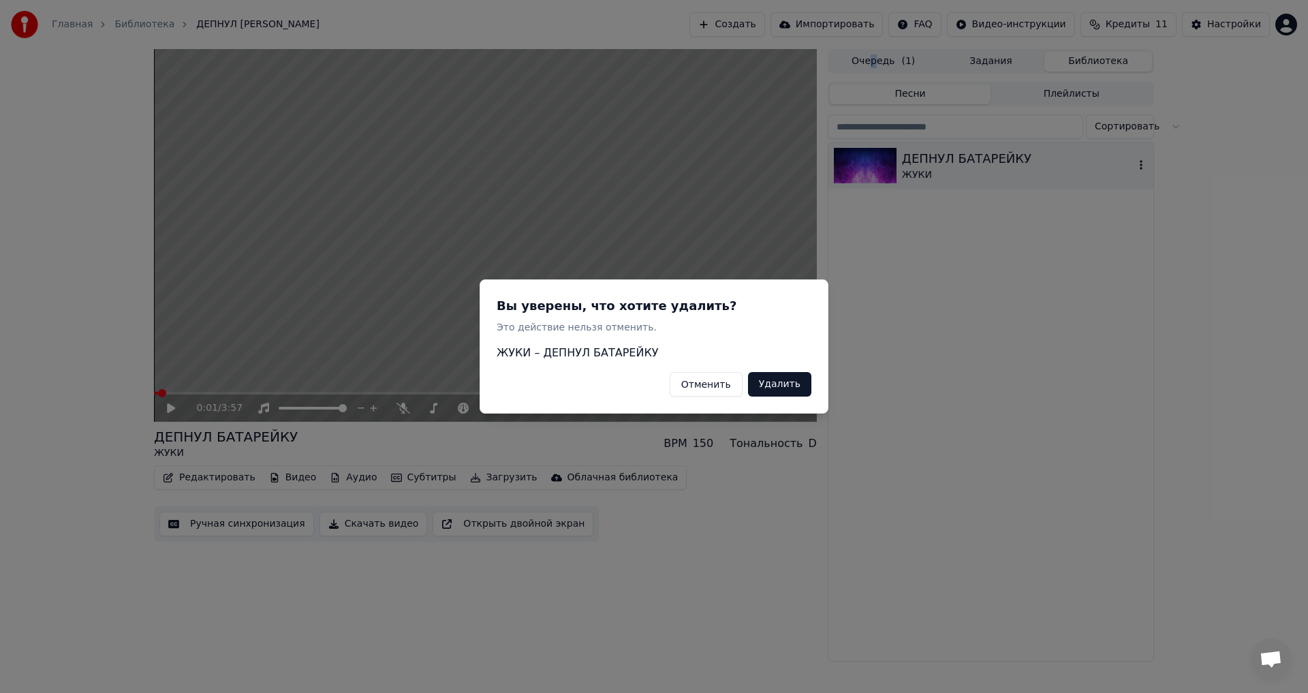
click at [770, 386] on button "Удалить" at bounding box center [779, 384] width 63 height 25
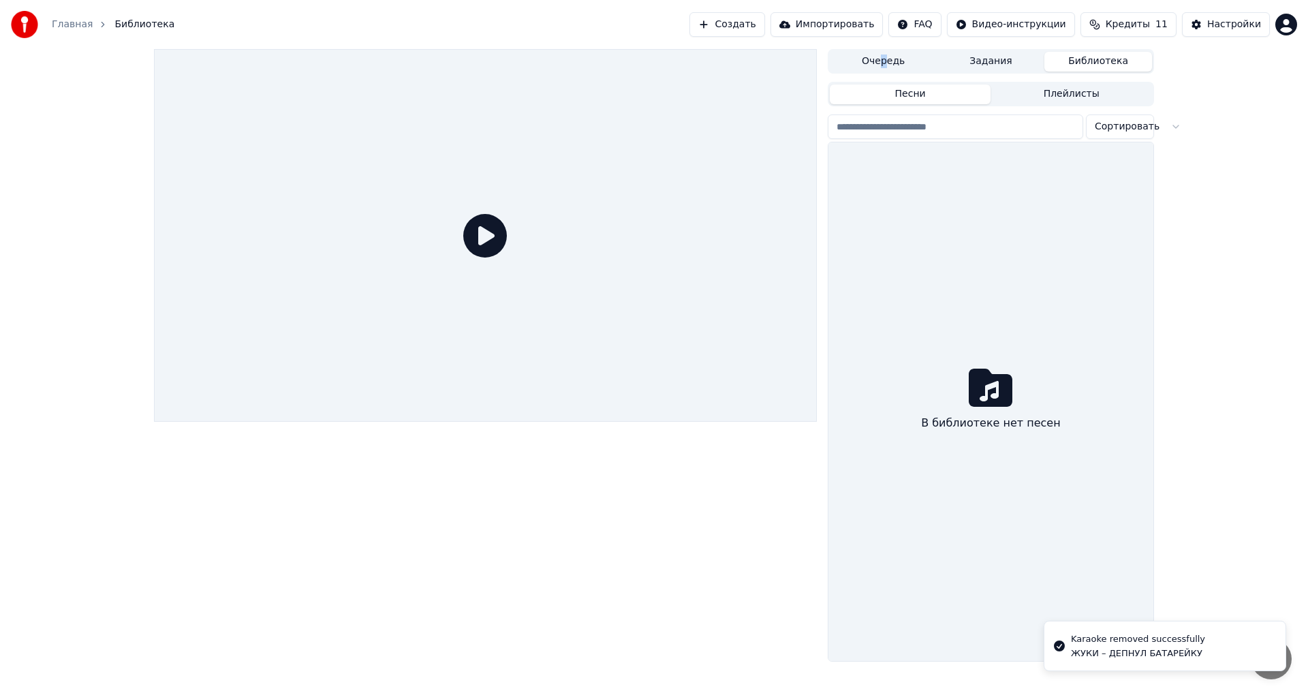
click at [988, 62] on button "Задания" at bounding box center [991, 62] width 108 height 20
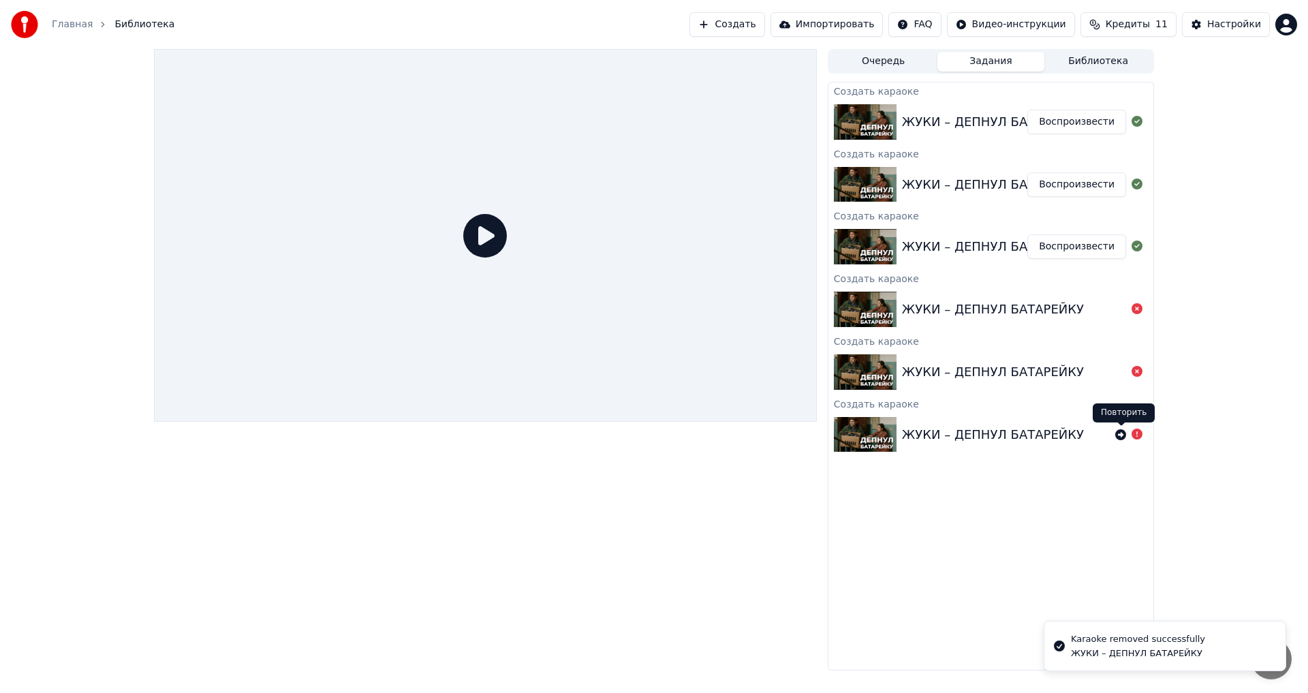
click at [1116, 437] on icon at bounding box center [1120, 434] width 11 height 11
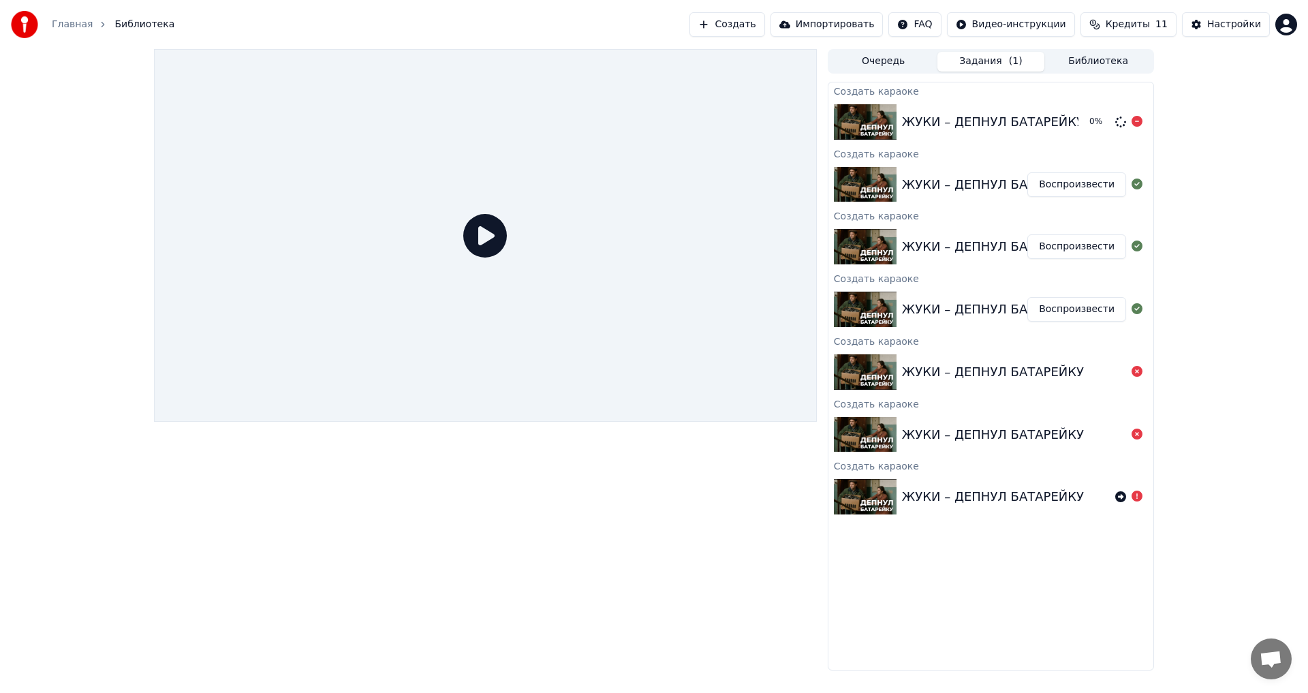
click at [994, 123] on div "ЖУКИ – ДЕПНУЛ БАТАРЕЙКУ" at bounding box center [993, 121] width 182 height 19
click at [1087, 123] on button "Воспроизвести" at bounding box center [1076, 122] width 99 height 25
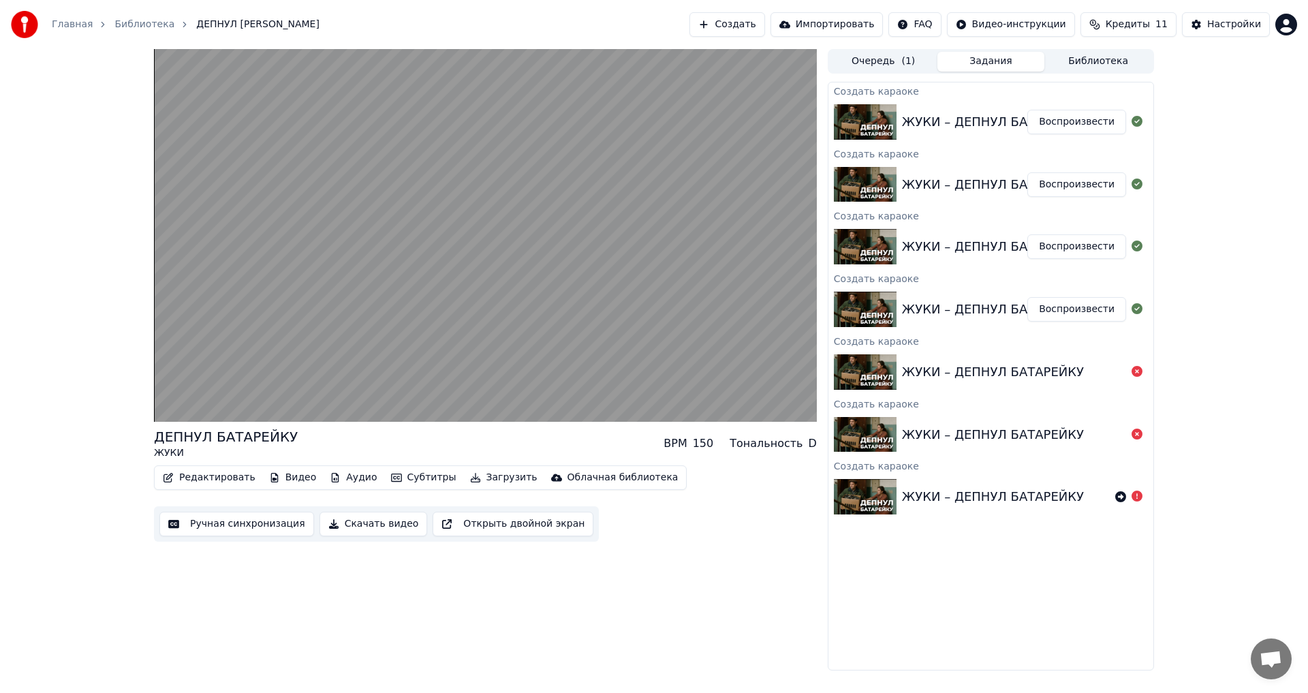
click at [877, 64] on button "Очередь ( 1 )" at bounding box center [884, 62] width 108 height 20
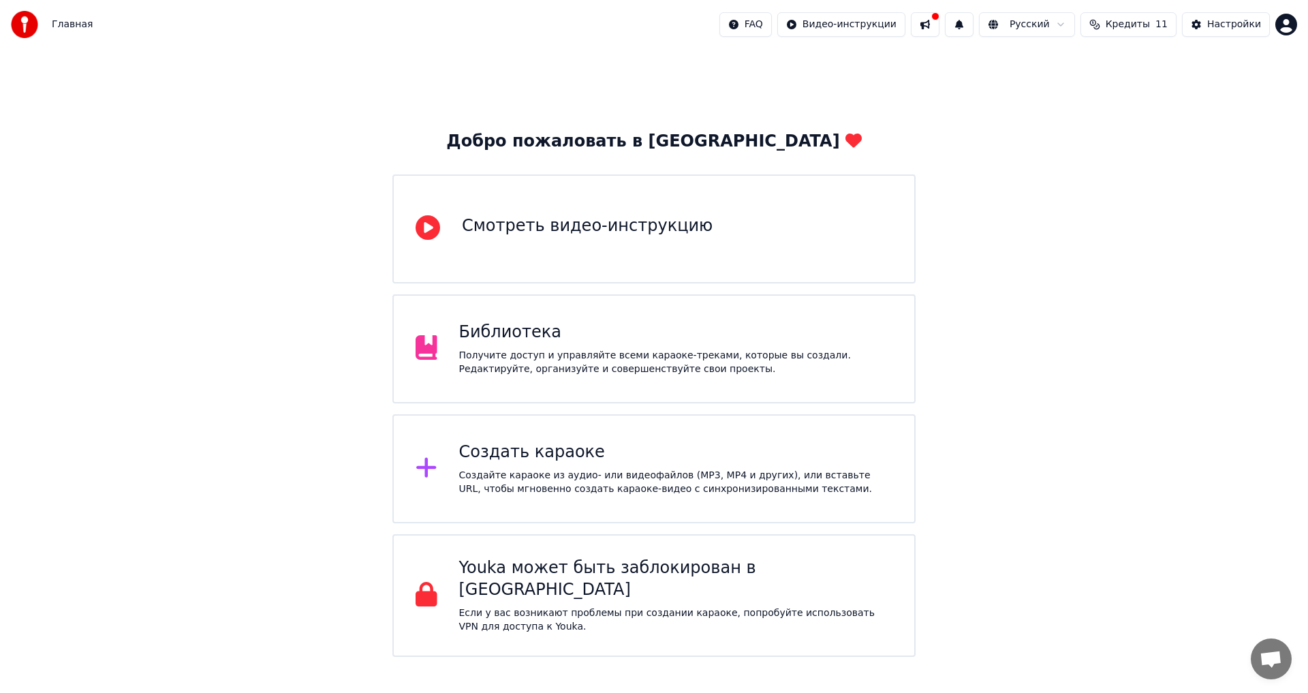
click at [628, 484] on div "Создайте караоке из аудио- или видеофайлов (MP3, MP4 и других), или вставьте UR…" at bounding box center [676, 482] width 434 height 27
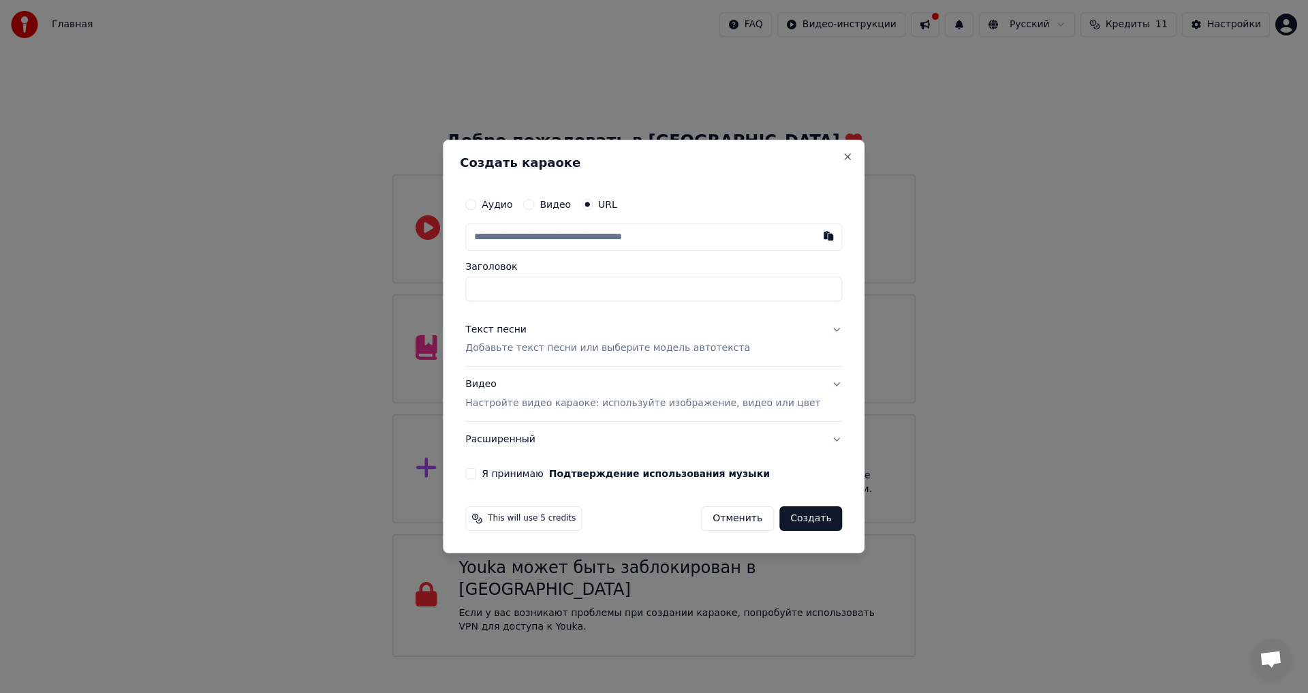
click at [632, 353] on p "Добавьте текст песни или выберите модель автотекста" at bounding box center [607, 349] width 285 height 14
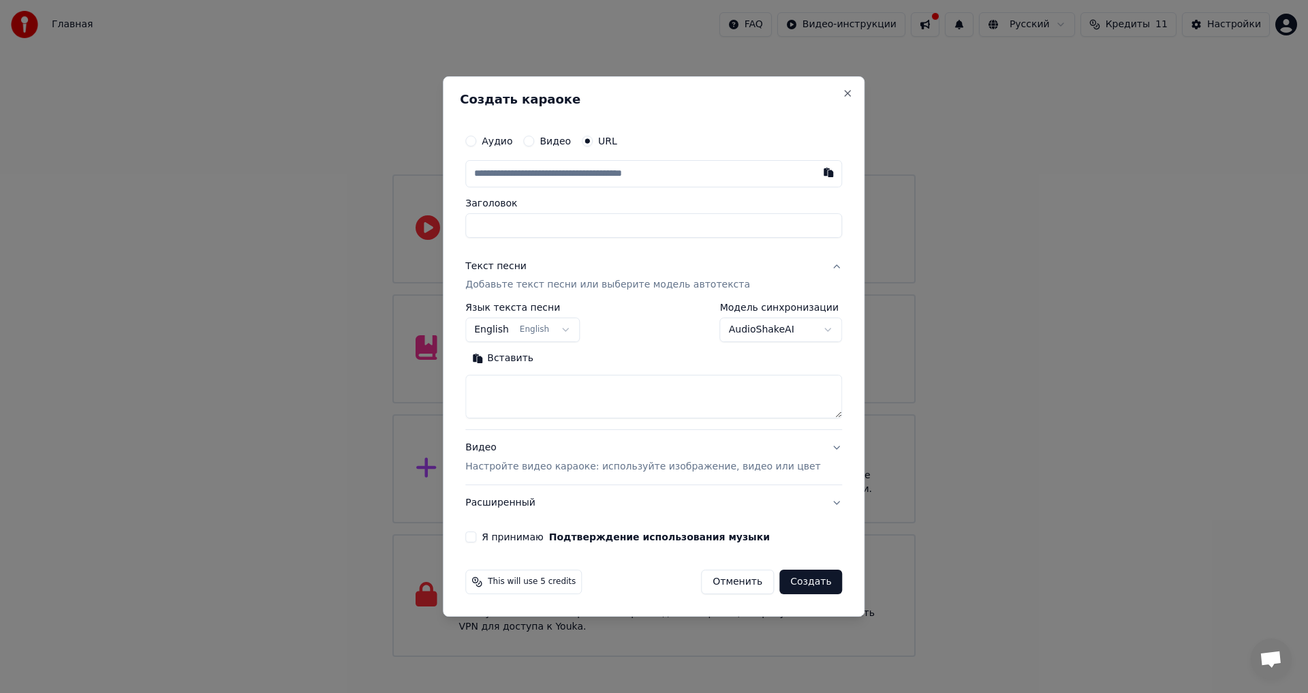
click at [561, 411] on textarea at bounding box center [653, 397] width 377 height 44
paste textarea "**********"
type textarea "**********"
click at [577, 223] on input "Заголовок" at bounding box center [653, 225] width 377 height 25
click at [688, 172] on input "text" at bounding box center [653, 173] width 377 height 27
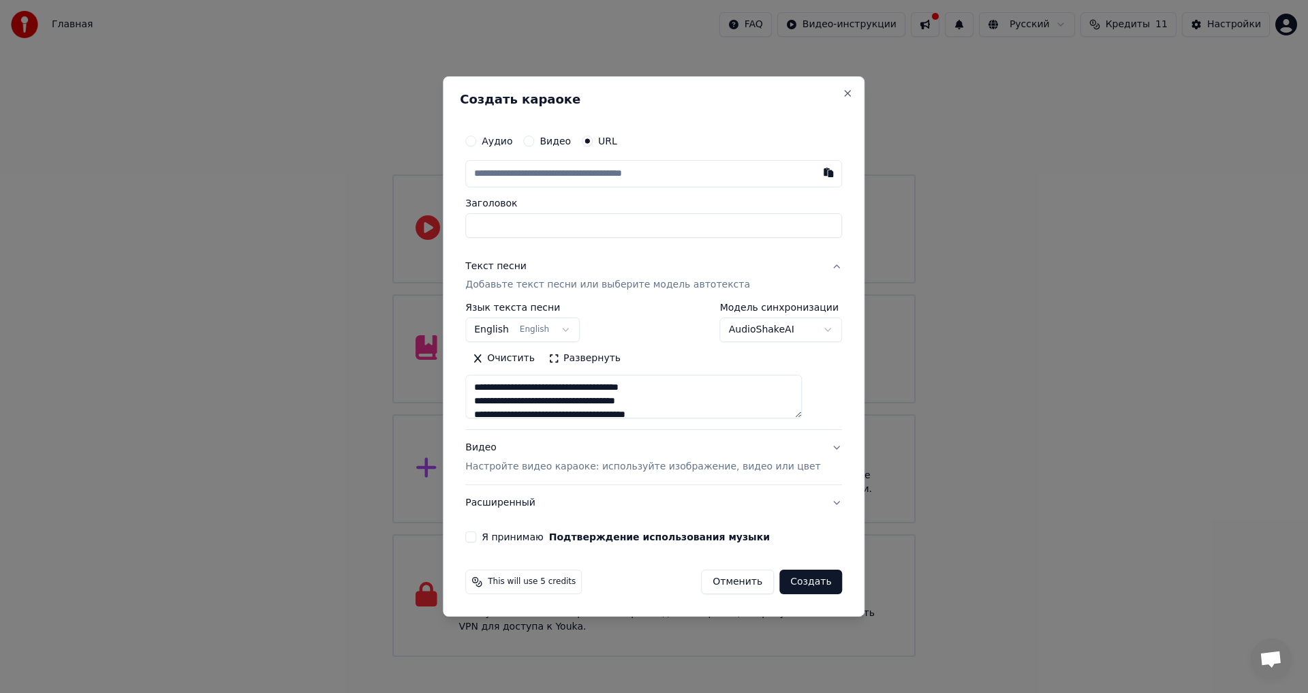
paste input "**********"
type input "**********"
click at [652, 228] on input "**********" at bounding box center [653, 225] width 377 height 25
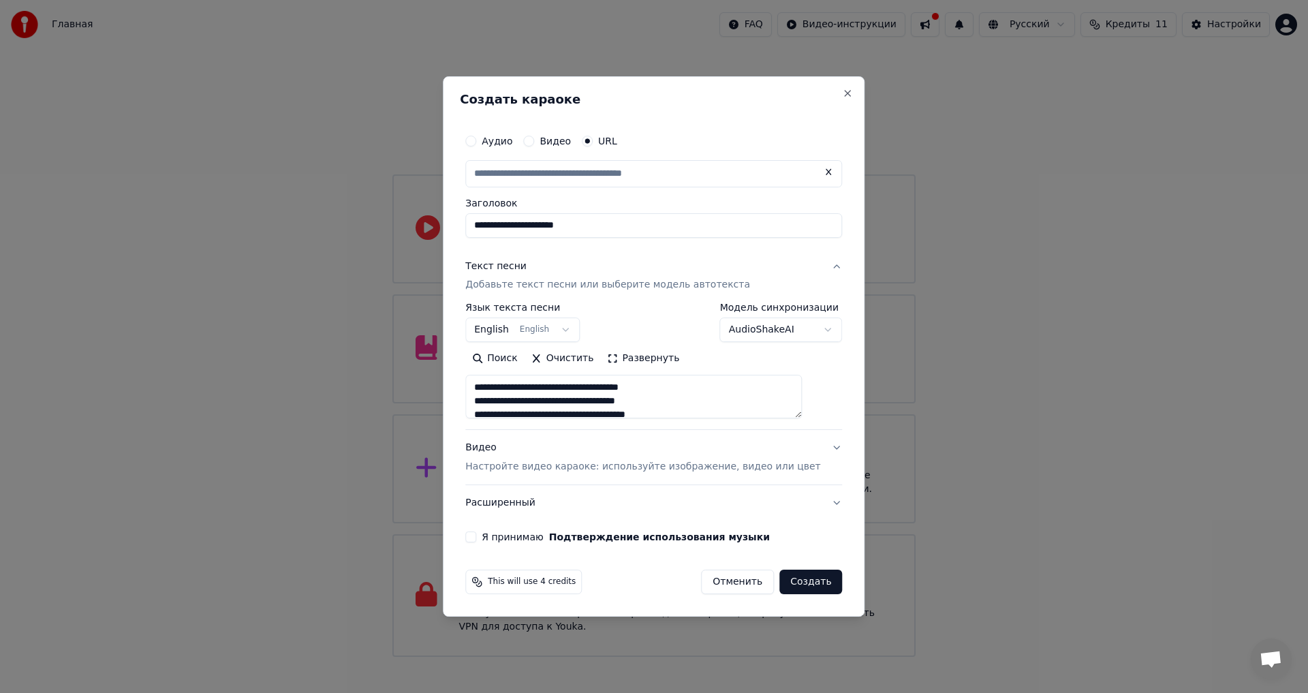
type input "**********"
click at [575, 325] on button "English English" at bounding box center [522, 330] width 114 height 25
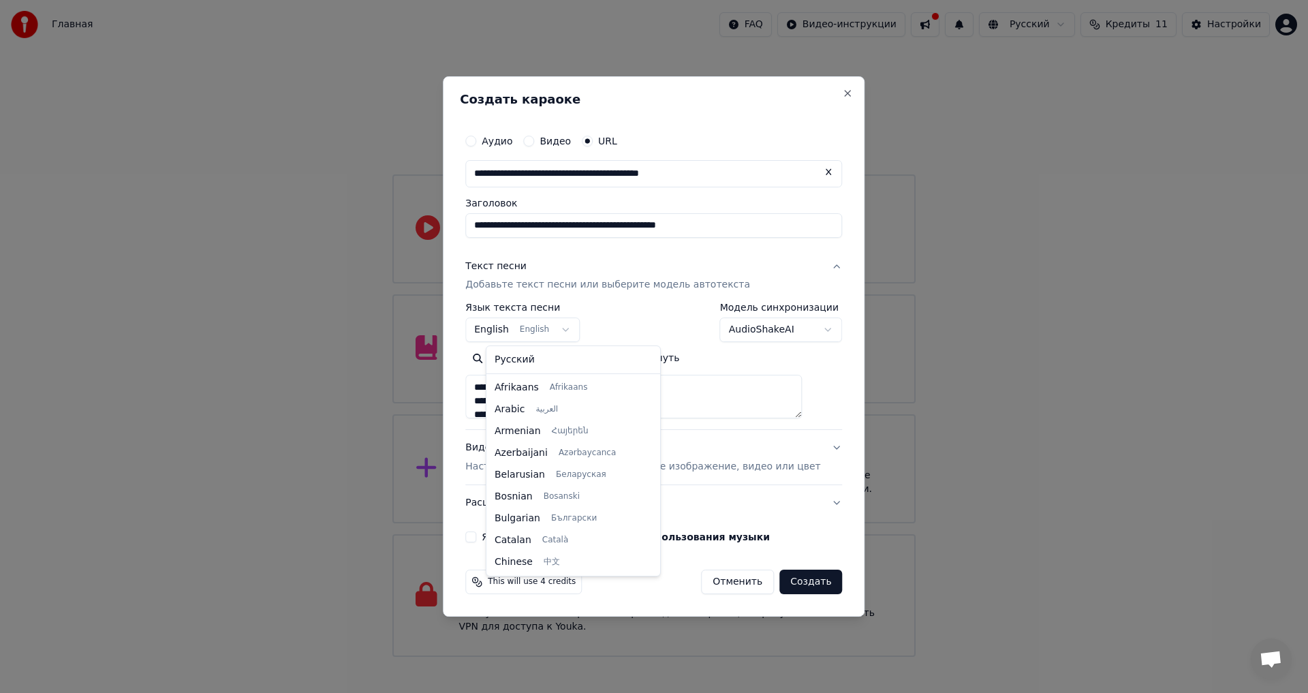
scroll to position [109, 0]
select select "**"
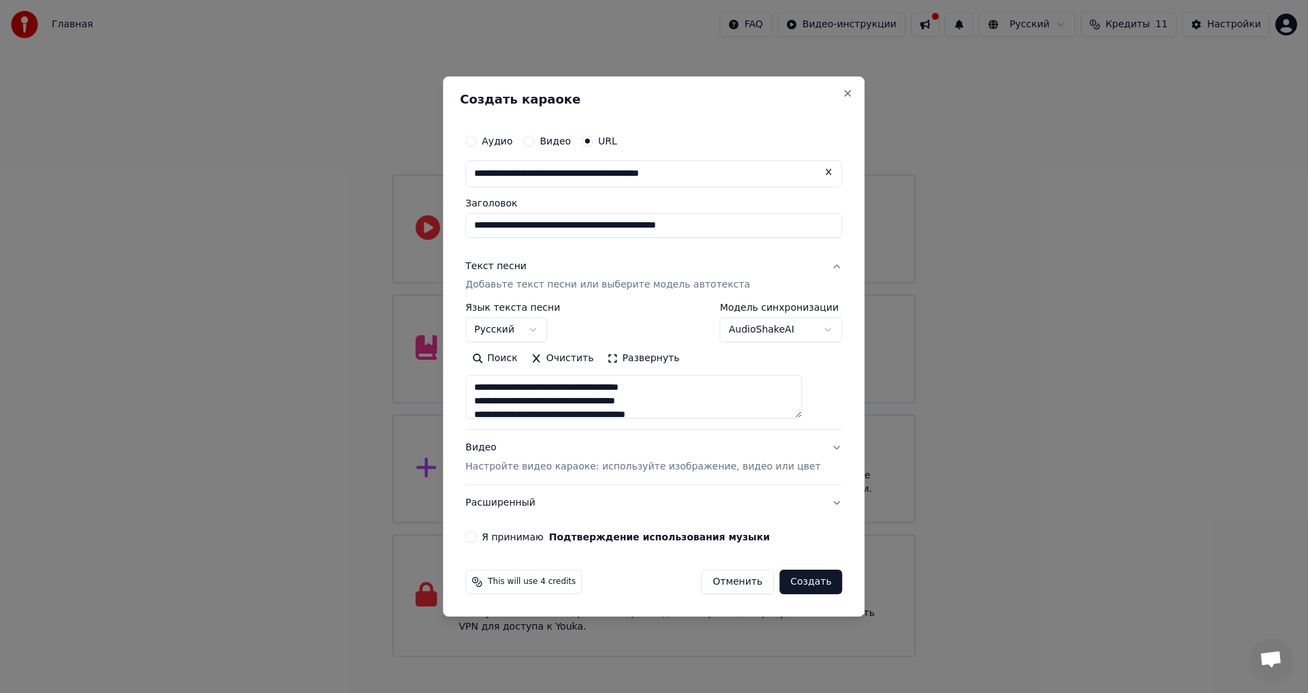
click at [770, 326] on body "Главная FAQ Видео-инструкции Русский Кредиты 11 Настройки Добро пожаловать в Yo…" at bounding box center [654, 328] width 1308 height 657
click at [770, 334] on body "Главная FAQ Видео-инструкции Русский Кредиты 11 Настройки Добро пожаловать в Yo…" at bounding box center [654, 328] width 1308 height 657
click at [564, 467] on p "Настройте видео караоке: используйте изображение, видео или цвет" at bounding box center [642, 467] width 355 height 14
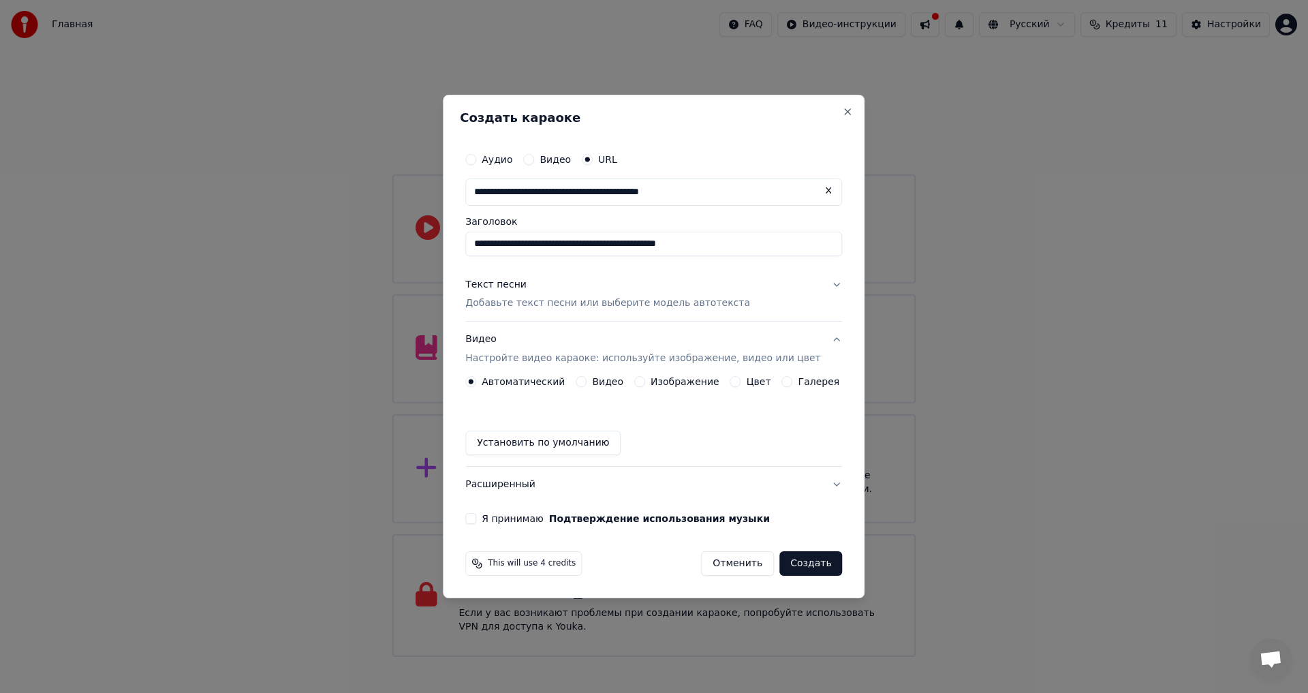
click at [652, 384] on div "Изображение" at bounding box center [676, 381] width 85 height 11
click at [648, 380] on div "Изображение" at bounding box center [676, 381] width 85 height 11
click at [645, 381] on button "Изображение" at bounding box center [639, 381] width 11 height 11
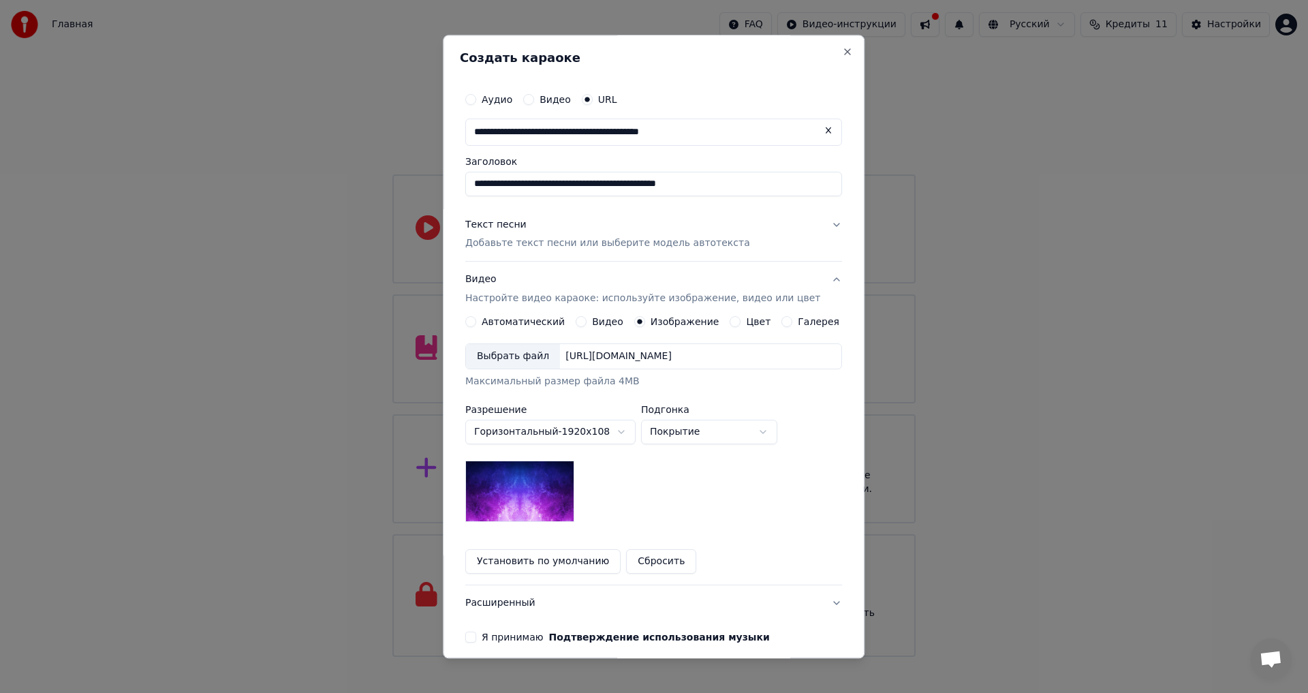
click at [531, 356] on div "Выбрать файл" at bounding box center [513, 357] width 94 height 25
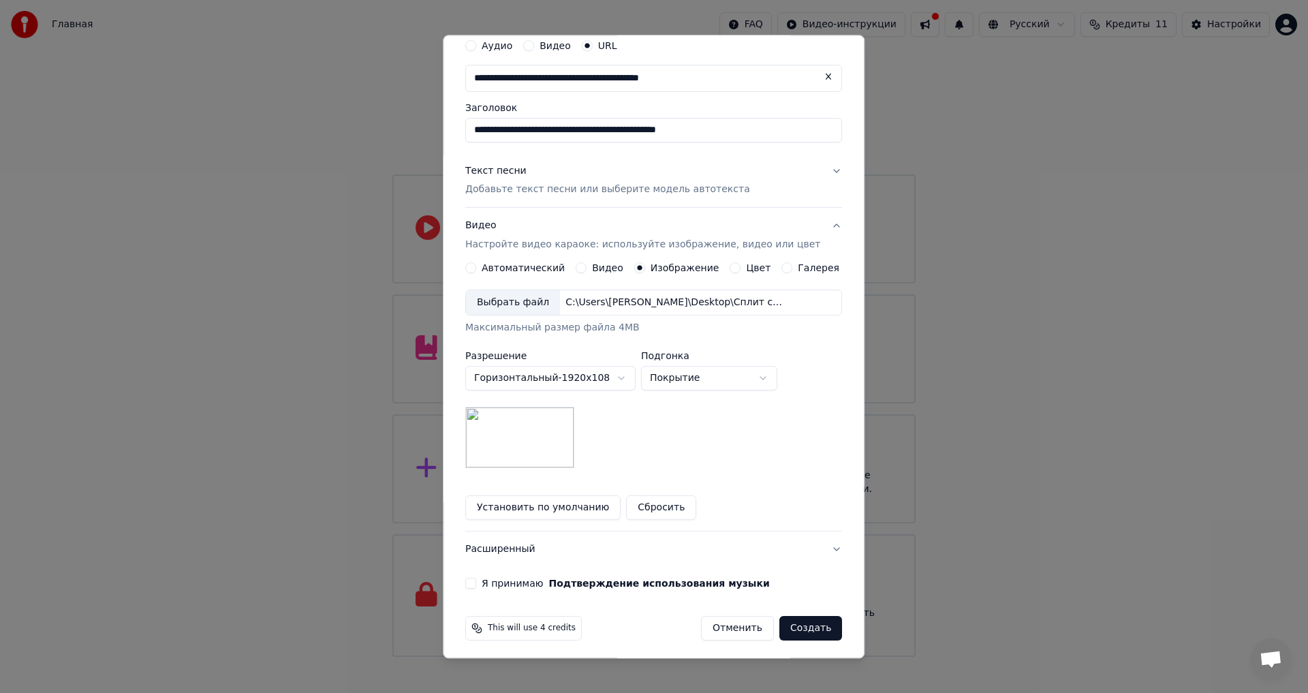
scroll to position [59, 0]
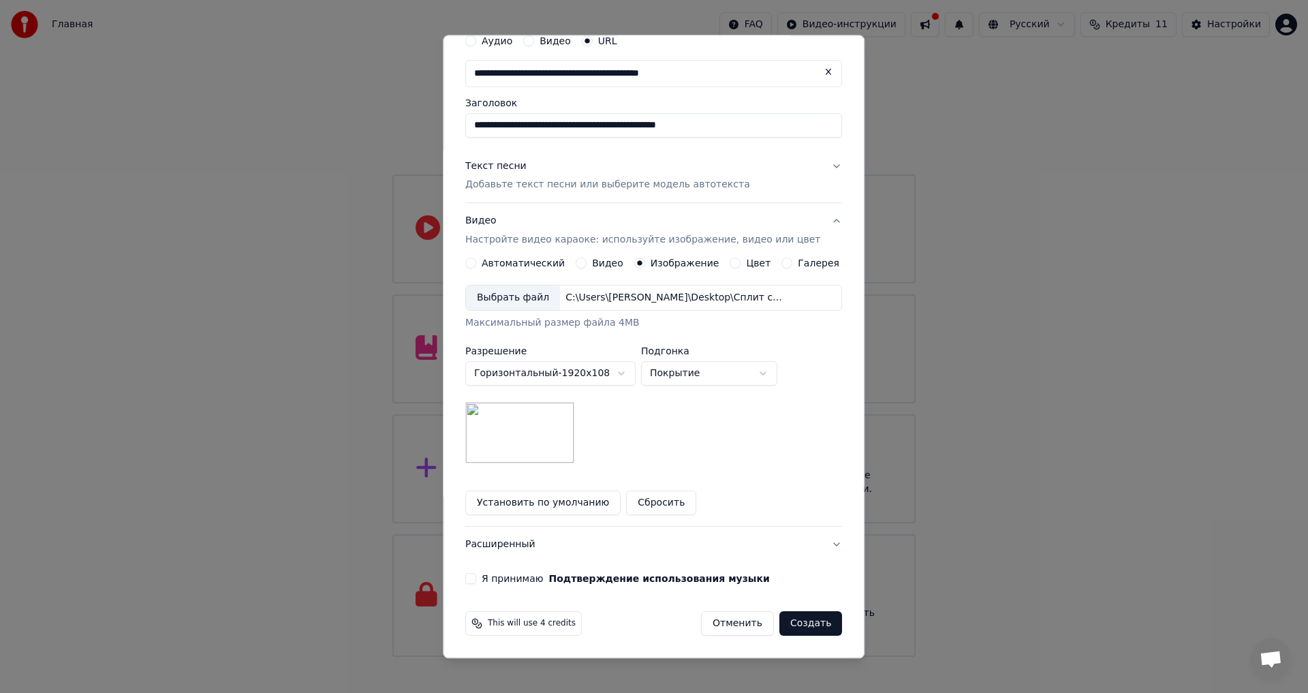
drag, startPoint x: 484, startPoint y: 578, endPoint x: 518, endPoint y: 582, distance: 34.2
click at [476, 578] on button "Я принимаю Подтверждение использования музыки" at bounding box center [470, 579] width 11 height 11
click at [783, 626] on button "Создать" at bounding box center [810, 624] width 63 height 25
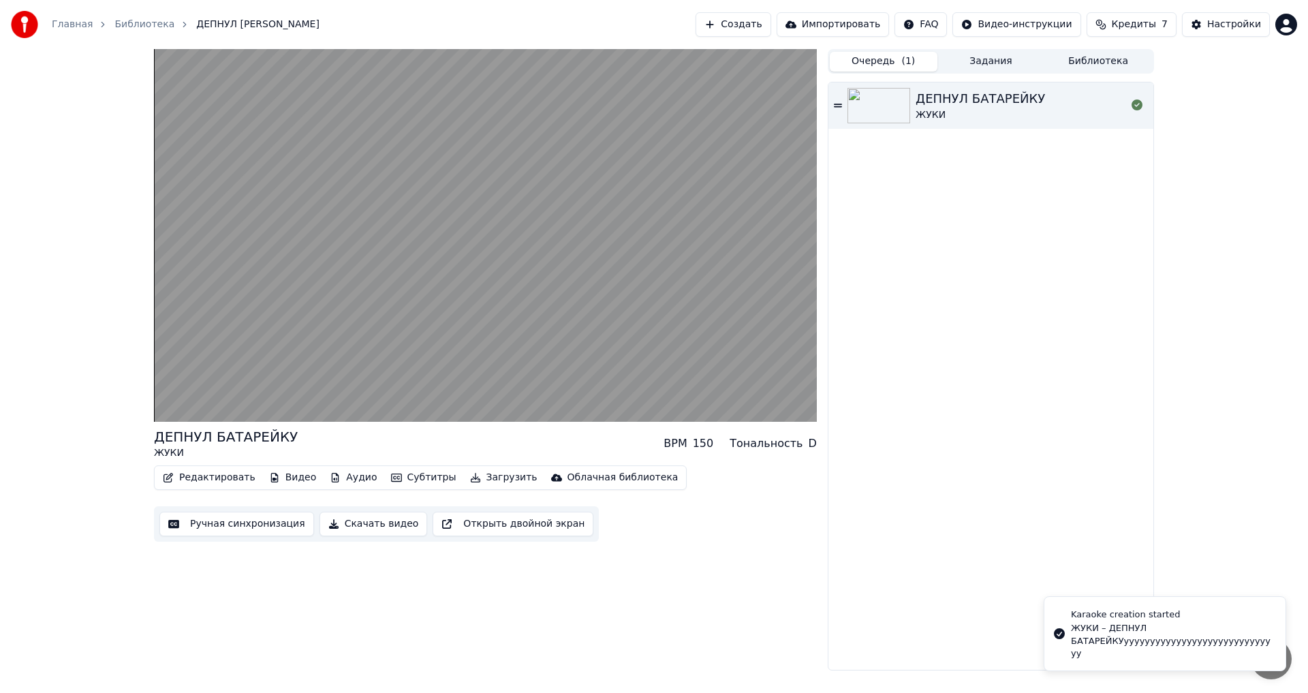
click at [881, 64] on button "Очередь ( 1 )" at bounding box center [884, 62] width 108 height 20
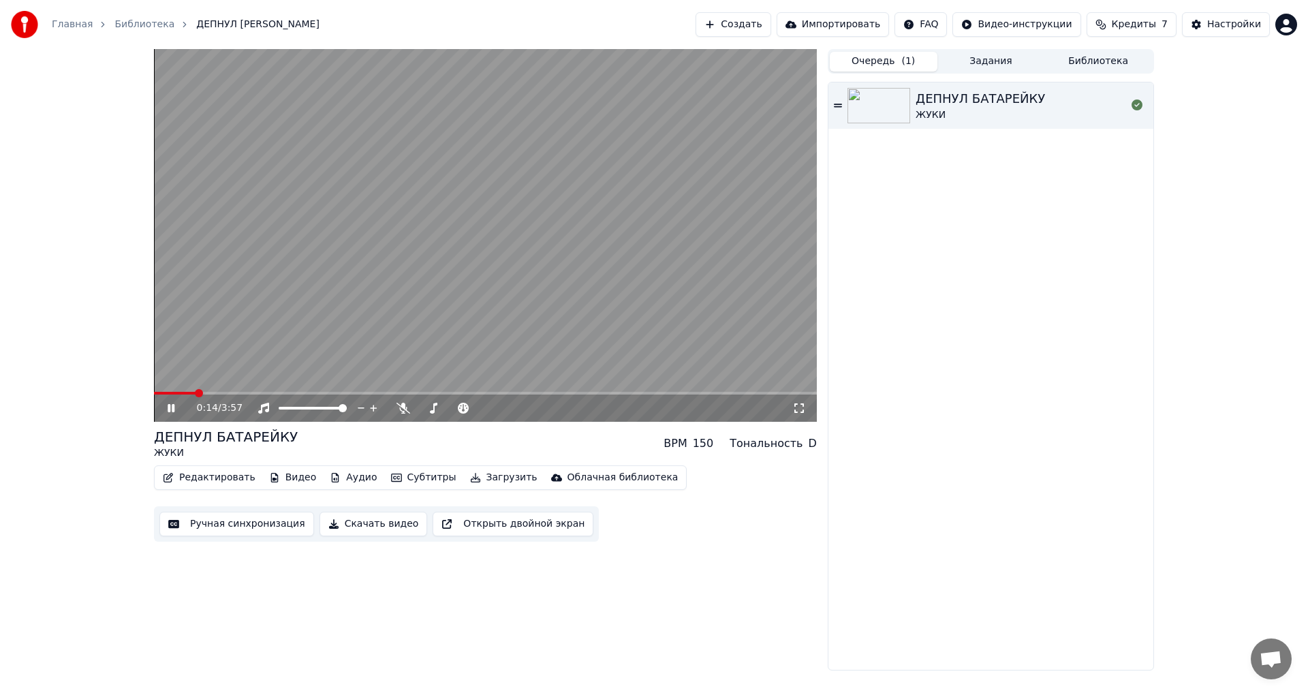
click at [172, 412] on icon at bounding box center [181, 408] width 32 height 11
click at [405, 411] on icon at bounding box center [403, 408] width 14 height 11
click at [161, 409] on div "0:14 / 3:57" at bounding box center [485, 407] width 663 height 27
click at [166, 409] on icon at bounding box center [181, 408] width 32 height 11
click at [172, 409] on icon at bounding box center [171, 408] width 7 height 8
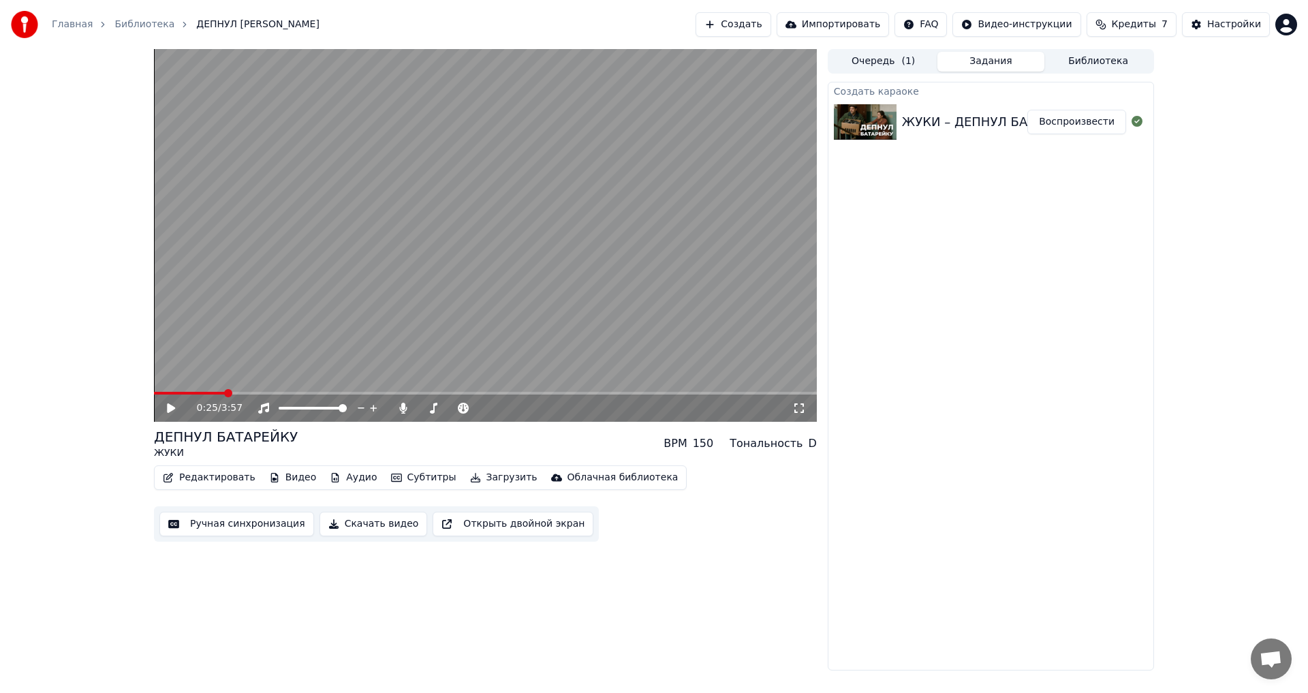
click at [1010, 63] on button "Задания" at bounding box center [991, 62] width 108 height 20
click at [1084, 61] on button "Библиотека" at bounding box center [1098, 62] width 108 height 20
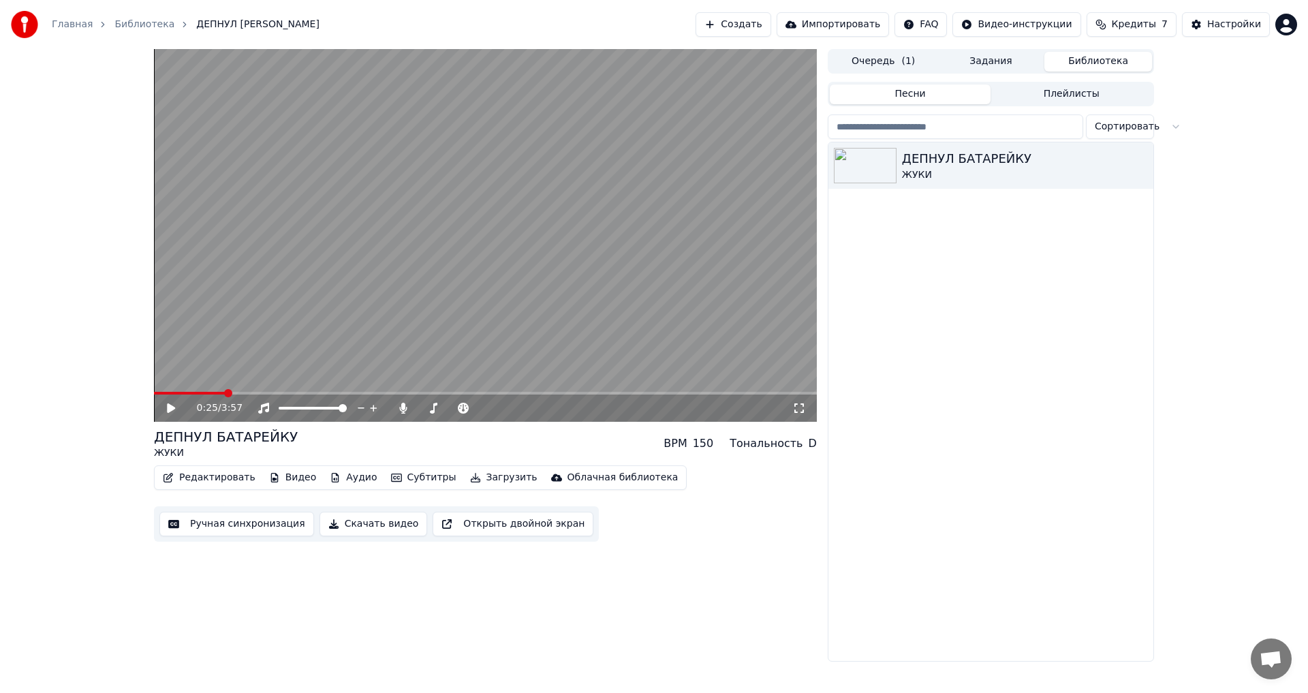
click at [1131, 136] on html "Главная Библиотека ДЕПНУЛ БАТАРЕЙКУ • ЖУКИ Создать Импортировать FAQ Видео-инст…" at bounding box center [654, 346] width 1308 height 693
drag, startPoint x: 1188, startPoint y: 340, endPoint x: 1161, endPoint y: 210, distance: 132.3
click at [1188, 332] on html "Главная Библиотека ДЕПНУЛ БАТАРЕЙКУ • ЖУКИ Создать Импортировать FAQ Видео-инст…" at bounding box center [654, 346] width 1308 height 693
click at [1140, 162] on icon "button" at bounding box center [1141, 164] width 14 height 11
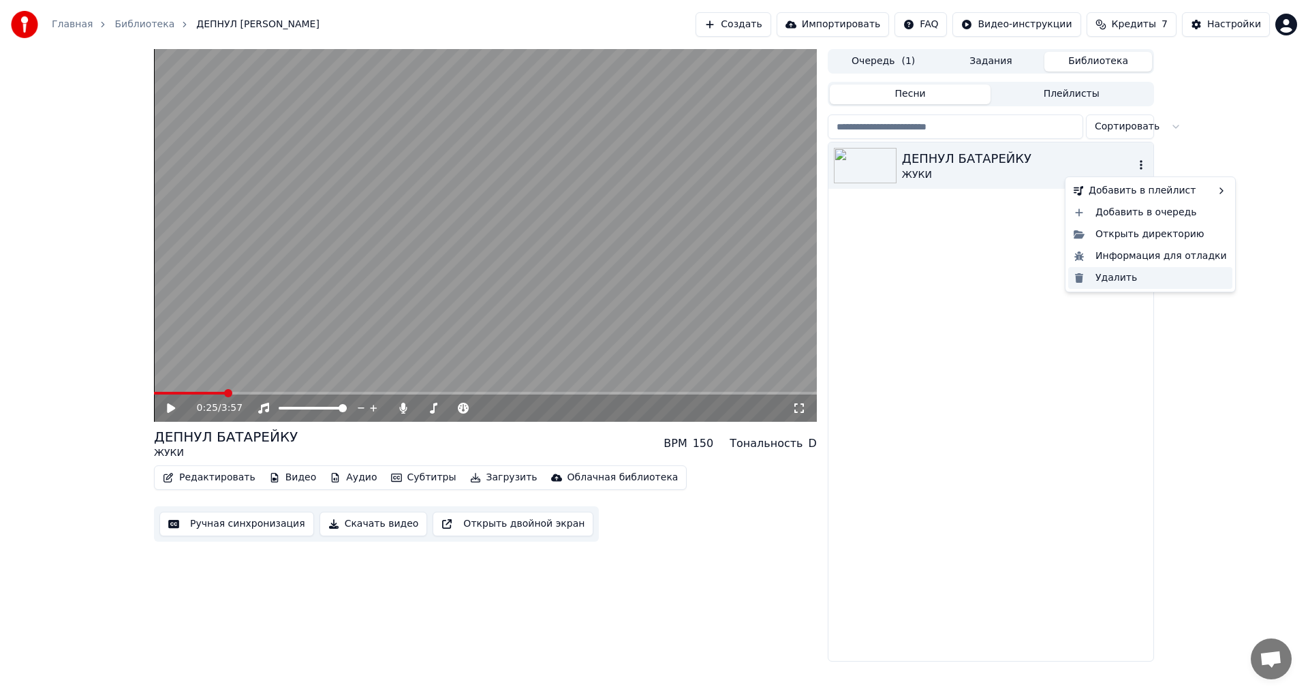
click at [1142, 277] on div "Удалить" at bounding box center [1150, 278] width 164 height 22
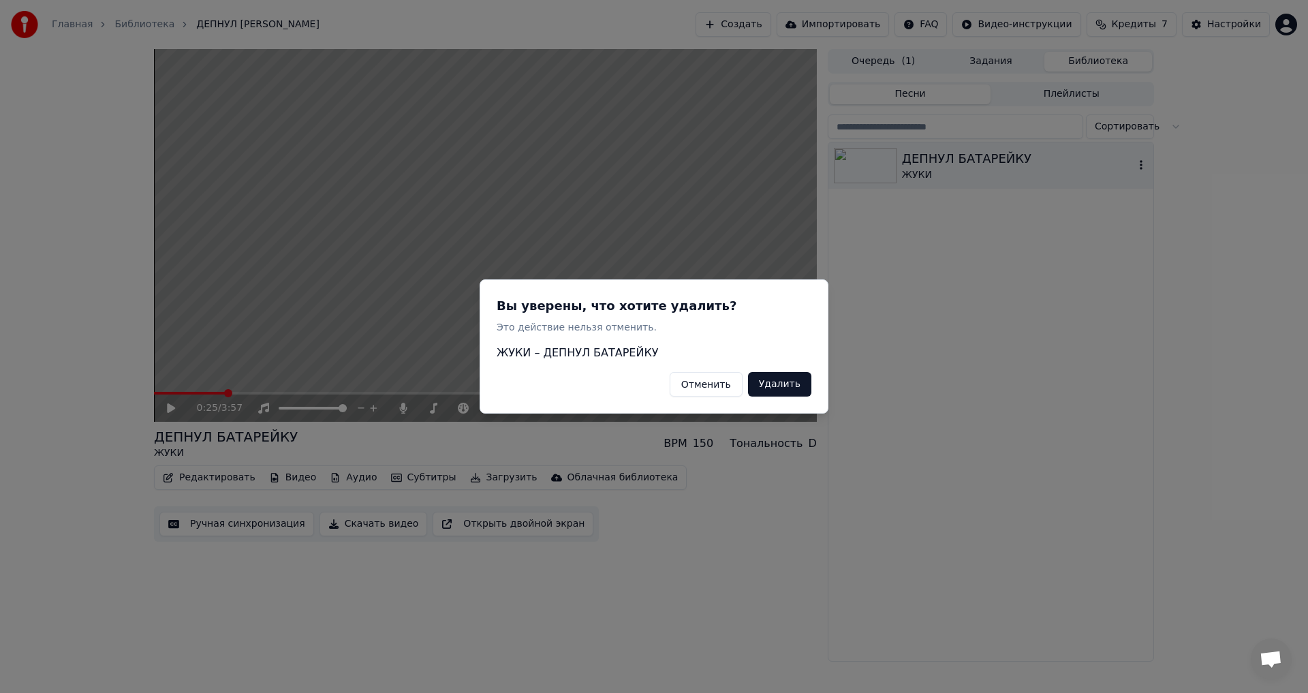
click at [770, 386] on button "Удалить" at bounding box center [779, 384] width 63 height 25
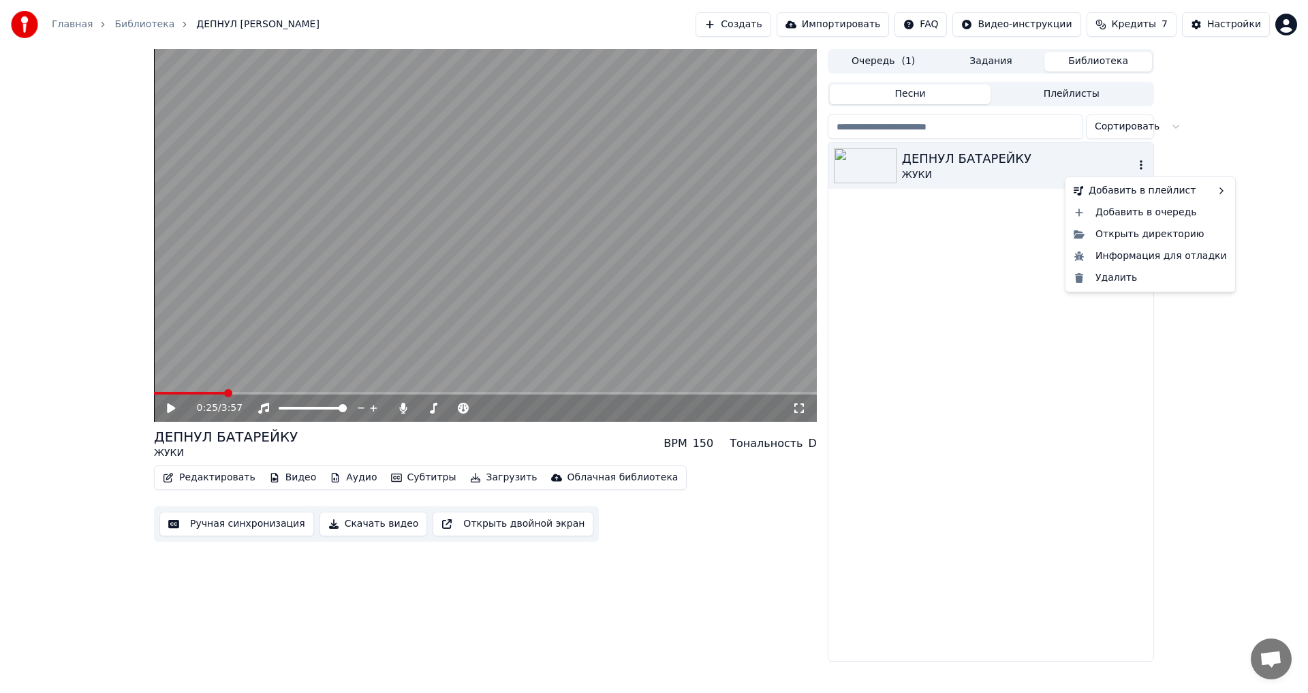
click at [1140, 168] on icon "button" at bounding box center [1141, 165] width 3 height 10
click at [1121, 273] on div "Удалить" at bounding box center [1150, 278] width 164 height 22
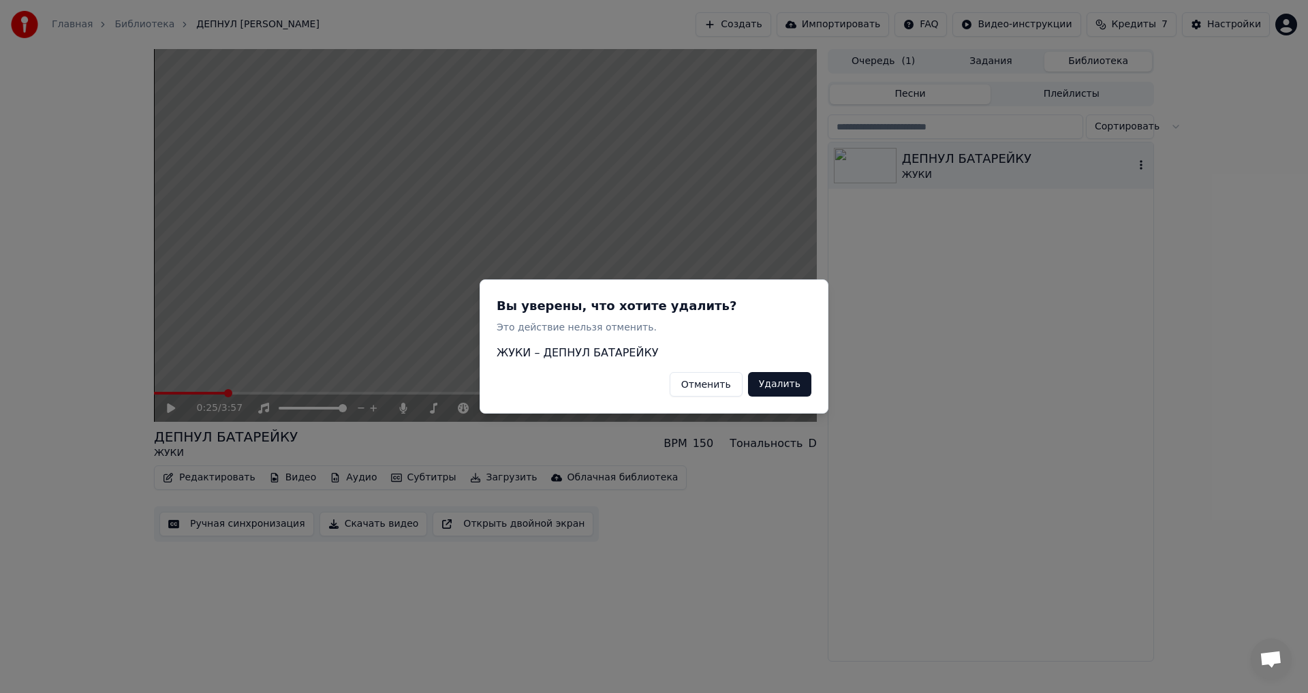
click at [780, 383] on button "Удалить" at bounding box center [779, 384] width 63 height 25
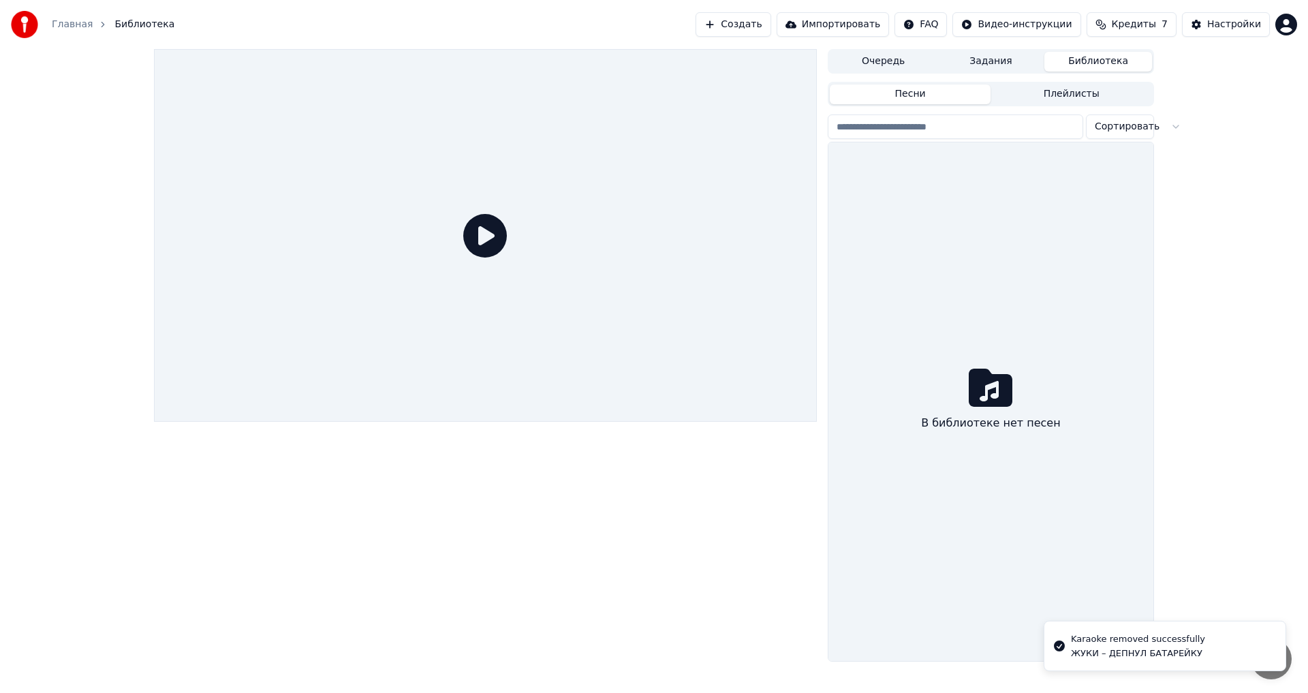
click at [766, 25] on button "Создать" at bounding box center [732, 24] width 75 height 25
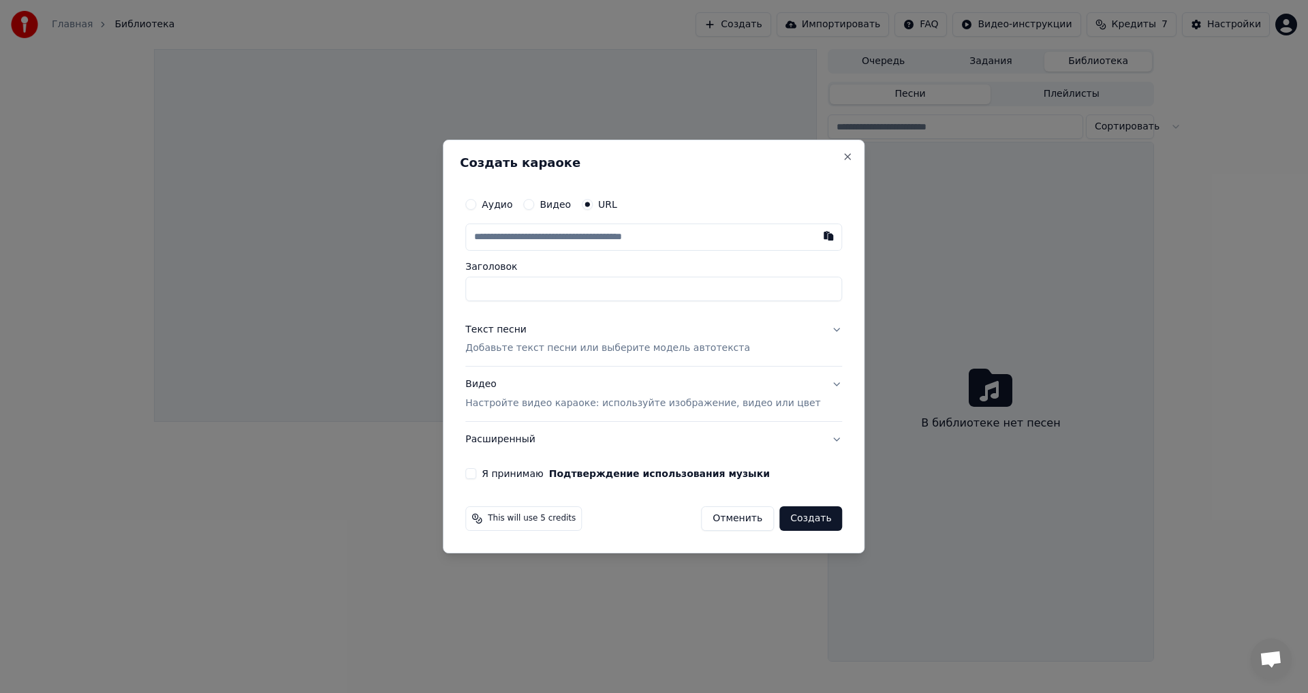
type input "**********"
click at [659, 293] on input "**********" at bounding box center [653, 289] width 377 height 25
type input "**********"
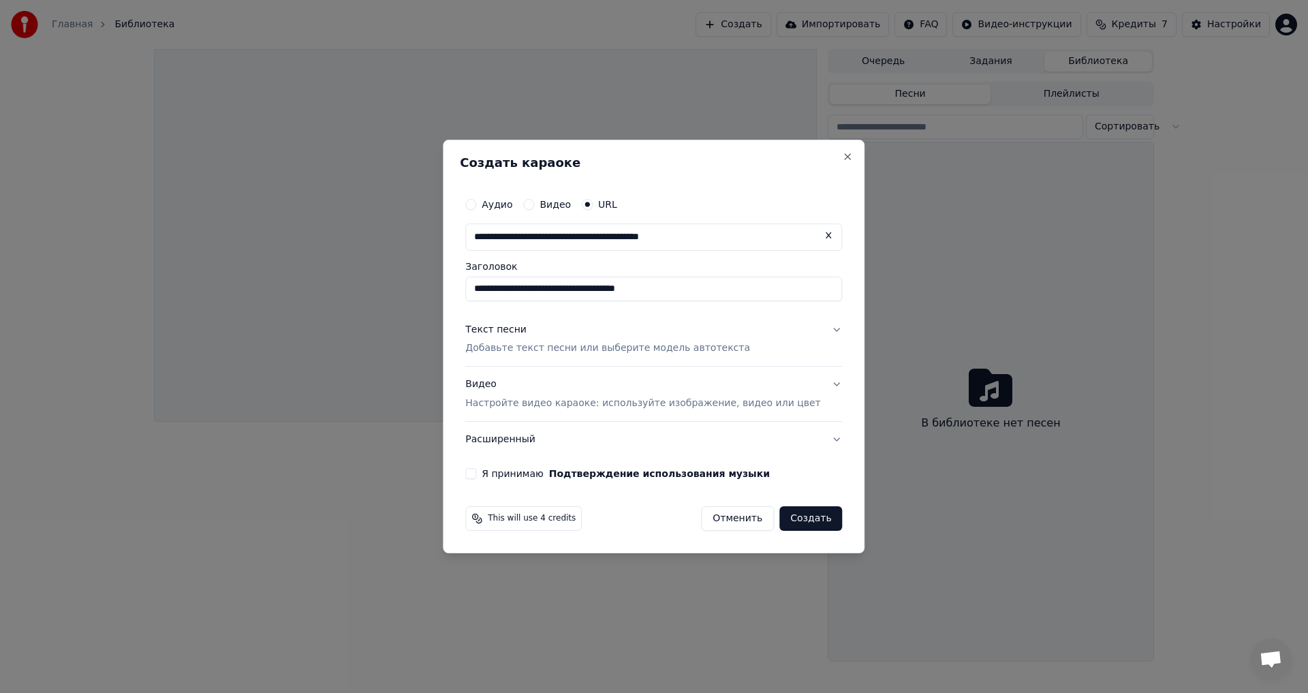
type input "**********"
click at [581, 356] on button "Текст песни Добавьте текст песни или выберите модель автотекста" at bounding box center [653, 339] width 377 height 54
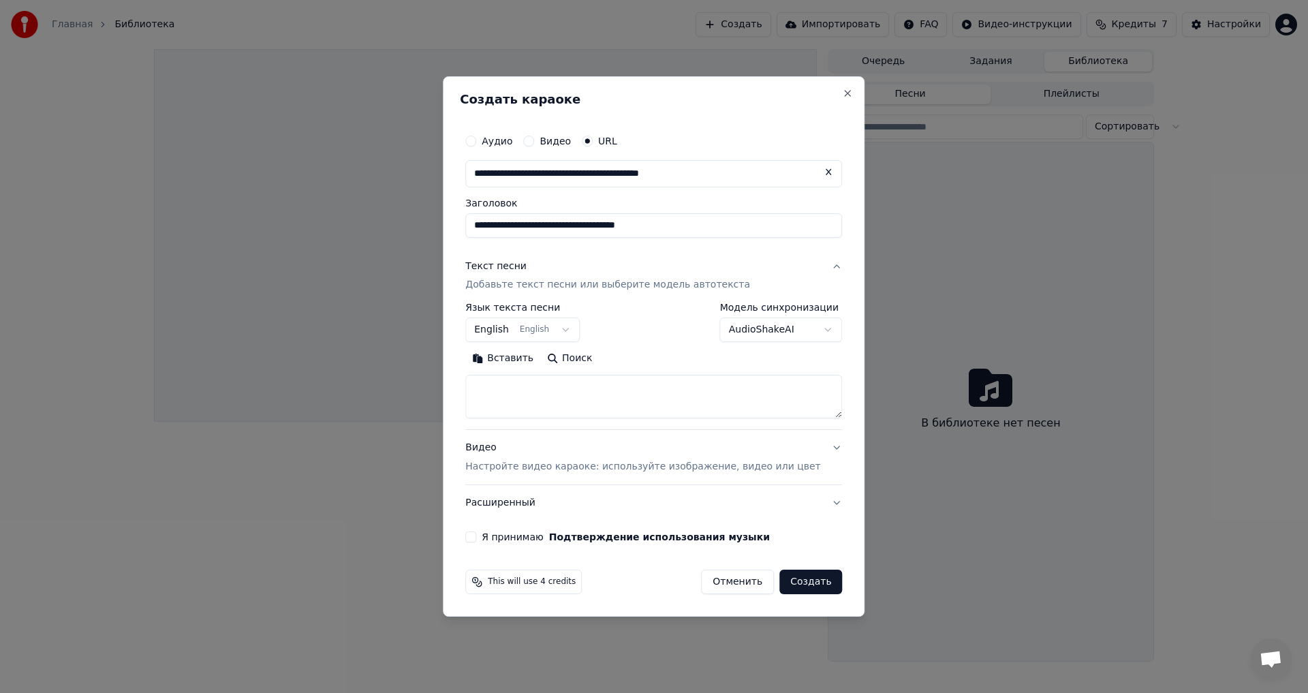
click at [589, 388] on textarea at bounding box center [653, 397] width 377 height 44
paste textarea "**********"
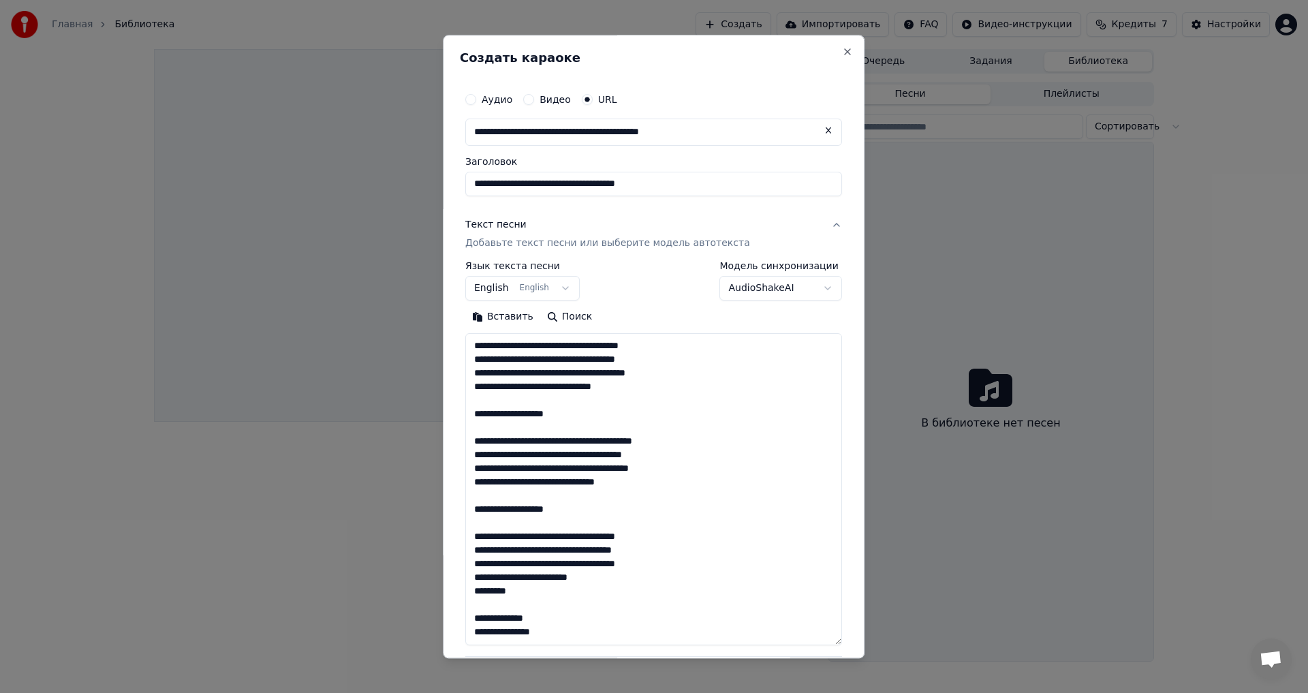
scroll to position [263, 0]
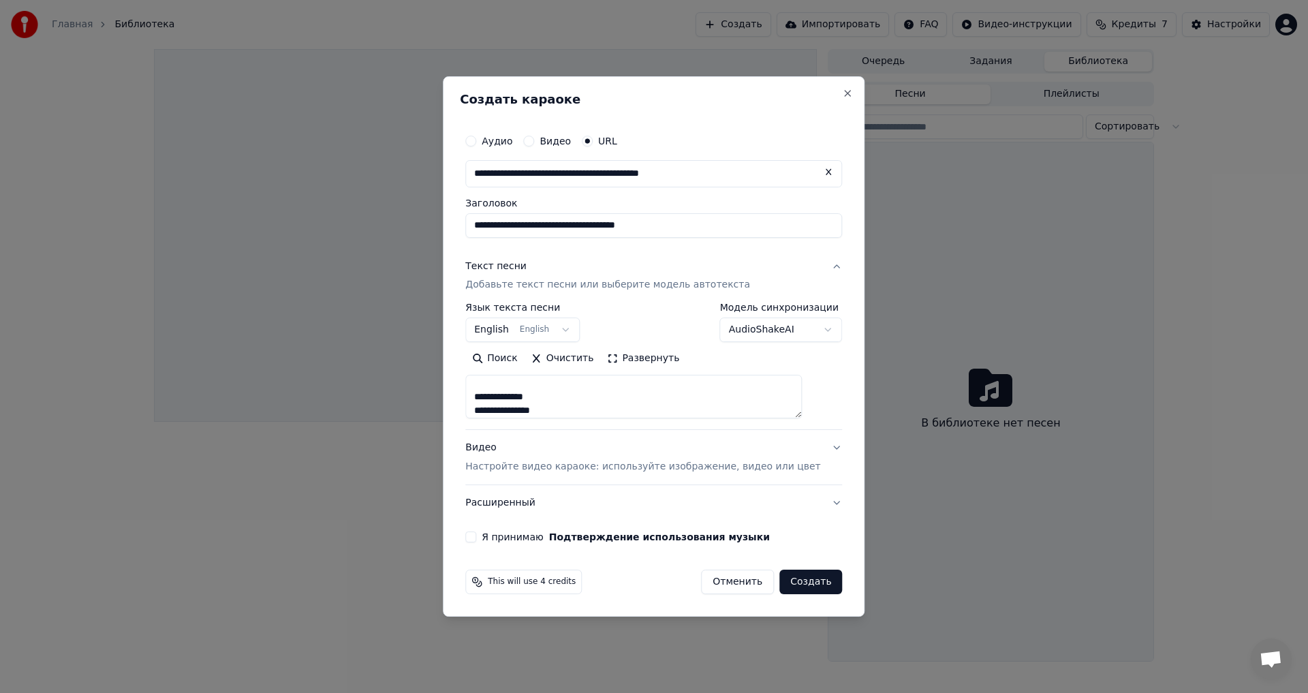
type textarea "**********"
click at [566, 318] on button "English English" at bounding box center [522, 330] width 114 height 25
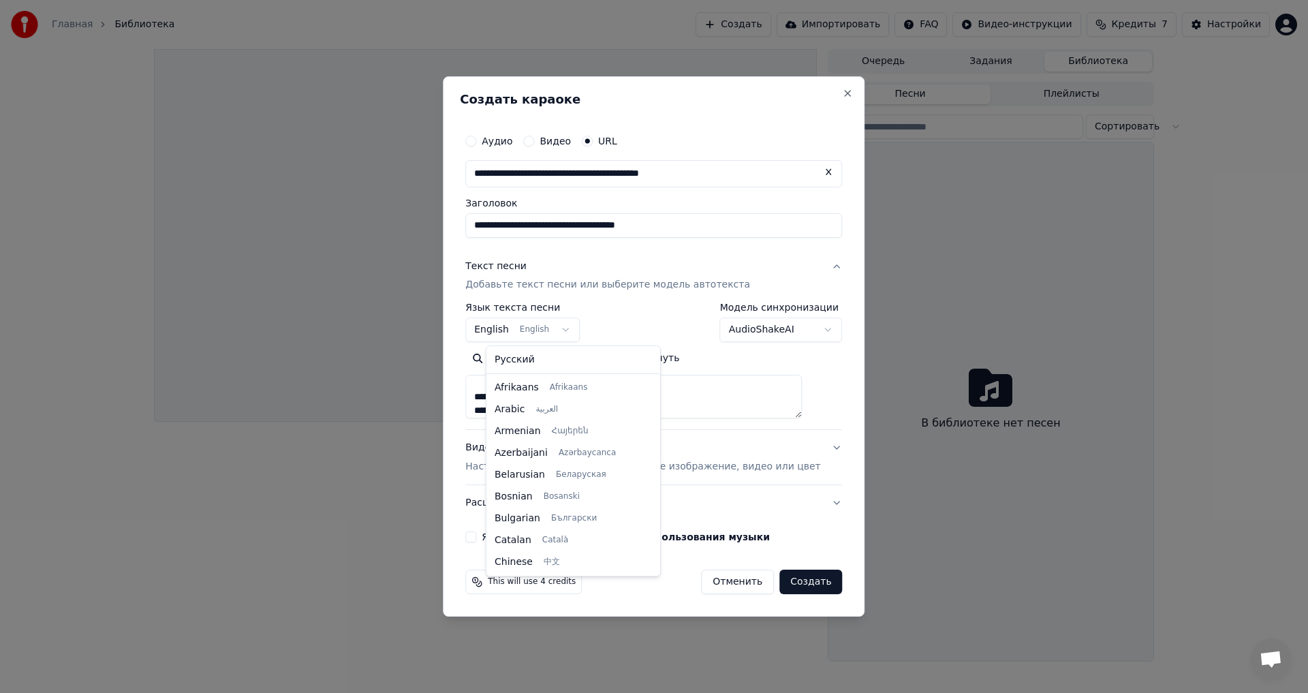
scroll to position [109, 0]
select select "**"
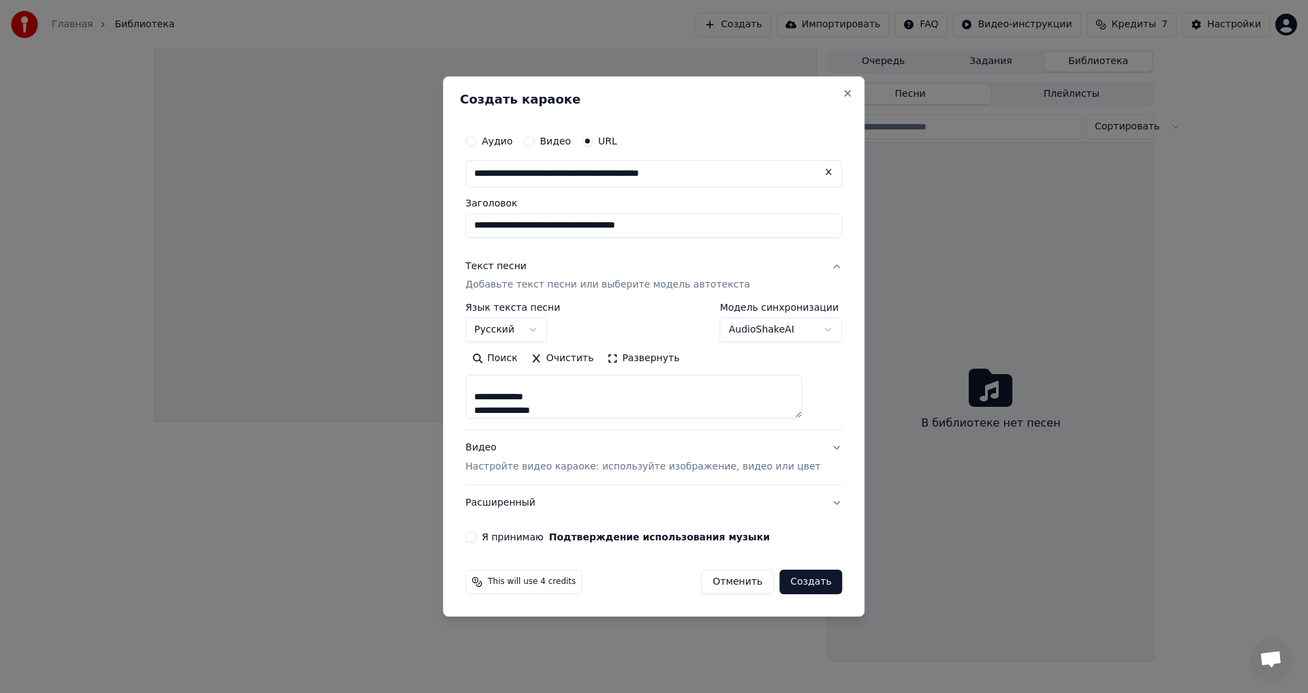
click at [599, 471] on p "Настройте видео караоке: используйте изображение, видео или цвет" at bounding box center [642, 467] width 355 height 14
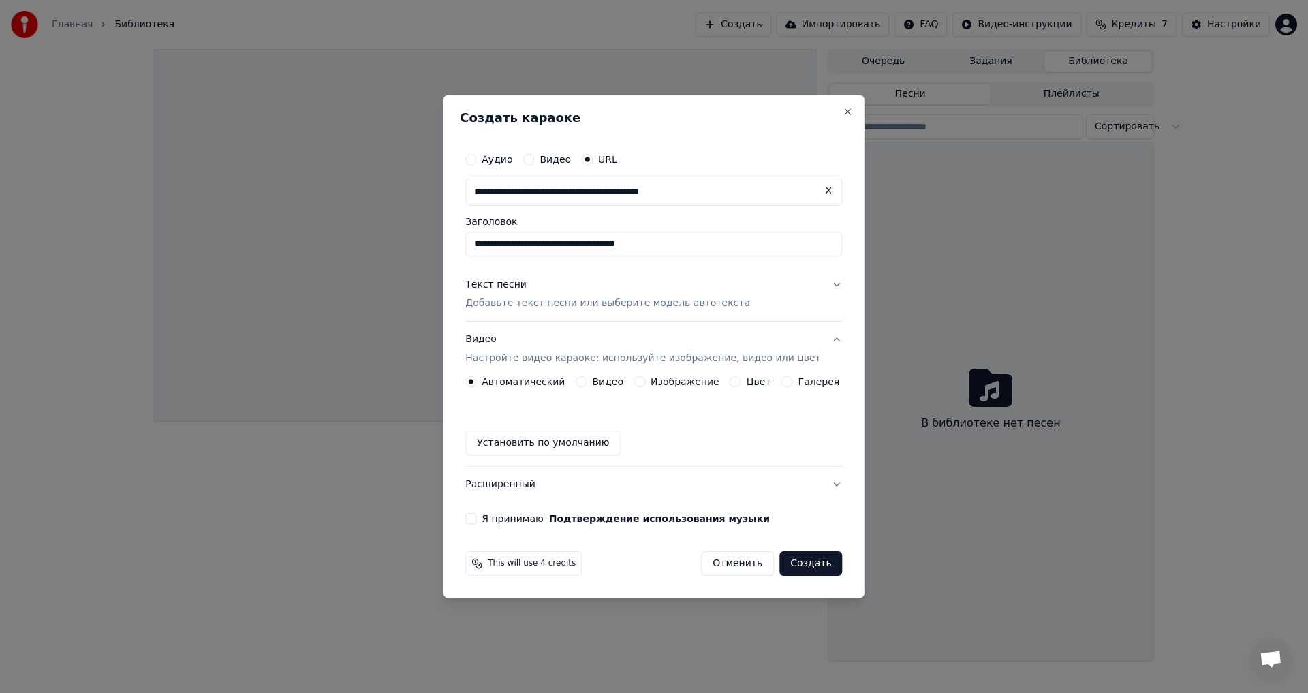
click at [648, 383] on div "Изображение" at bounding box center [676, 381] width 85 height 11
click at [645, 379] on button "Изображение" at bounding box center [639, 381] width 11 height 11
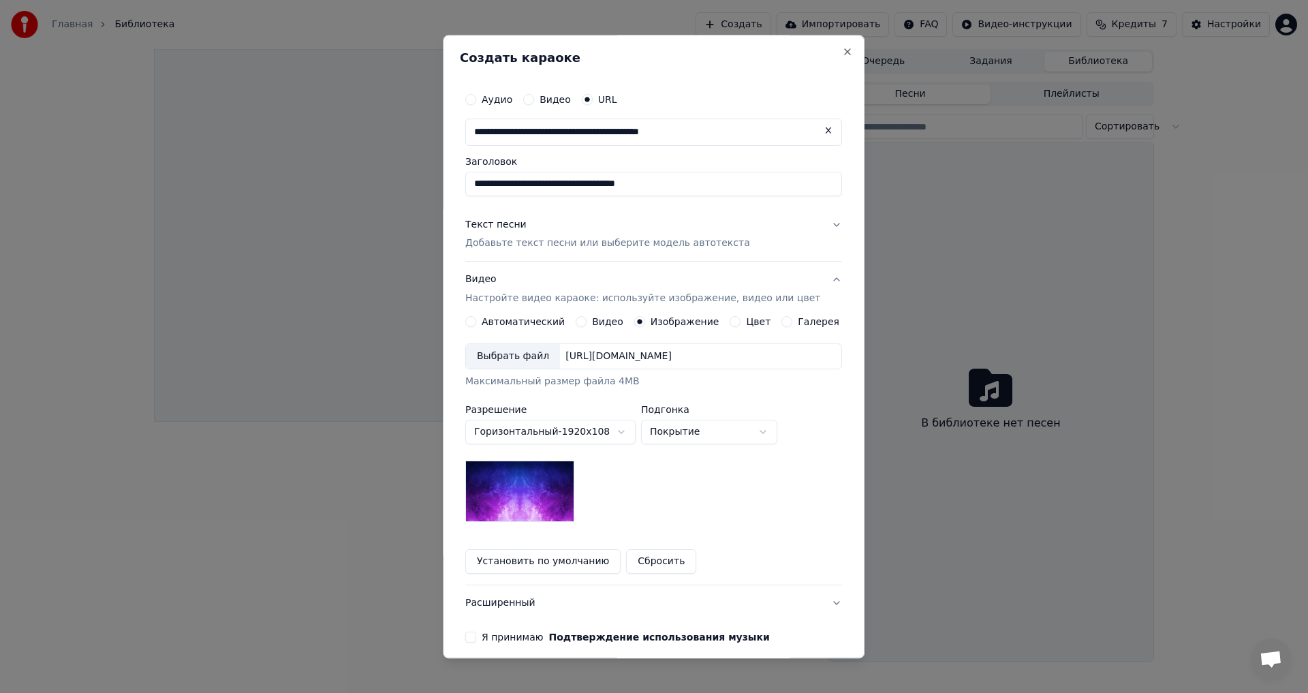
click at [532, 356] on div "Выбрать файл" at bounding box center [513, 357] width 94 height 25
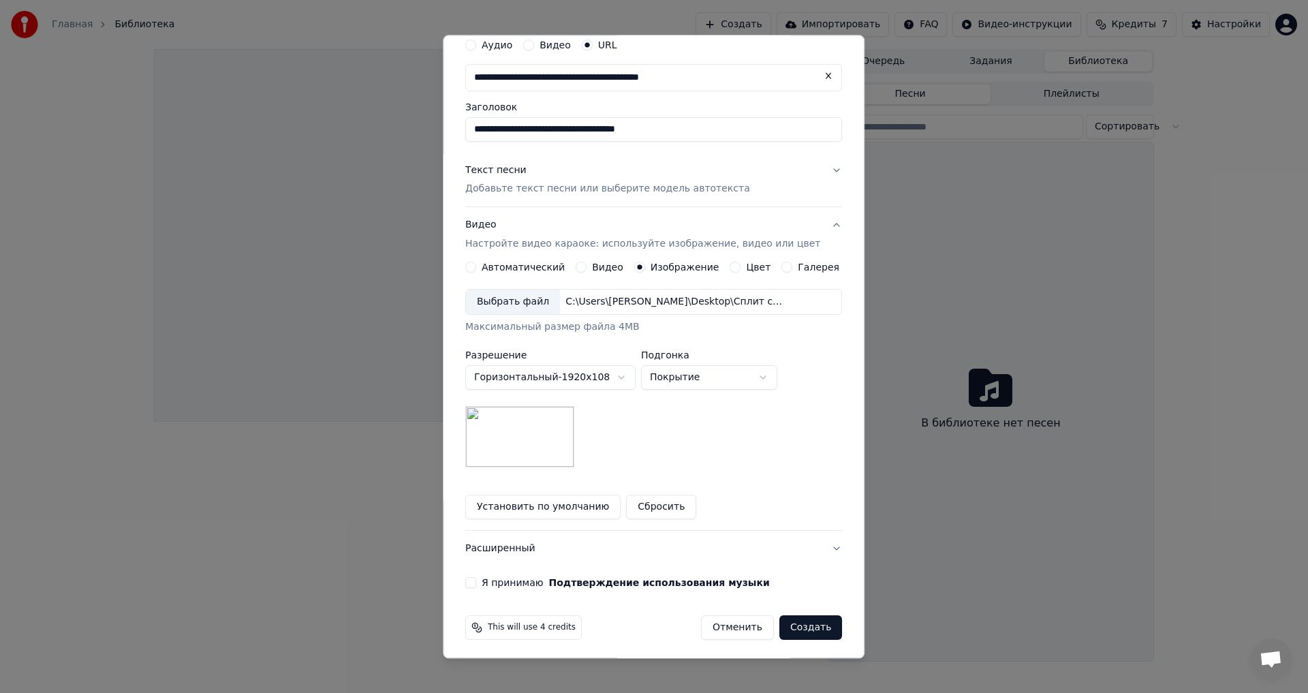
scroll to position [59, 0]
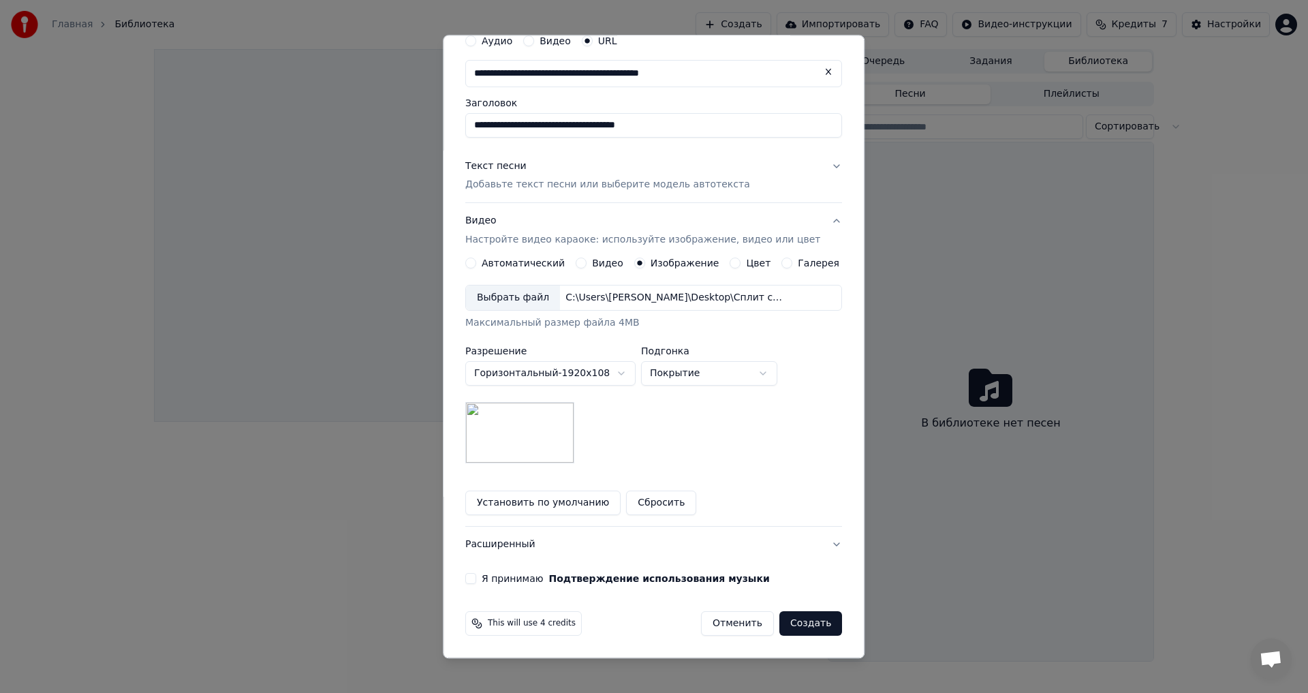
click at [476, 578] on button "Я принимаю Подтверждение использования музыки" at bounding box center [470, 579] width 11 height 11
click at [808, 623] on button "Создать" at bounding box center [810, 624] width 63 height 25
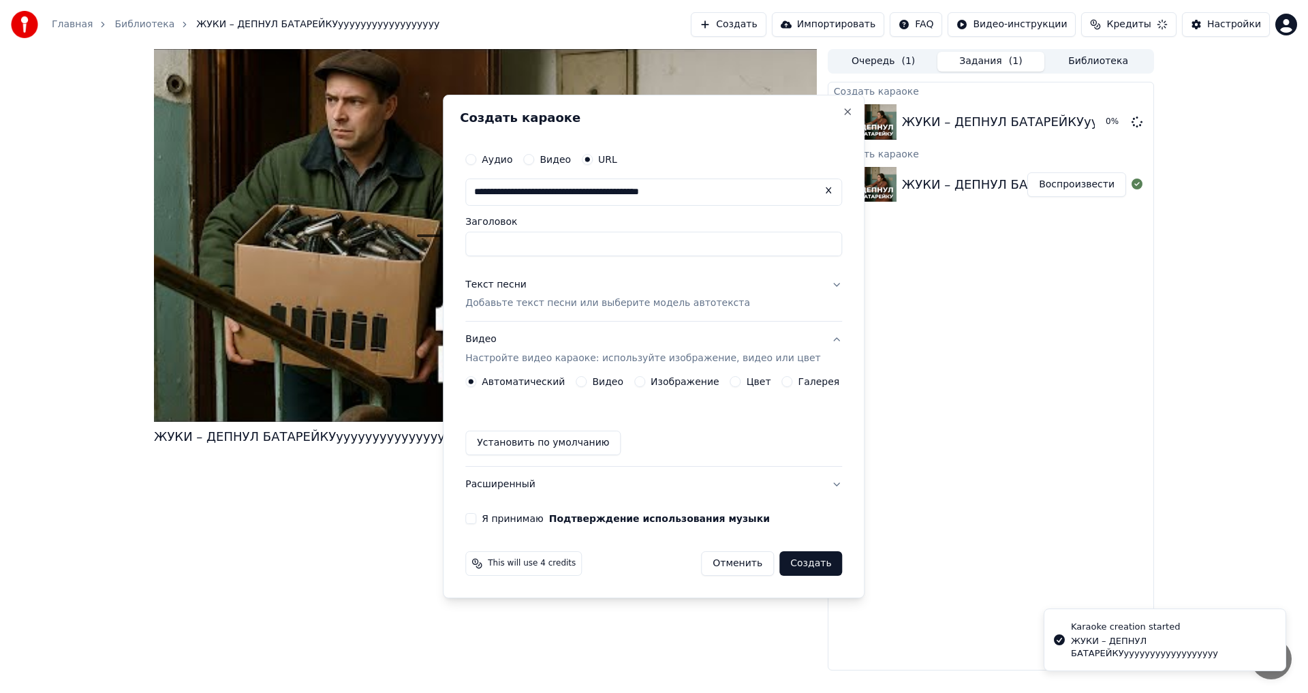
scroll to position [0, 0]
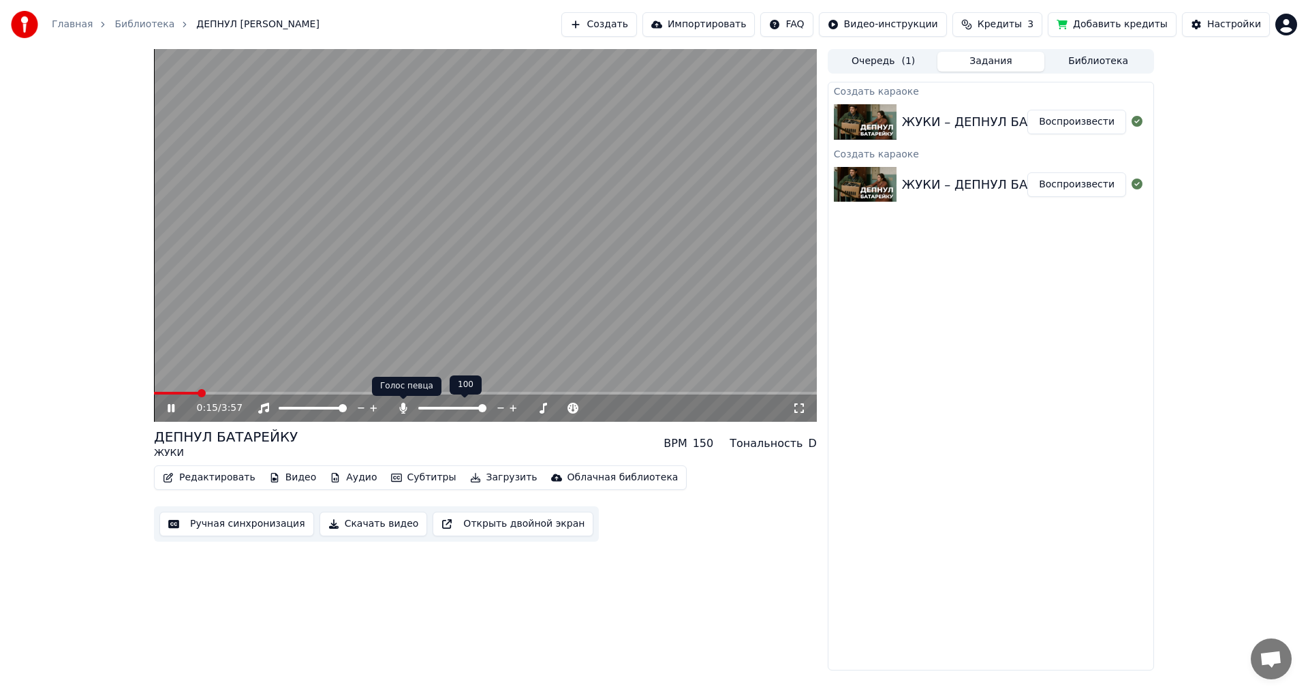
click at [403, 410] on icon at bounding box center [402, 408] width 7 height 11
click at [403, 410] on icon at bounding box center [403, 408] width 14 height 11
click at [401, 409] on icon at bounding box center [403, 408] width 14 height 11
click at [193, 388] on video at bounding box center [485, 235] width 663 height 373
click at [185, 394] on span at bounding box center [169, 393] width 31 height 3
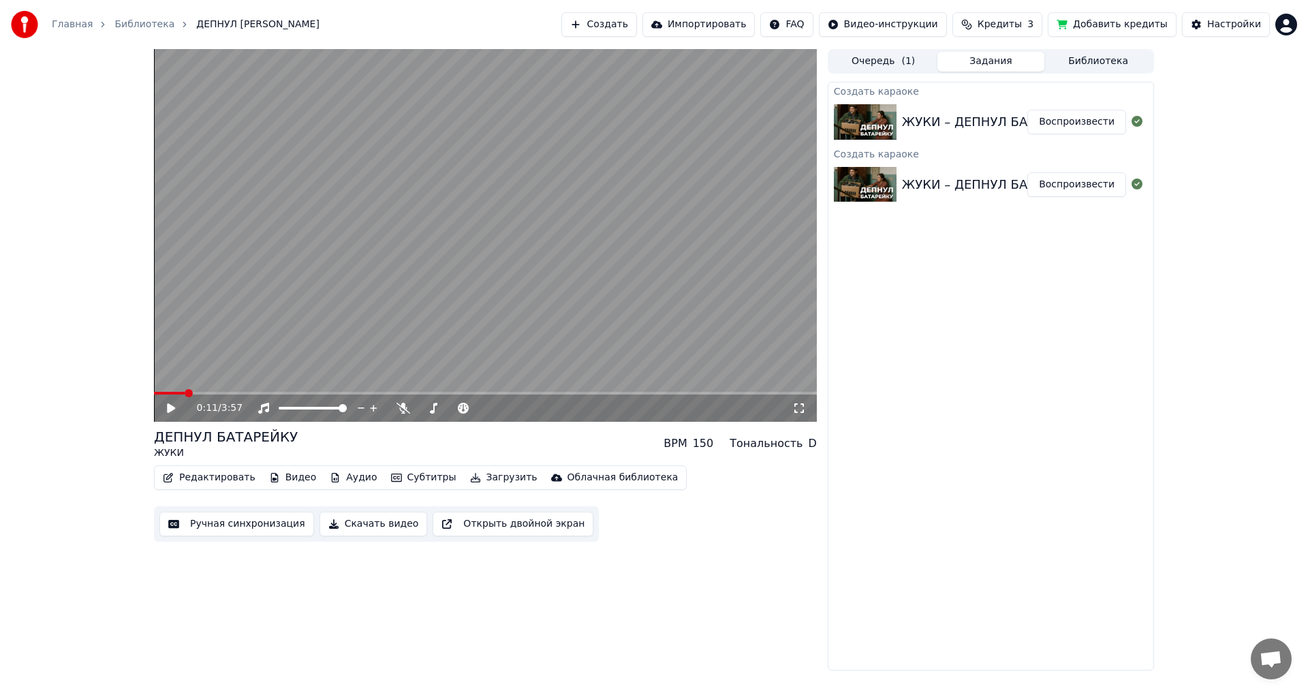
click at [176, 413] on icon at bounding box center [181, 408] width 32 height 11
click at [172, 411] on icon at bounding box center [181, 408] width 32 height 11
click at [173, 411] on icon at bounding box center [181, 408] width 32 height 11
click at [402, 401] on span at bounding box center [403, 399] width 7 height 7
click at [404, 408] on icon at bounding box center [403, 408] width 14 height 11
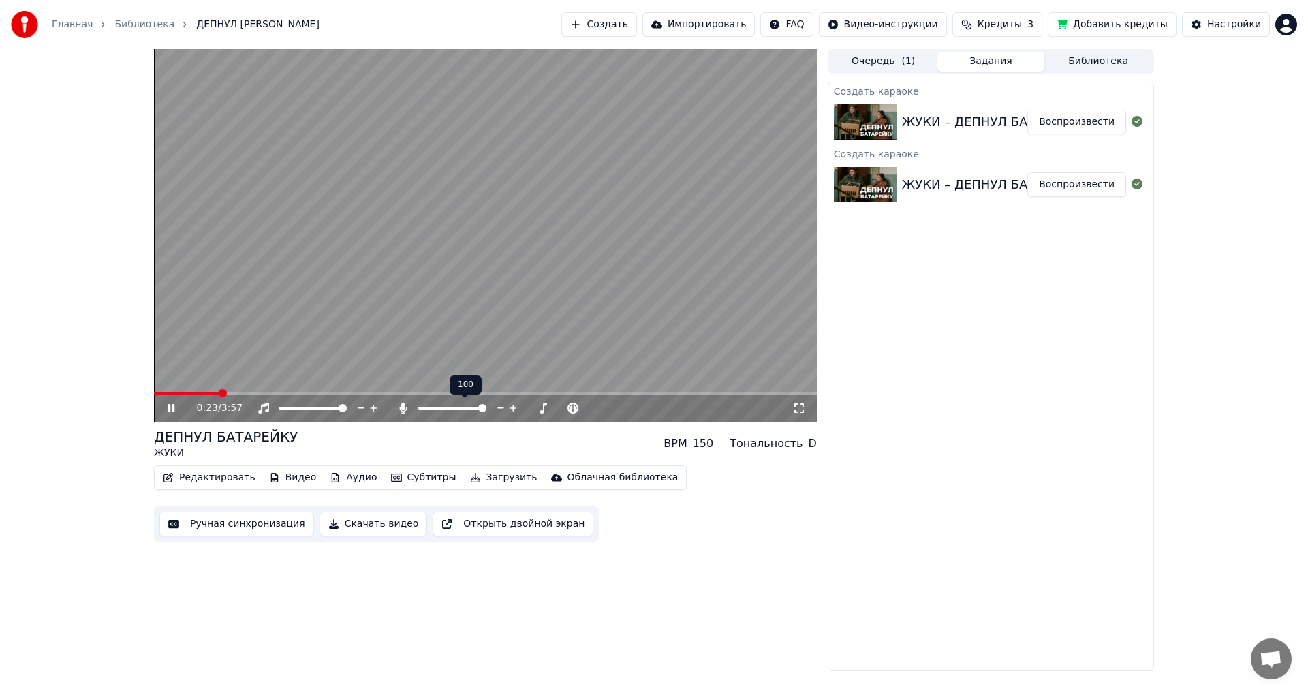
click at [404, 408] on icon at bounding box center [402, 408] width 7 height 11
click at [404, 408] on icon at bounding box center [403, 408] width 14 height 11
click at [404, 406] on icon at bounding box center [402, 408] width 7 height 11
click at [404, 406] on icon at bounding box center [403, 408] width 14 height 11
click at [171, 413] on icon at bounding box center [181, 408] width 32 height 11
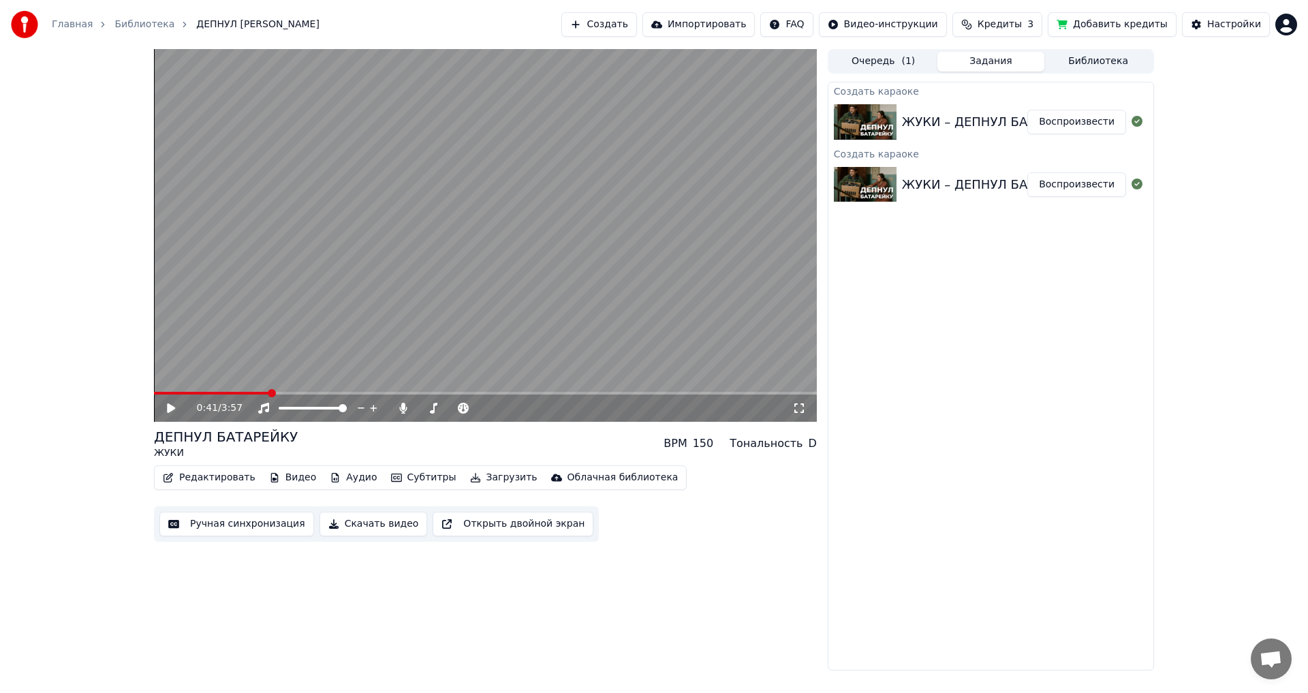
click at [599, 391] on video at bounding box center [485, 235] width 663 height 373
click at [565, 392] on span at bounding box center [485, 393] width 663 height 3
click at [508, 394] on span at bounding box center [331, 393] width 355 height 3
click at [428, 406] on div at bounding box center [465, 408] width 110 height 14
click at [424, 408] on span at bounding box center [452, 408] width 68 height 3
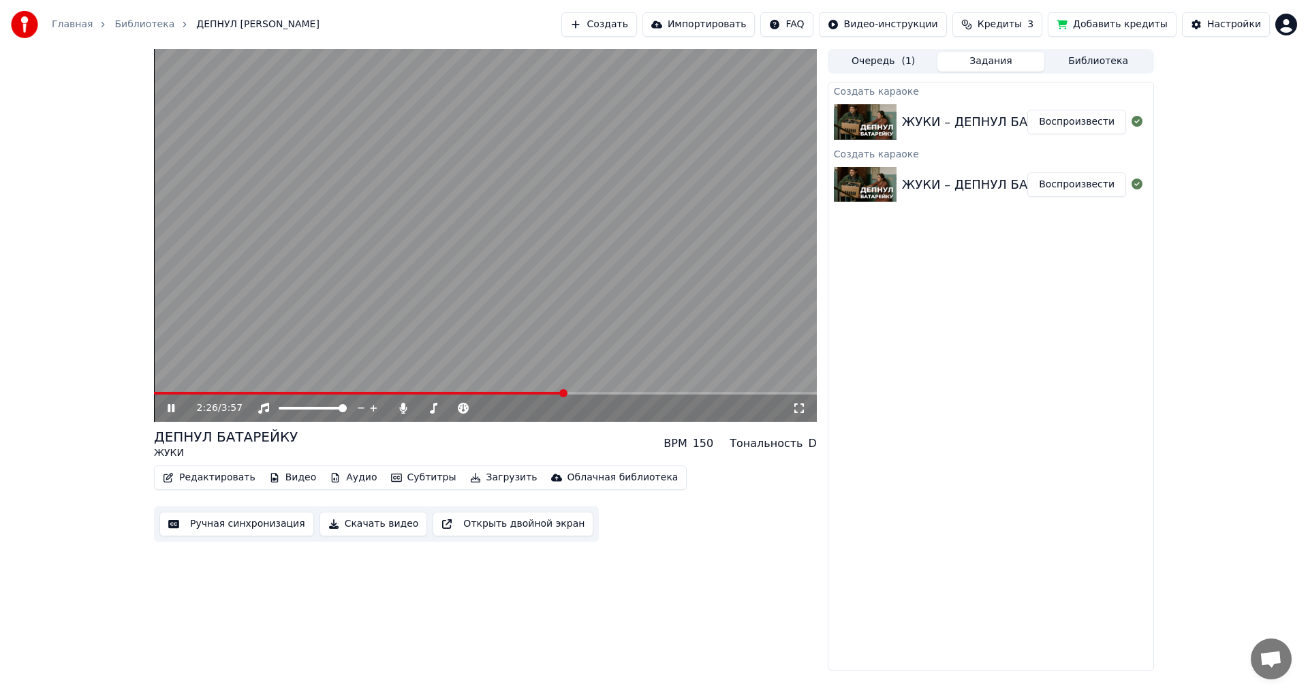
click at [648, 391] on video at bounding box center [485, 235] width 663 height 373
click at [664, 392] on span at bounding box center [485, 393] width 663 height 3
click at [168, 406] on icon at bounding box center [171, 408] width 8 height 10
click at [730, 392] on span at bounding box center [485, 393] width 663 height 3
click at [778, 394] on span at bounding box center [485, 393] width 663 height 3
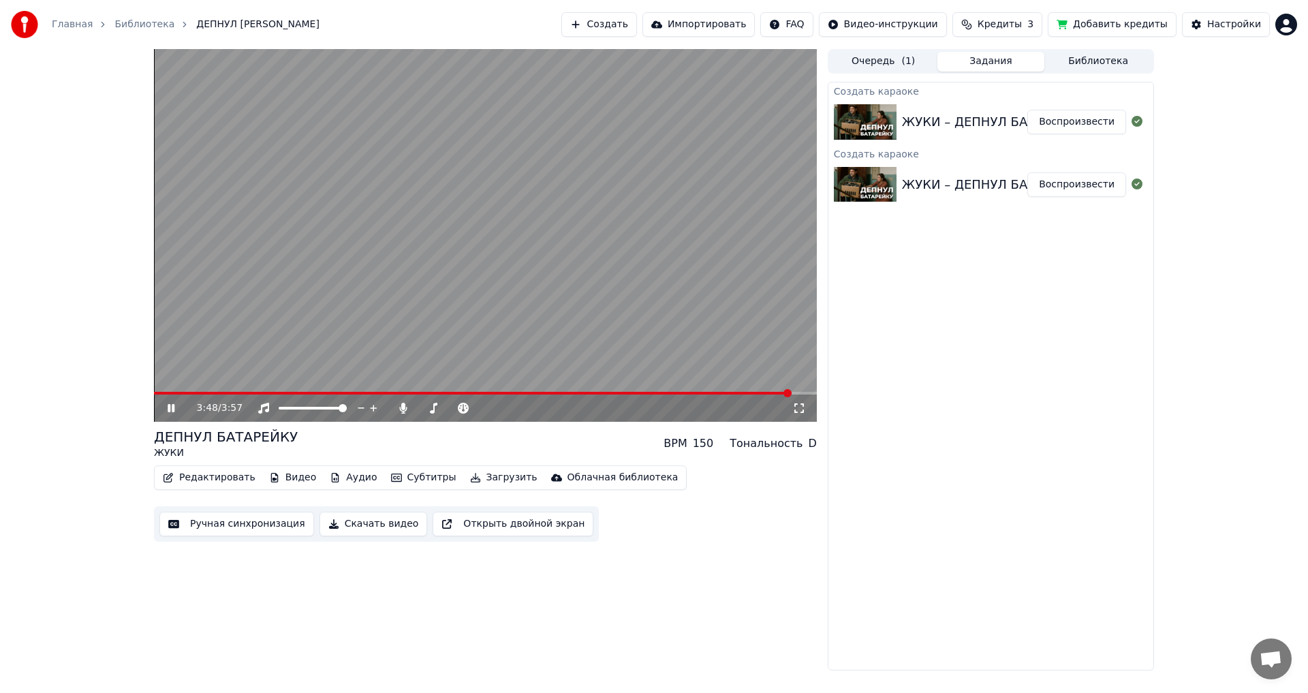
click at [791, 394] on span at bounding box center [485, 393] width 663 height 3
click at [800, 392] on span at bounding box center [485, 393] width 663 height 3
click at [600, 391] on video at bounding box center [485, 235] width 663 height 373
click at [392, 390] on video at bounding box center [485, 235] width 663 height 373
click at [383, 394] on span at bounding box center [481, 393] width 655 height 3
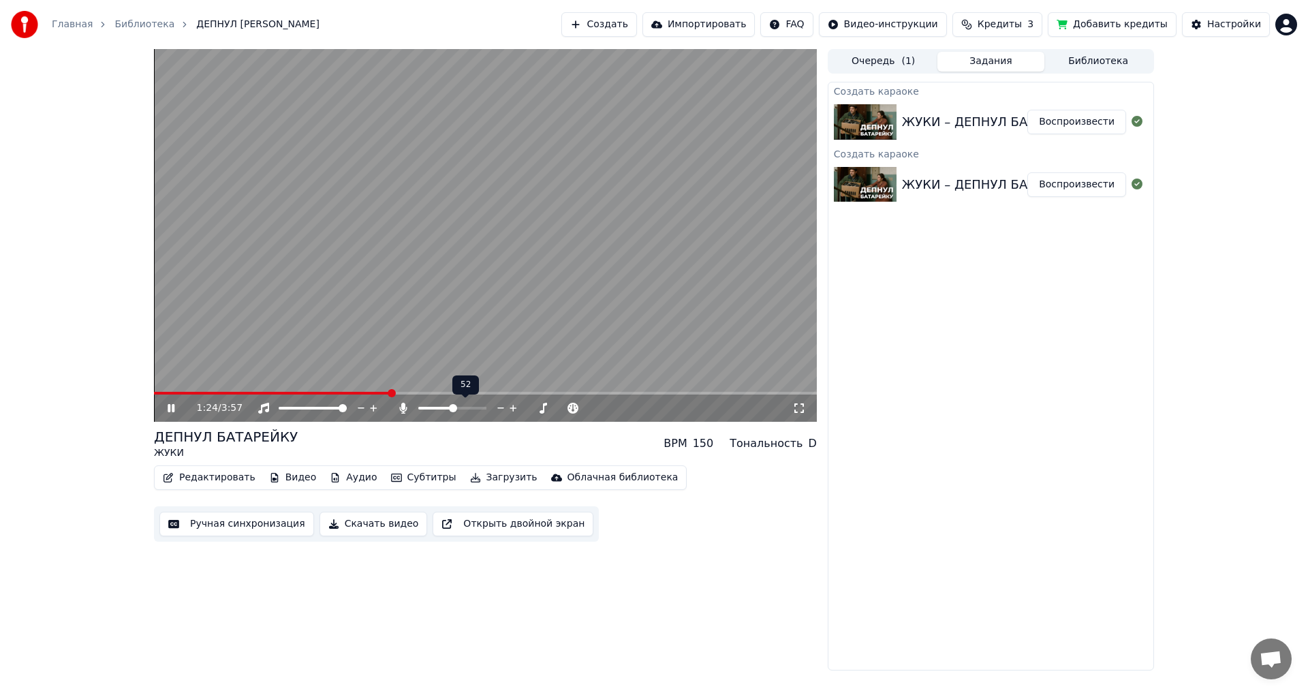
click at [454, 409] on span at bounding box center [452, 408] width 68 height 3
click at [319, 392] on span at bounding box center [236, 393] width 165 height 3
click at [457, 392] on span at bounding box center [355, 393] width 403 height 3
click at [657, 393] on span at bounding box center [485, 393] width 663 height 3
click at [694, 400] on div "3:00 / 3:57" at bounding box center [485, 407] width 663 height 27
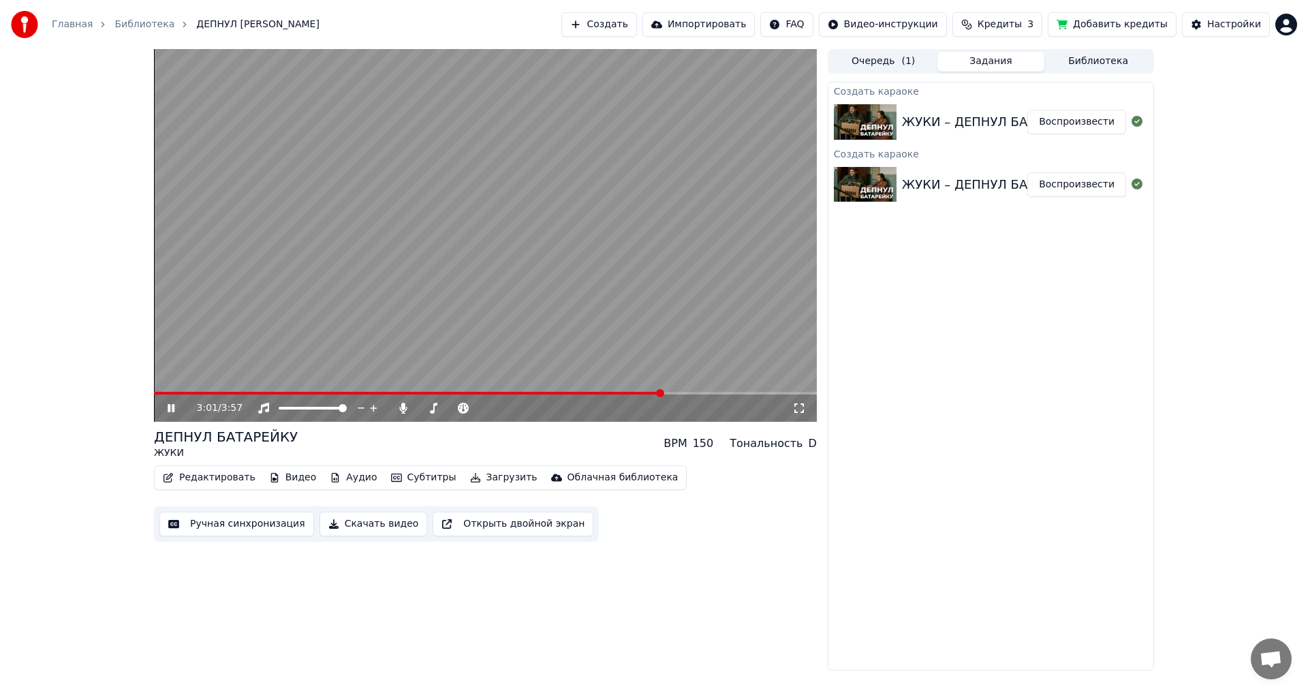
drag, startPoint x: 709, startPoint y: 398, endPoint x: 717, endPoint y: 394, distance: 9.1
click at [710, 397] on div "3:01 / 3:57" at bounding box center [485, 407] width 663 height 27
click at [719, 394] on span at bounding box center [485, 393] width 663 height 3
click at [766, 393] on span at bounding box center [485, 393] width 663 height 3
click at [784, 394] on span at bounding box center [485, 393] width 663 height 3
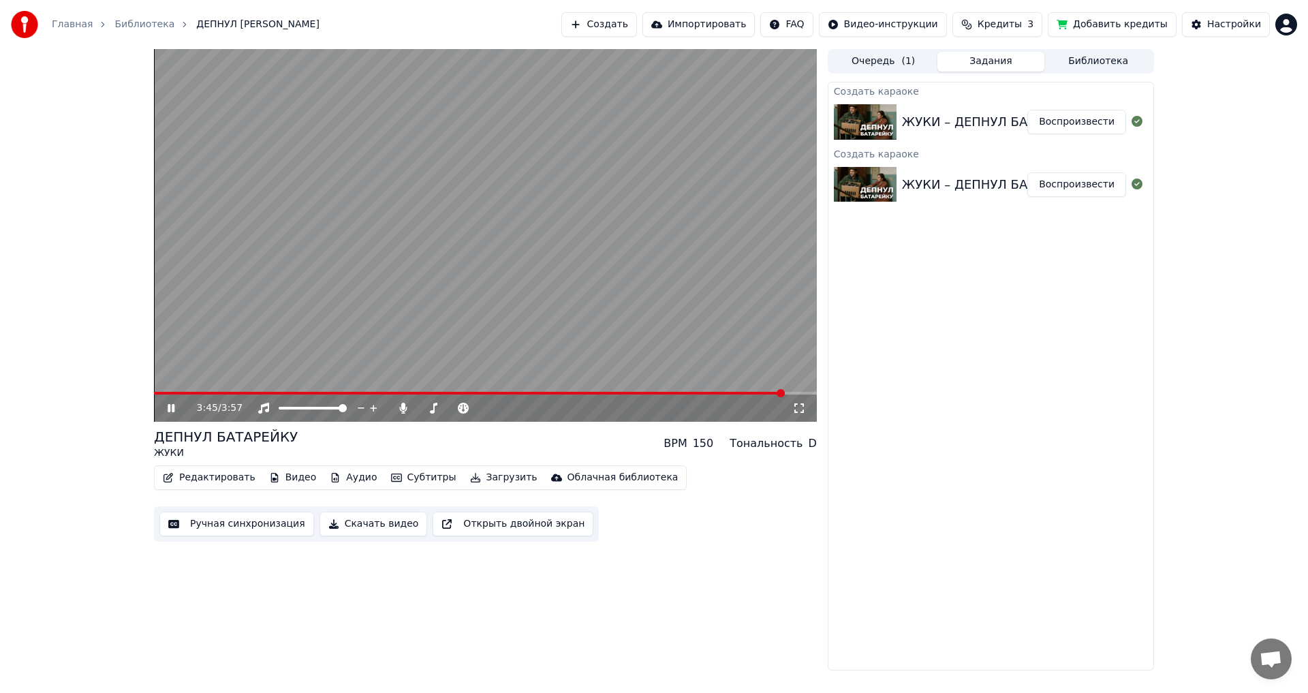
click at [797, 394] on span at bounding box center [485, 393] width 663 height 3
click at [809, 394] on span at bounding box center [485, 393] width 663 height 3
click at [742, 394] on span at bounding box center [481, 393] width 655 height 3
click at [704, 398] on div "3:30 / 3:57" at bounding box center [485, 407] width 663 height 27
drag, startPoint x: 695, startPoint y: 398, endPoint x: 677, endPoint y: 394, distance: 18.8
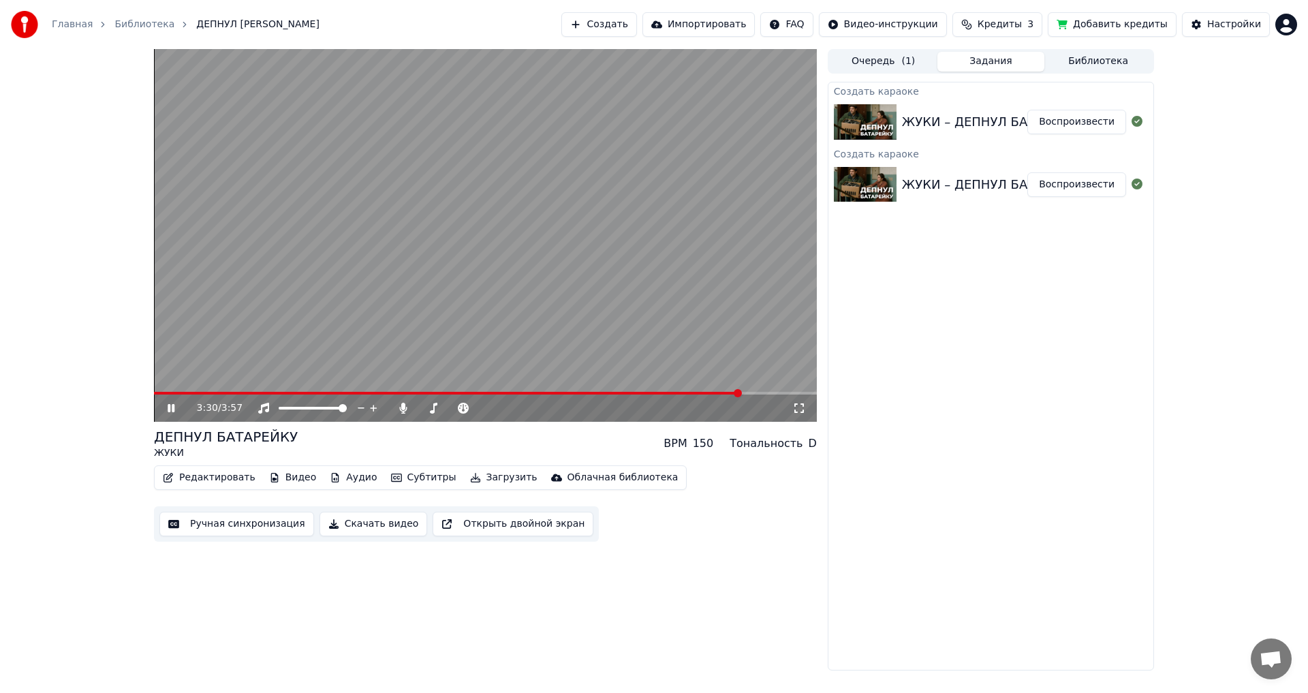
click at [690, 397] on div "3:30 / 3:57" at bounding box center [485, 407] width 663 height 27
click at [675, 394] on span at bounding box center [448, 393] width 589 height 3
click at [639, 391] on video at bounding box center [485, 235] width 663 height 373
click at [634, 391] on video at bounding box center [485, 235] width 663 height 373
click at [608, 394] on span at bounding box center [415, 393] width 522 height 3
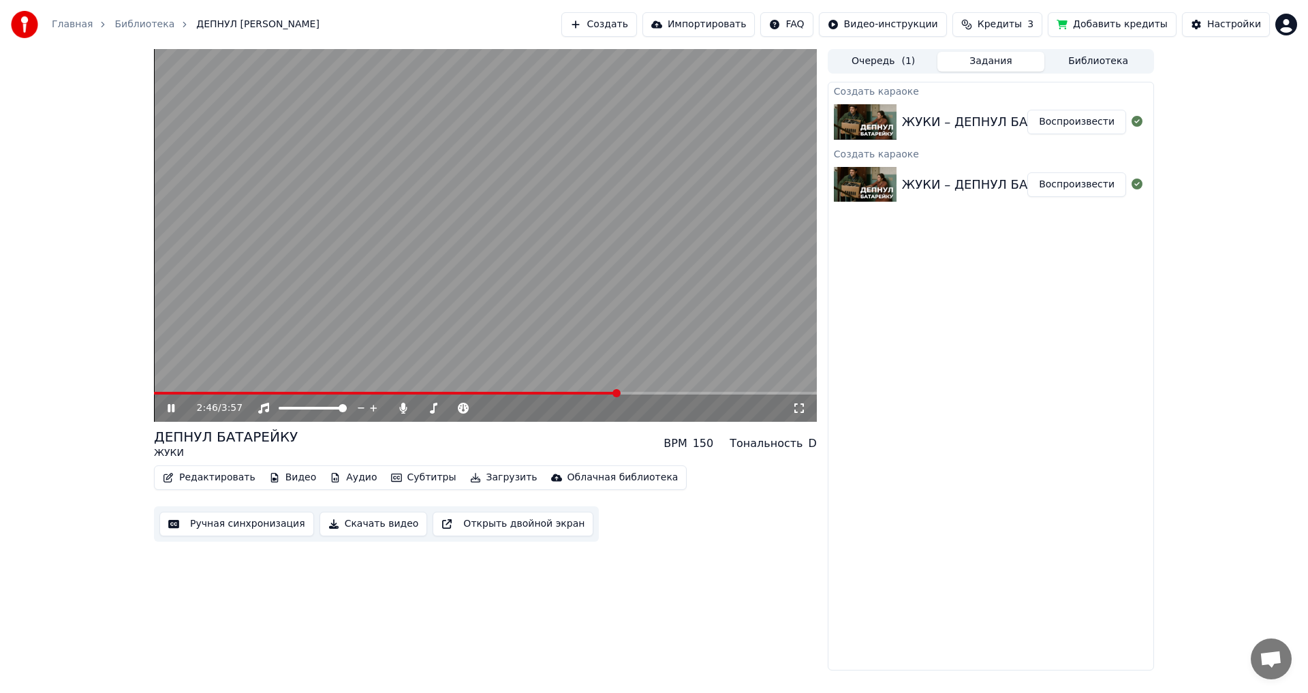
click at [618, 394] on span at bounding box center [485, 393] width 663 height 3
click at [631, 394] on span at bounding box center [485, 393] width 663 height 3
click at [642, 393] on span at bounding box center [485, 393] width 663 height 3
click at [655, 392] on span at bounding box center [485, 393] width 663 height 3
click at [588, 389] on video at bounding box center [485, 235] width 663 height 373
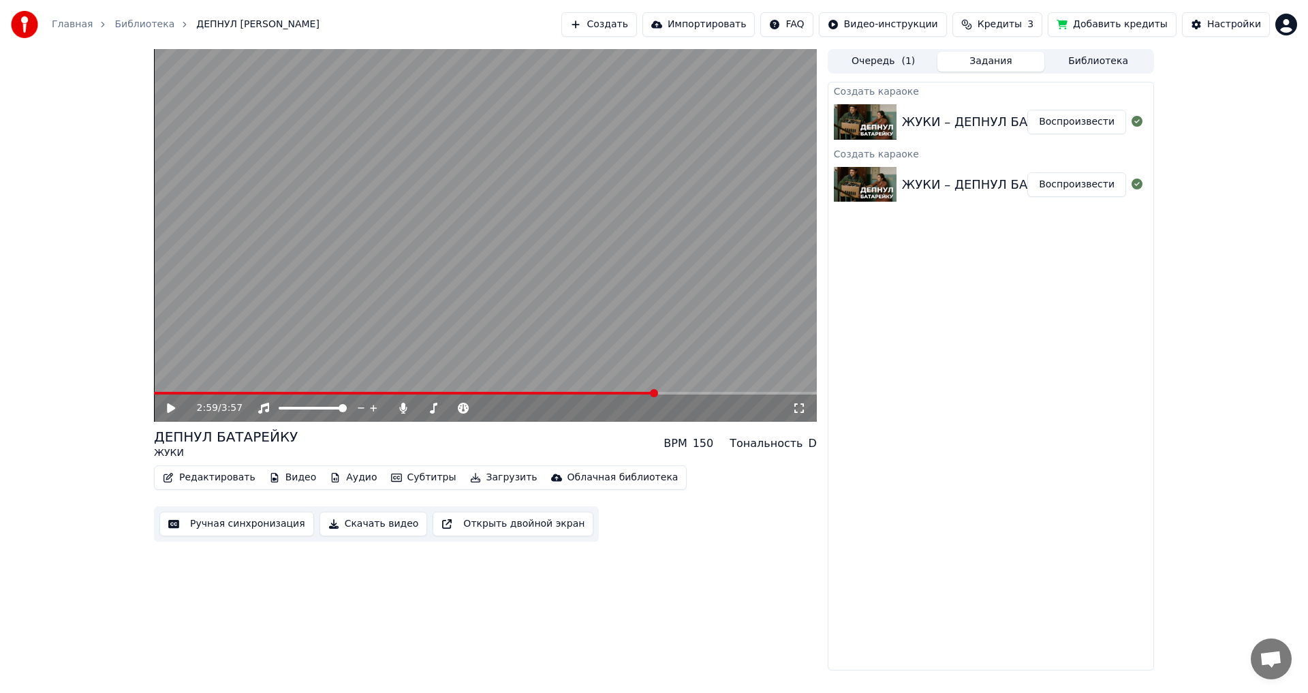
click at [571, 390] on video at bounding box center [485, 235] width 663 height 373
click at [569, 392] on span at bounding box center [405, 393] width 503 height 3
click at [551, 394] on span at bounding box center [362, 393] width 417 height 3
click at [526, 392] on span at bounding box center [340, 393] width 372 height 3
click at [505, 392] on span at bounding box center [341, 393] width 375 height 3
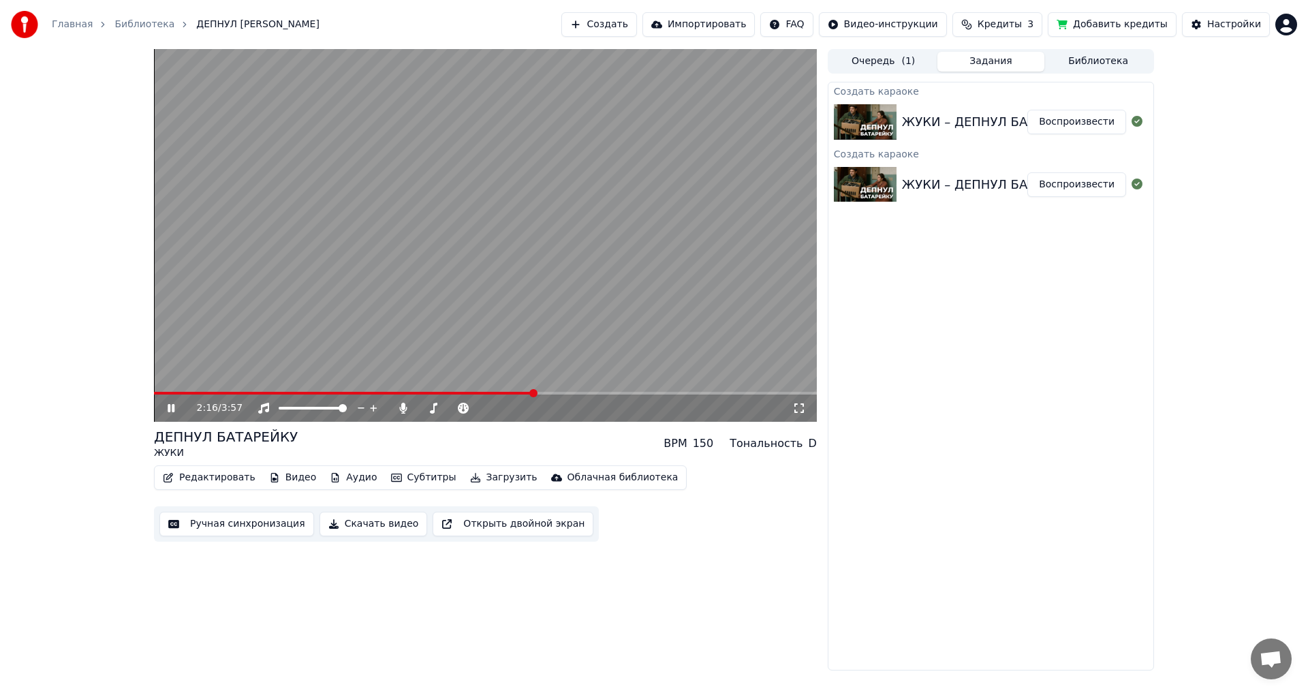
click at [535, 394] on span at bounding box center [485, 393] width 663 height 3
click at [565, 394] on span at bounding box center [564, 393] width 8 height 8
click at [580, 393] on span at bounding box center [485, 393] width 663 height 3
click at [590, 393] on span at bounding box center [485, 393] width 663 height 3
click at [598, 392] on span at bounding box center [485, 393] width 663 height 3
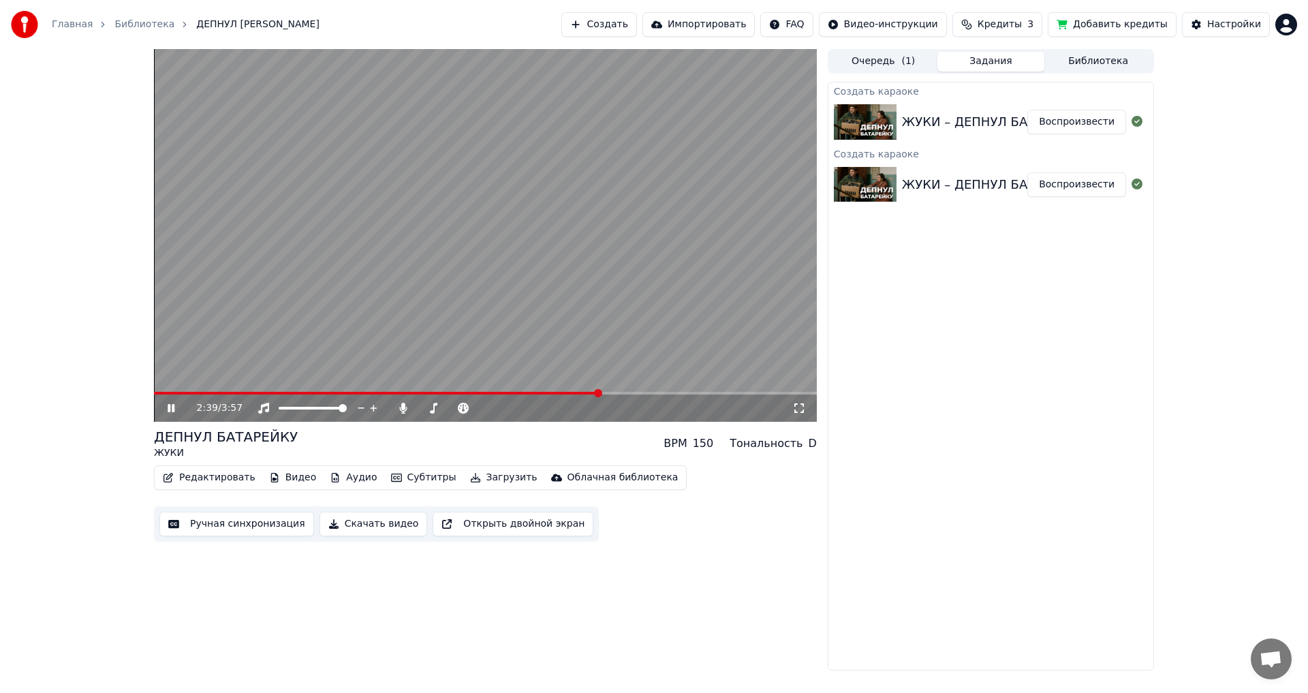
click at [607, 392] on span at bounding box center [485, 393] width 663 height 3
click at [614, 392] on span at bounding box center [485, 393] width 663 height 3
click at [644, 394] on span at bounding box center [485, 393] width 663 height 3
click at [665, 394] on span at bounding box center [485, 393] width 663 height 3
click at [678, 394] on span at bounding box center [485, 393] width 663 height 3
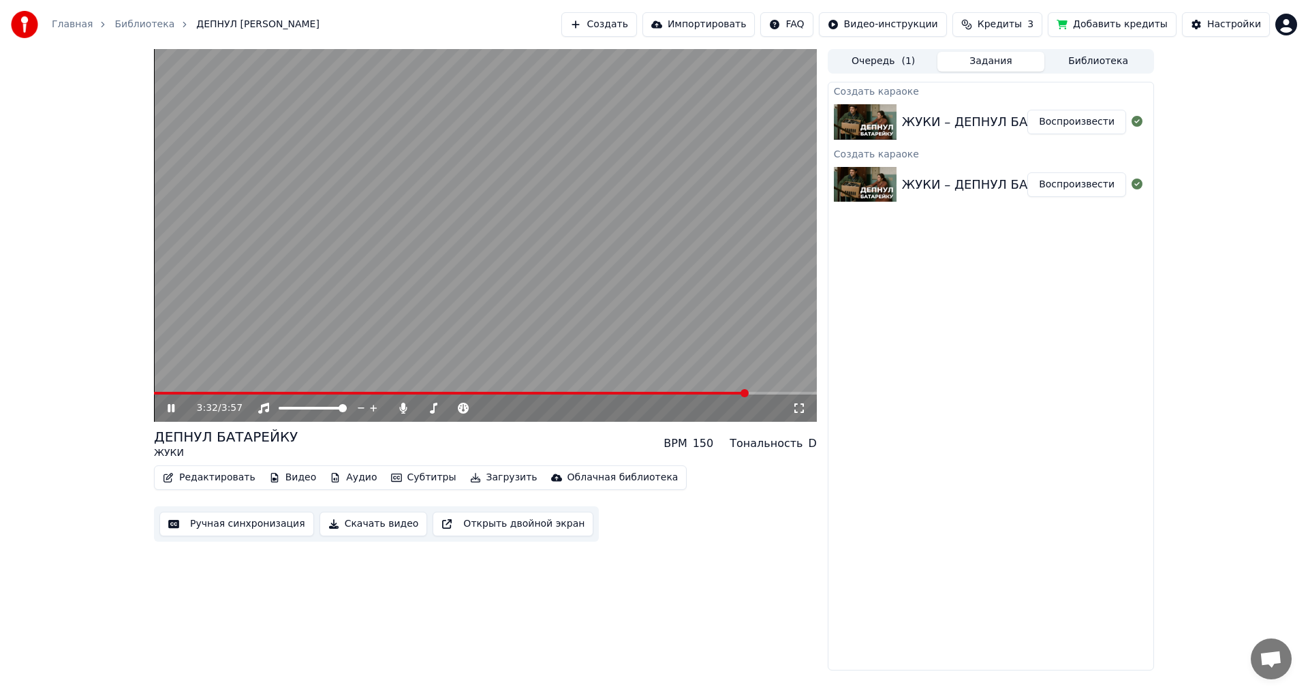
click at [221, 392] on div "3:32 / 3:57" at bounding box center [485, 235] width 663 height 373
click at [227, 392] on span at bounding box center [451, 393] width 594 height 3
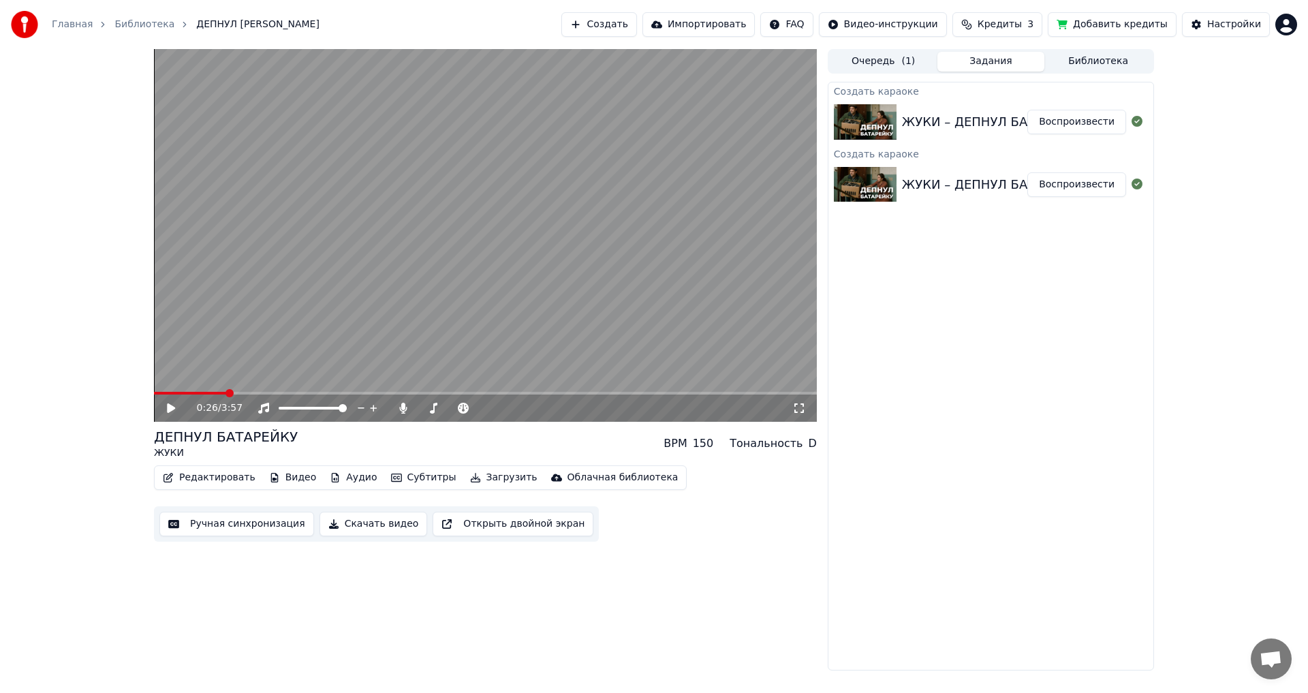
click at [176, 405] on icon at bounding box center [181, 408] width 32 height 11
click at [179, 393] on span at bounding box center [192, 393] width 76 height 3
drag, startPoint x: 319, startPoint y: 404, endPoint x: 345, endPoint y: 403, distance: 25.2
click at [304, 406] on div at bounding box center [325, 408] width 110 height 14
click at [297, 411] on span at bounding box center [298, 408] width 8 height 8
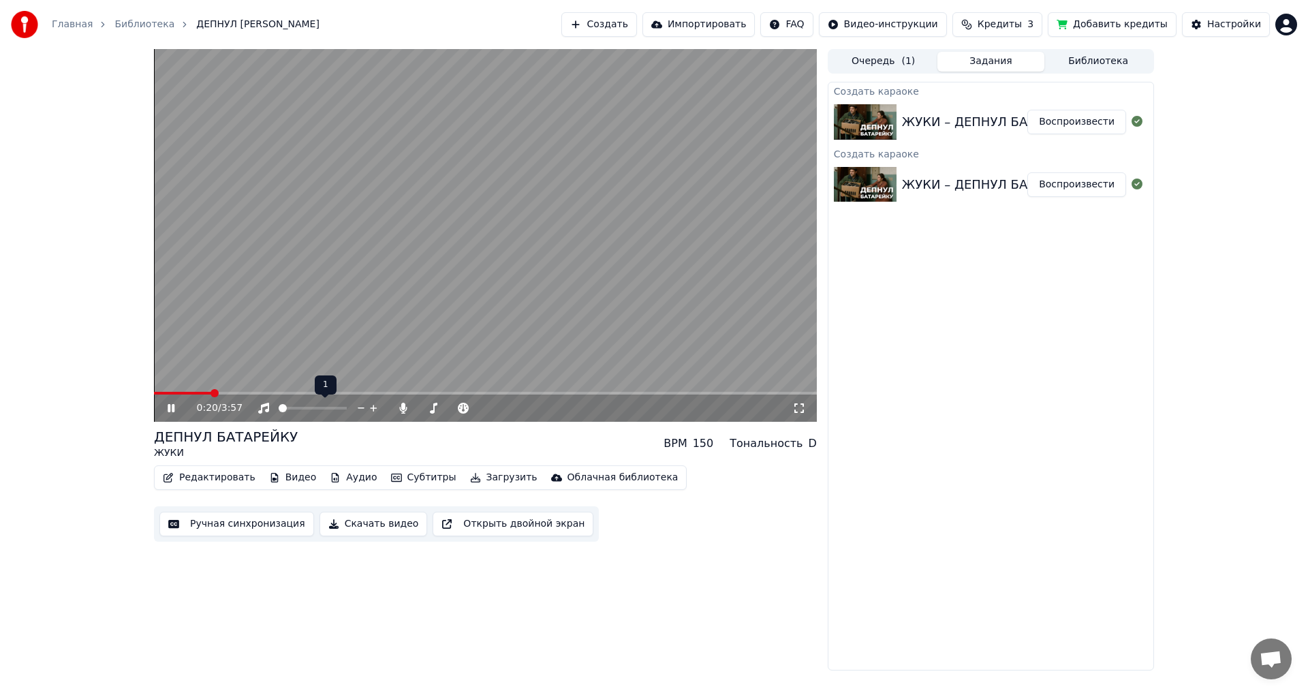
click at [279, 409] on span at bounding box center [283, 408] width 8 height 8
click at [347, 407] on span at bounding box center [343, 408] width 8 height 8
click at [426, 407] on span at bounding box center [429, 408] width 8 height 8
click at [435, 406] on span at bounding box center [437, 408] width 8 height 8
click at [428, 406] on span at bounding box center [431, 408] width 8 height 8
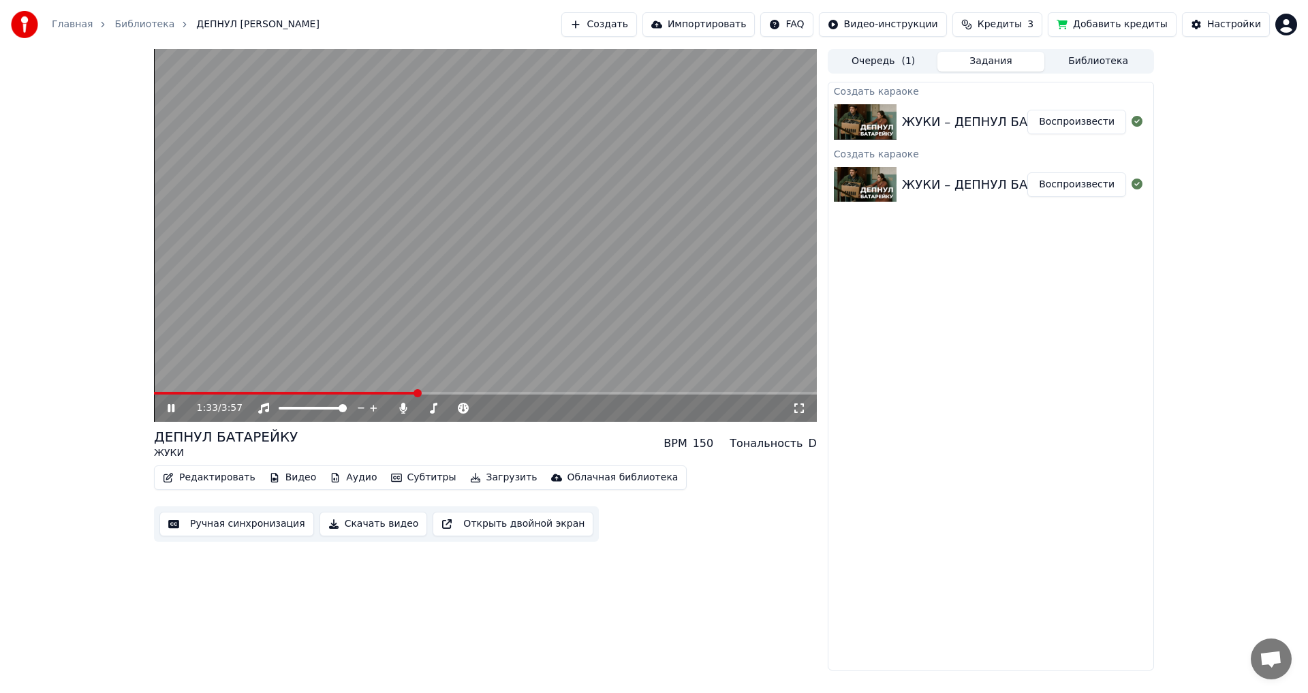
click at [169, 411] on icon at bounding box center [181, 408] width 32 height 11
click at [277, 391] on video at bounding box center [485, 235] width 663 height 373
click at [262, 392] on span at bounding box center [286, 393] width 264 height 3
click at [215, 393] on span at bounding box center [214, 393] width 120 height 3
click at [424, 409] on span at bounding box center [427, 408] width 8 height 8
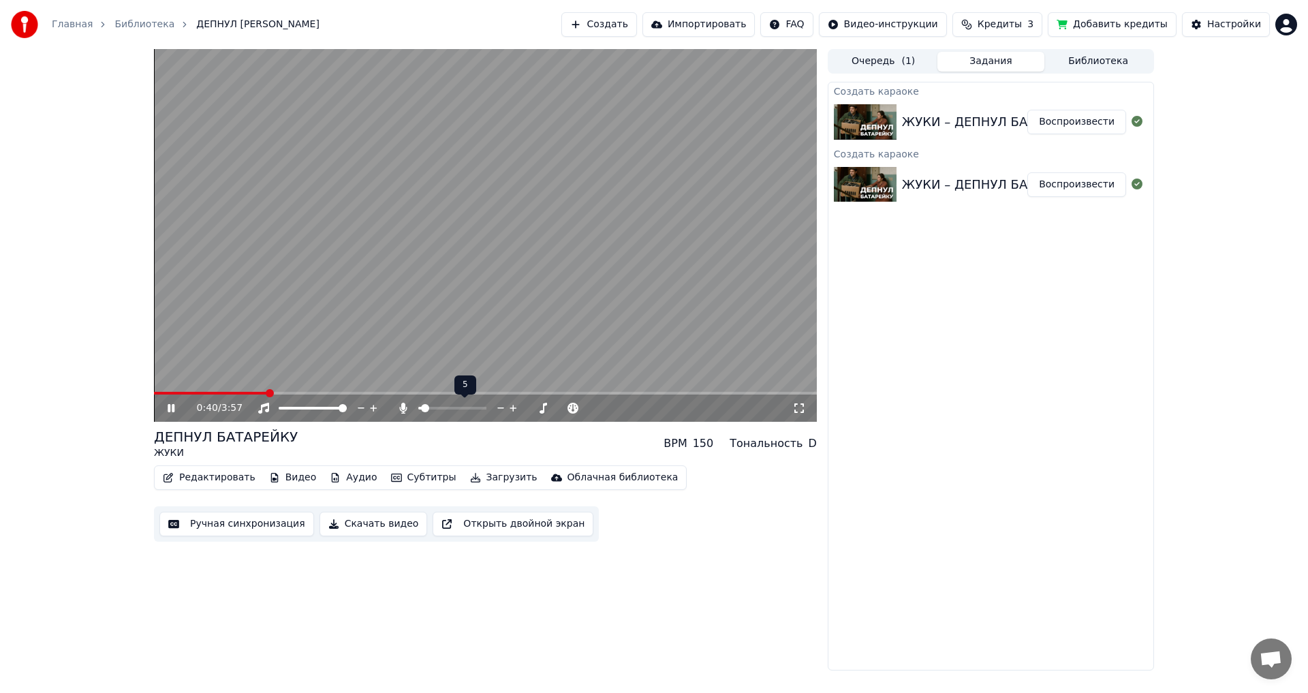
click at [422, 407] on span at bounding box center [425, 408] width 8 height 8
click at [206, 394] on div "0:42 / 3:57" at bounding box center [485, 407] width 663 height 30
click at [208, 394] on span at bounding box center [214, 393] width 121 height 3
click at [377, 524] on button "Скачать видео" at bounding box center [373, 524] width 108 height 25
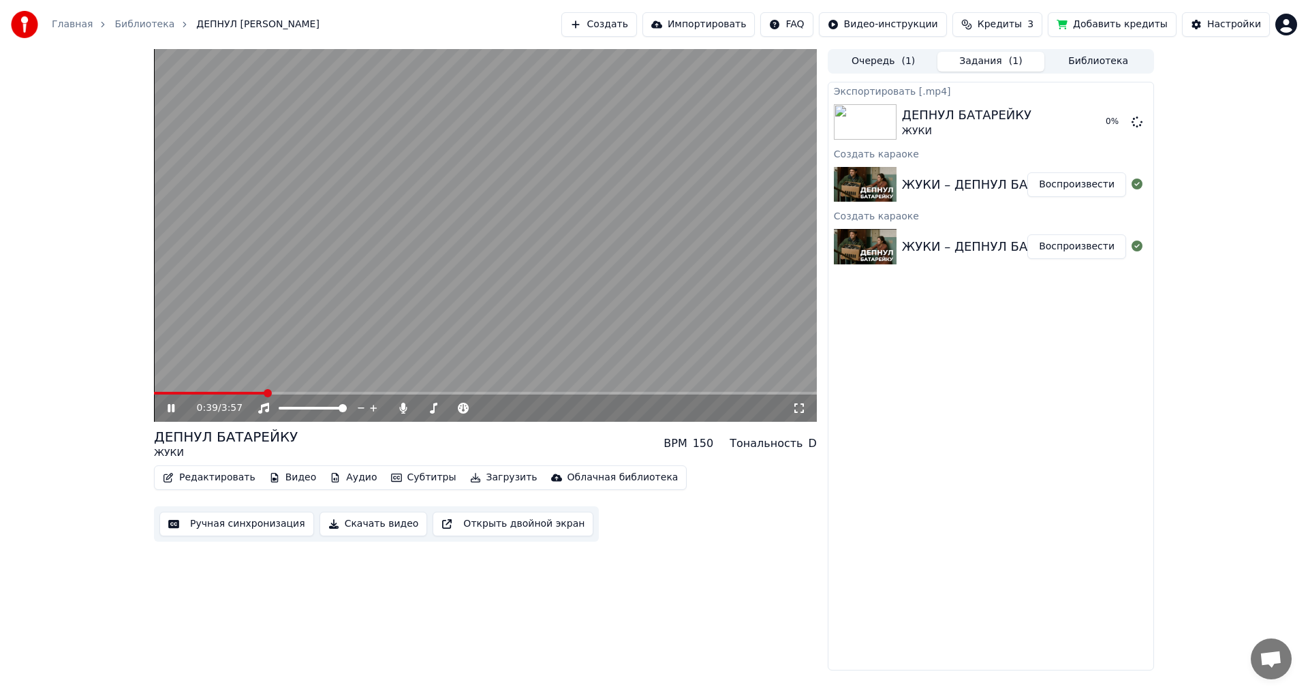
click at [168, 410] on icon at bounding box center [171, 408] width 7 height 8
click at [1089, 116] on button "Показать" at bounding box center [1091, 122] width 70 height 25
click at [1080, 127] on button "Показать" at bounding box center [1091, 122] width 70 height 25
